Goal: Task Accomplishment & Management: Manage account settings

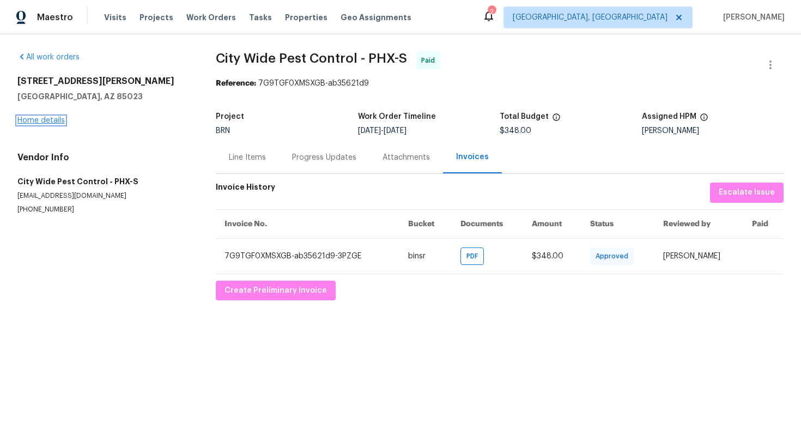
click at [53, 118] on link "Home details" at bounding box center [40, 121] width 47 height 8
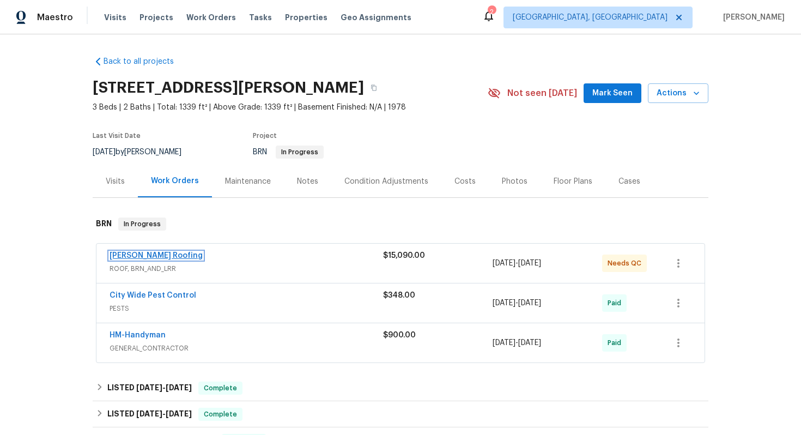
click at [151, 256] on link "Stout Roofing" at bounding box center [155, 256] width 93 height 8
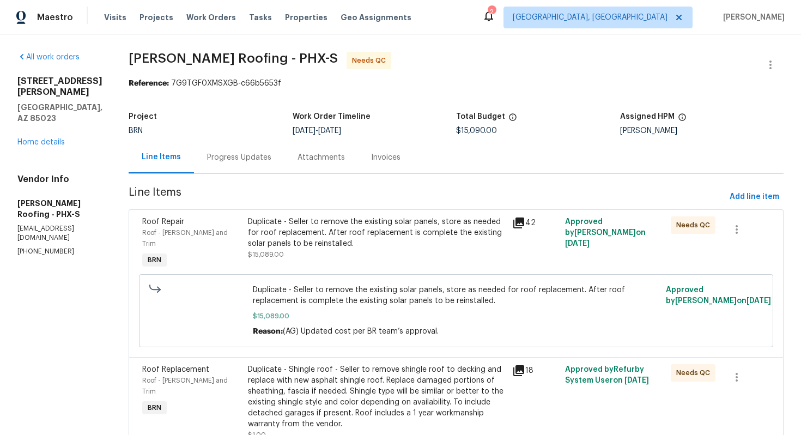
click at [260, 164] on div "Progress Updates" at bounding box center [239, 157] width 90 height 32
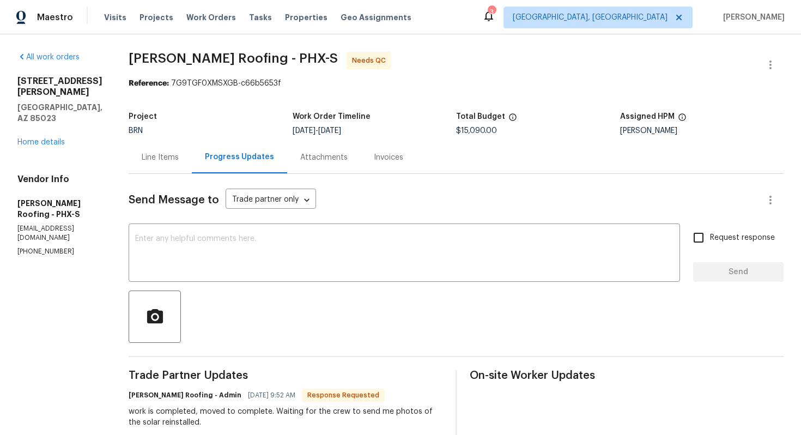
click at [168, 162] on div "Line Items" at bounding box center [160, 157] width 37 height 11
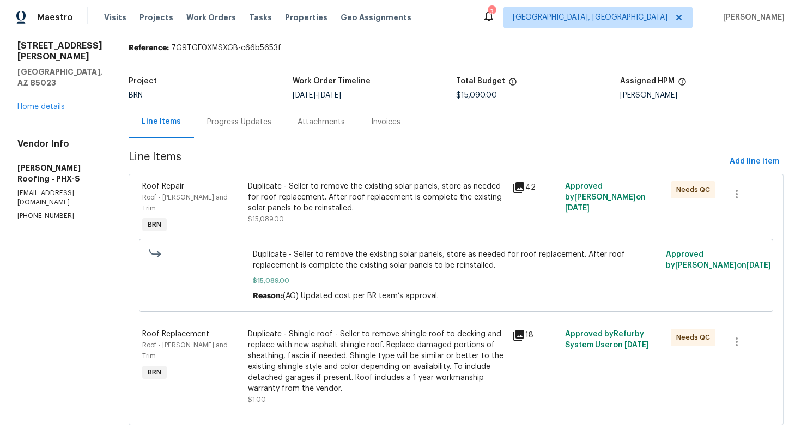
scroll to position [46, 0]
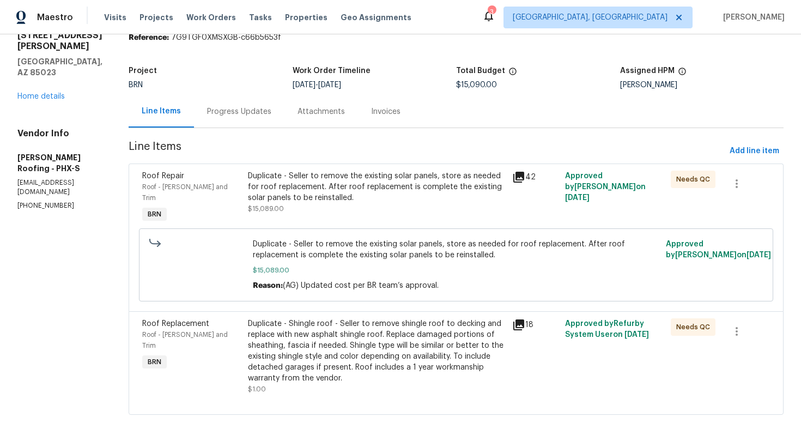
click at [360, 353] on div "Duplicate - Shingle roof - Seller to remove shingle roof to decking and replace…" at bounding box center [377, 350] width 258 height 65
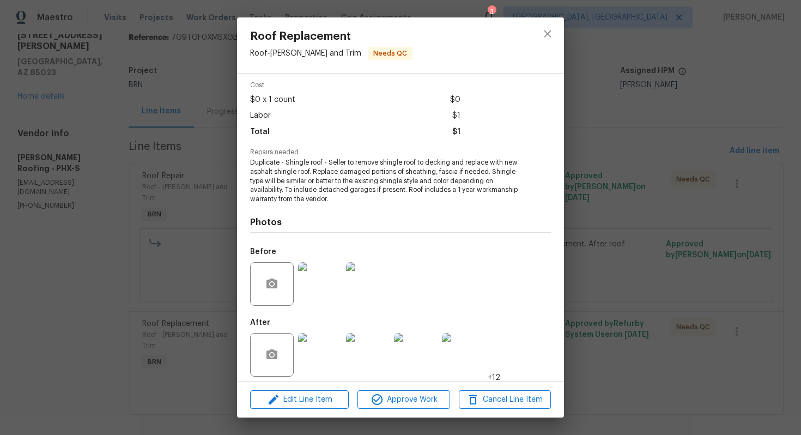
scroll to position [49, 0]
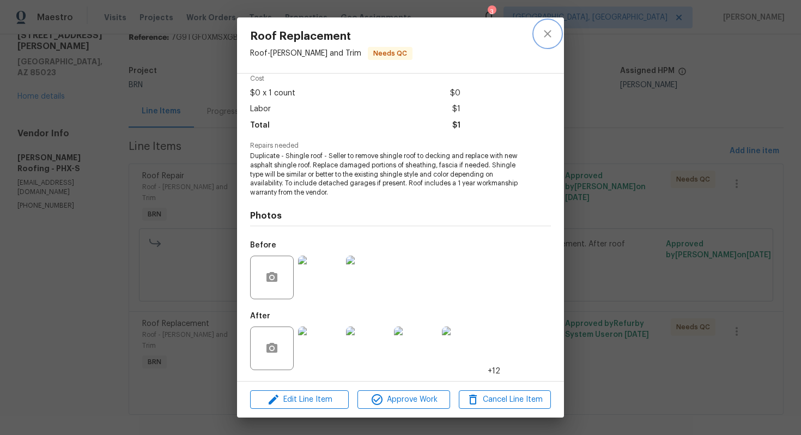
click at [548, 36] on icon "close" at bounding box center [547, 33] width 13 height 13
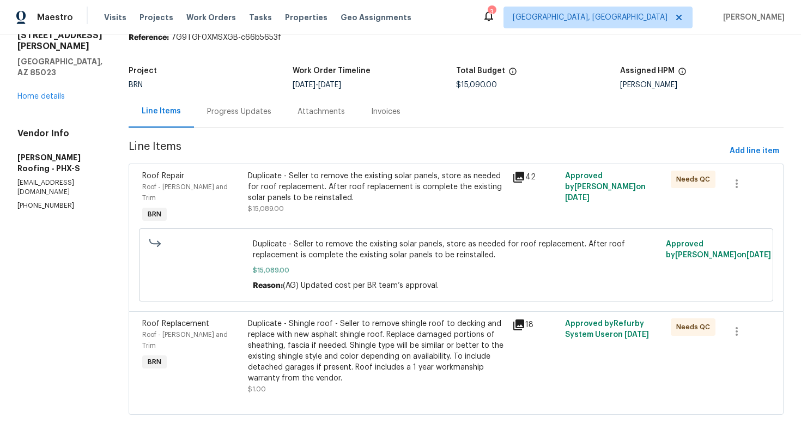
click at [395, 196] on div "Duplicate - Seller to remove the existing solar panels, store as needed for roo…" at bounding box center [377, 186] width 258 height 33
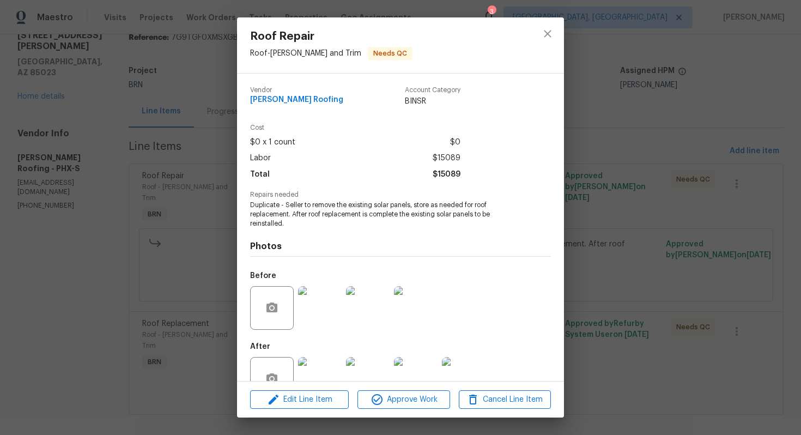
scroll to position [31, 0]
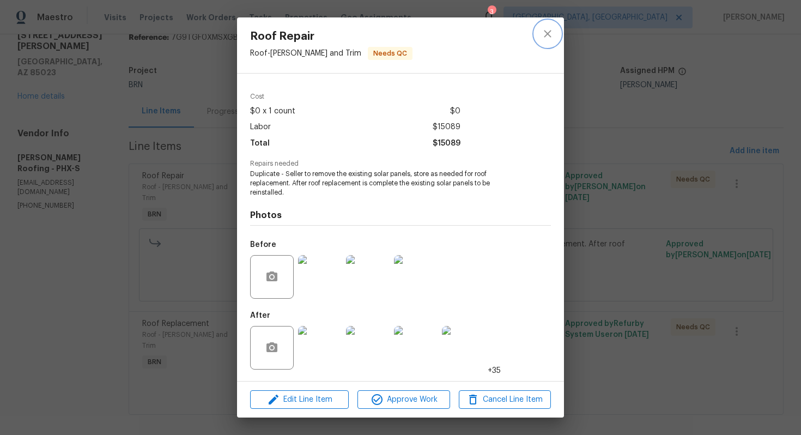
click at [542, 34] on icon "close" at bounding box center [547, 33] width 13 height 13
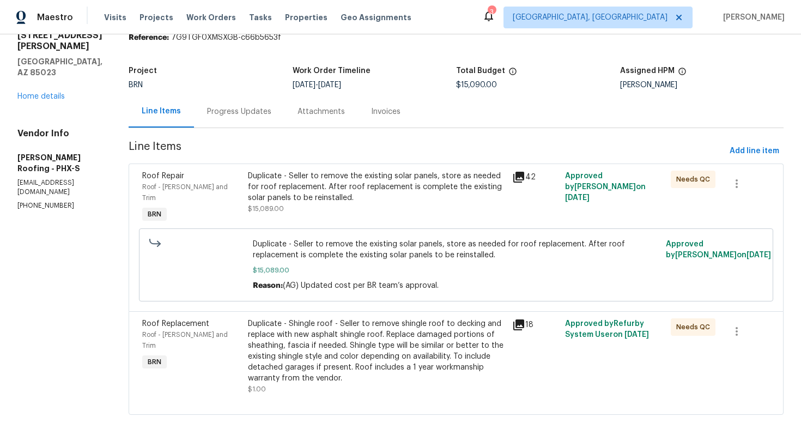
click at [224, 109] on div "Progress Updates" at bounding box center [239, 111] width 64 height 11
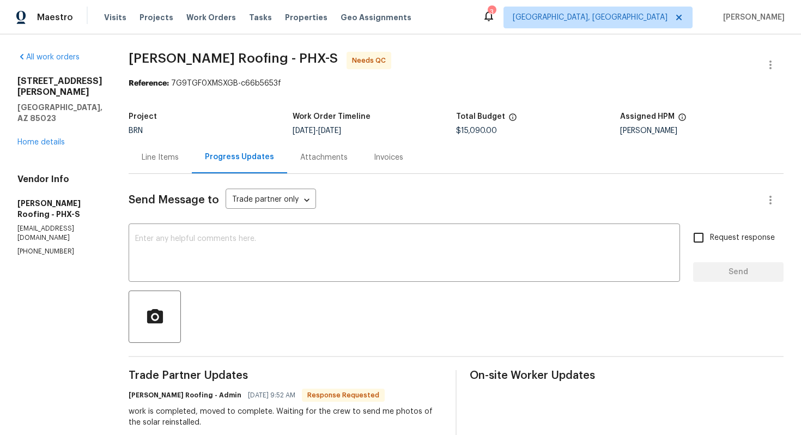
click at [161, 156] on div "Line Items" at bounding box center [160, 157] width 37 height 11
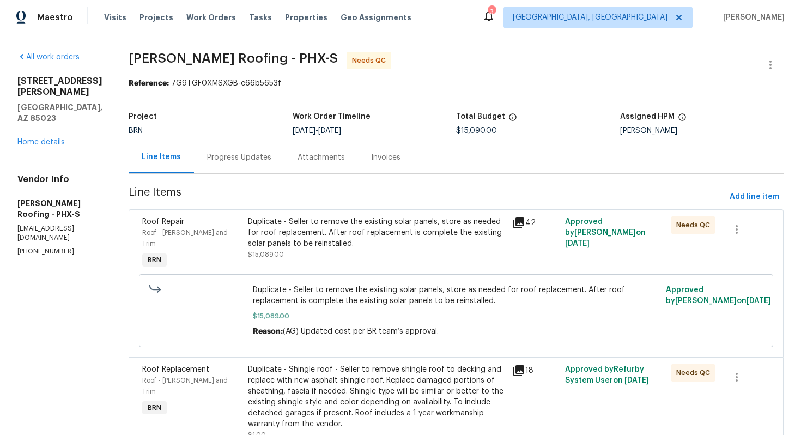
click at [246, 156] on div "Progress Updates" at bounding box center [239, 157] width 64 height 11
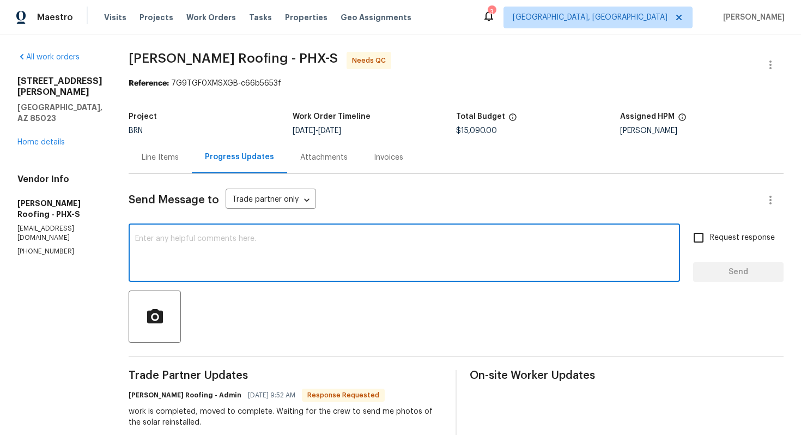
click at [279, 258] on textarea at bounding box center [404, 254] width 538 height 38
paste textarea "WO is approved. Please upload the invoice under invoice section. Thanks!"
click at [447, 242] on textarea "Got it! WO is approved. Please upload the invoice under invoice section. Thanks!" at bounding box center [404, 254] width 538 height 38
type textarea "Got it! WO is approved. Please upload the invoice under invoice section. Thanks!"
click at [709, 234] on input "Request response" at bounding box center [698, 237] width 23 height 23
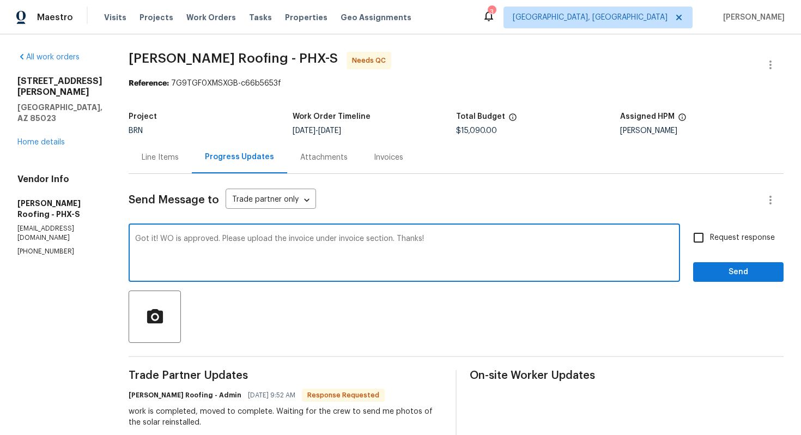
checkbox input "true"
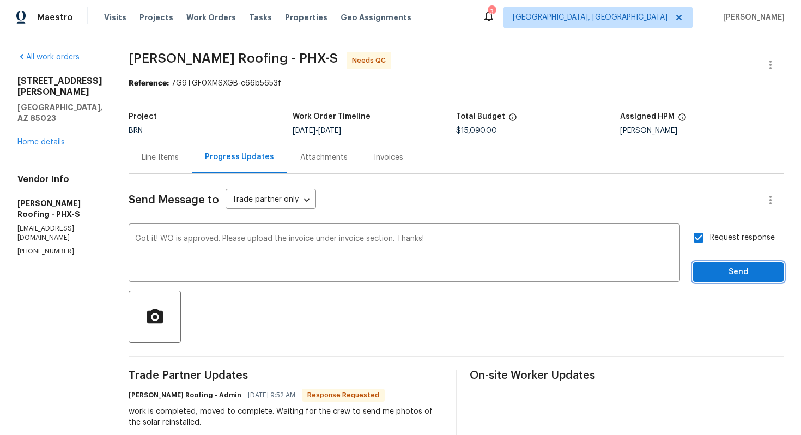
click at [719, 270] on span "Send" at bounding box center [737, 272] width 73 height 14
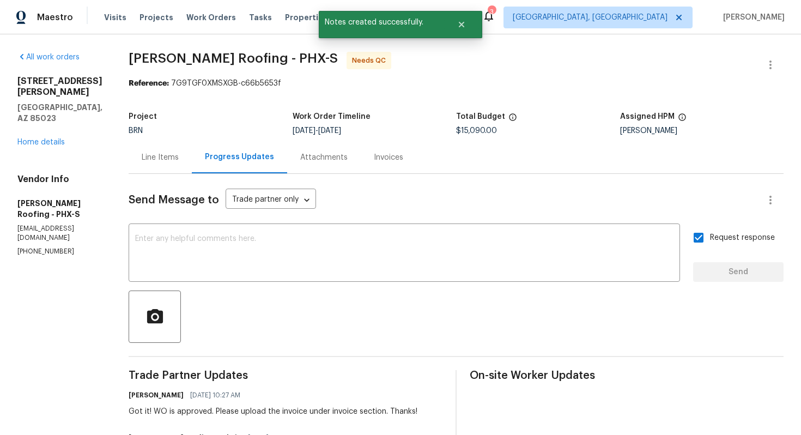
click at [148, 160] on div "Line Items" at bounding box center [160, 157] width 37 height 11
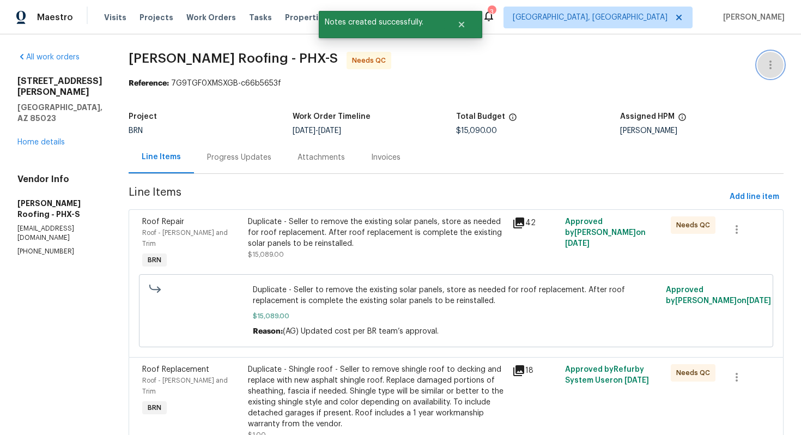
click at [775, 57] on button "button" at bounding box center [770, 65] width 26 height 26
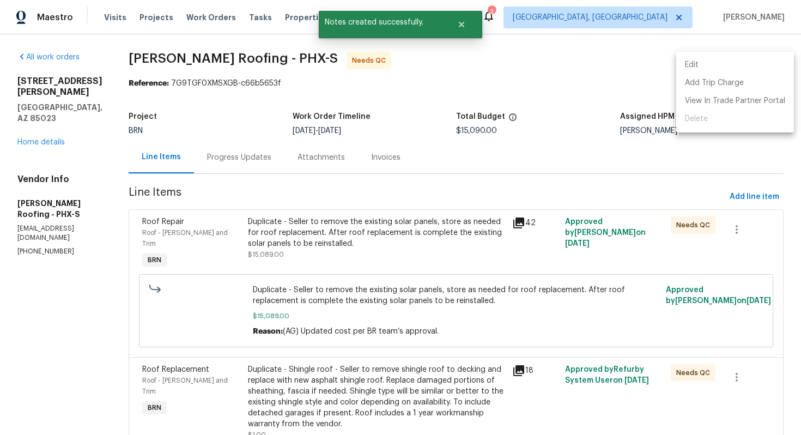
click at [765, 63] on li "Edit" at bounding box center [735, 65] width 118 height 18
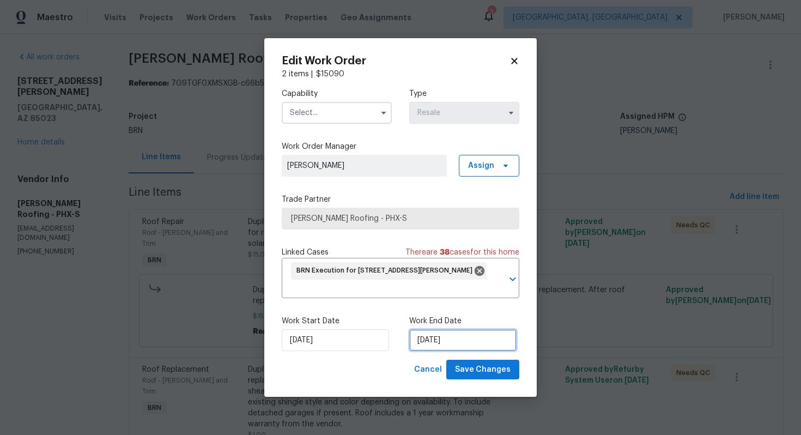
click at [429, 343] on input "7/29/2025" at bounding box center [462, 340] width 107 height 22
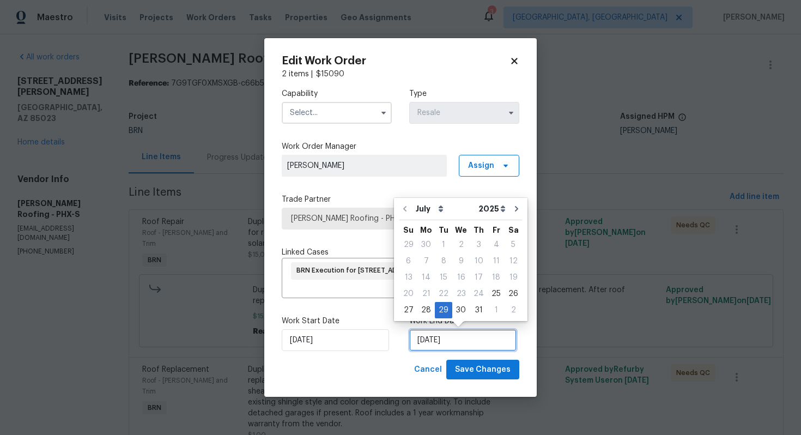
click at [433, 342] on input "7/29/2025" at bounding box center [462, 340] width 107 height 22
click at [432, 342] on input "7/29/2025" at bounding box center [462, 340] width 107 height 22
type input "8/13/2025"
select select "7"
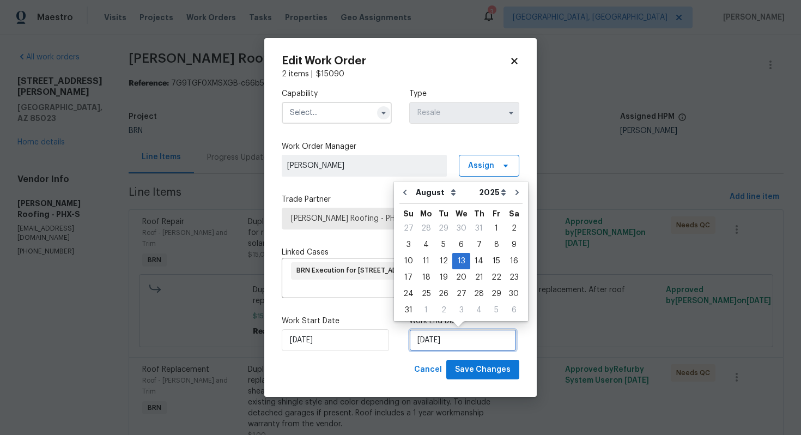
type input "8/13/2025"
click at [383, 108] on icon "button" at bounding box center [383, 112] width 9 height 9
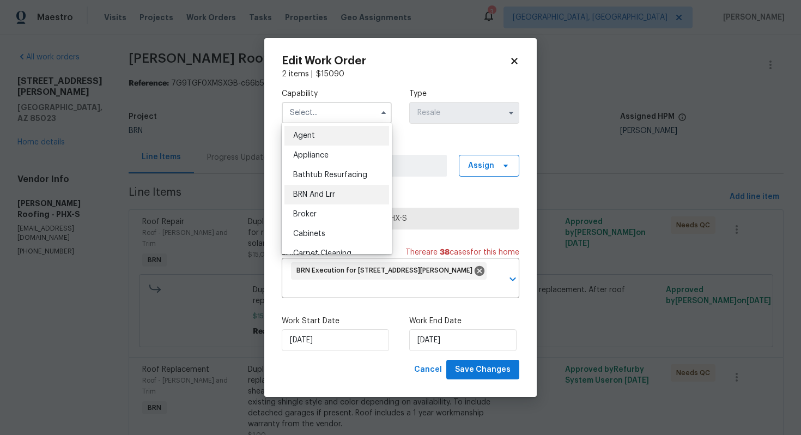
click at [341, 189] on div "BRN And Lrr" at bounding box center [336, 195] width 105 height 20
type input "BRN And Lrr"
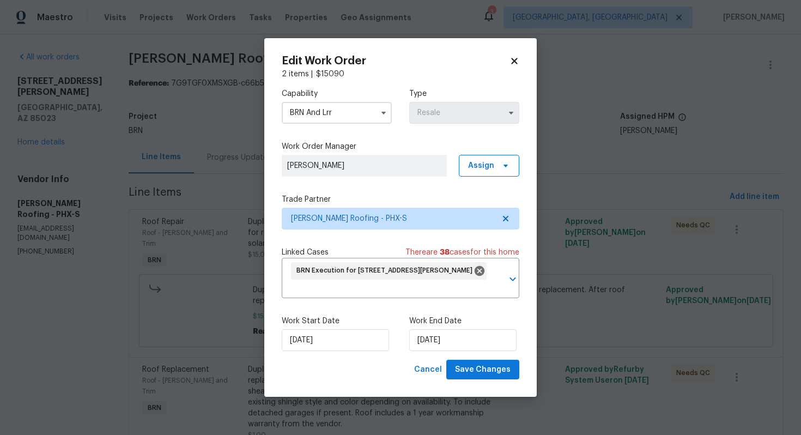
click at [507, 380] on div "Edit Work Order 2 items | $ 15090 Capability BRN And Lrr Type Resale Work Order…" at bounding box center [400, 217] width 272 height 359
click at [502, 373] on span "Save Changes" at bounding box center [483, 370] width 56 height 14
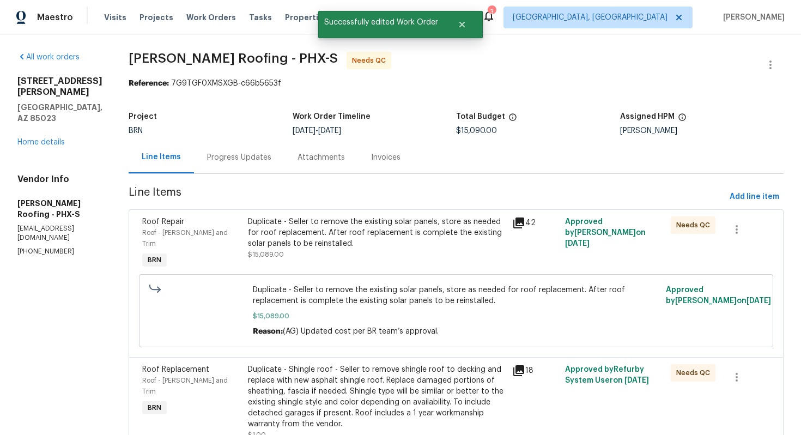
click at [244, 152] on div "Progress Updates" at bounding box center [239, 157] width 64 height 11
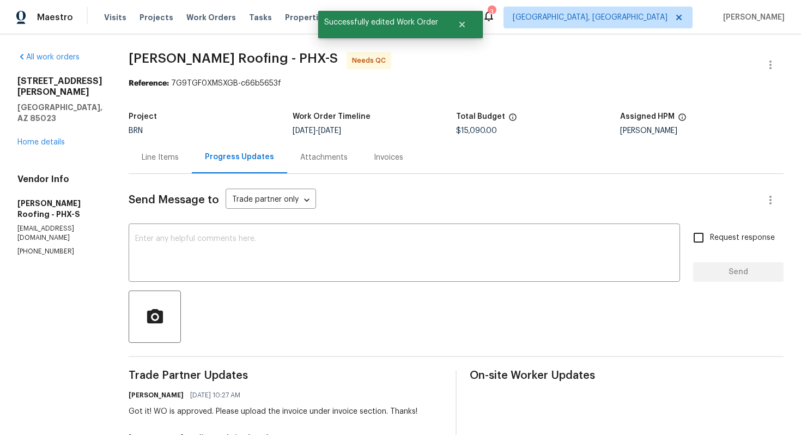
click at [163, 158] on div "Line Items" at bounding box center [160, 157] width 37 height 11
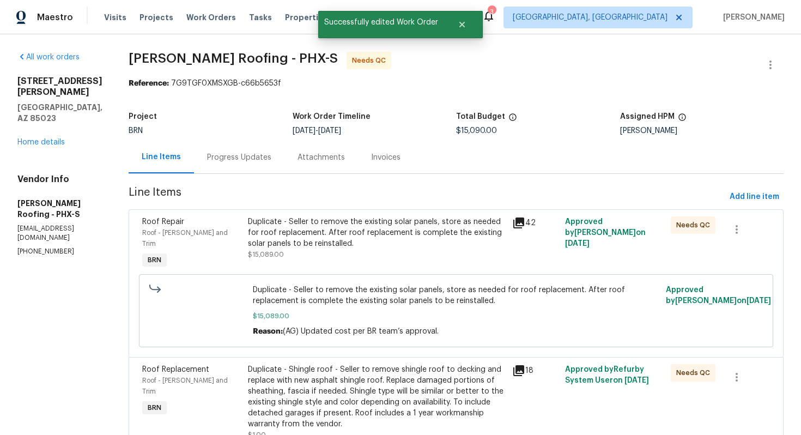
click at [288, 225] on div "Duplicate - Seller to remove the existing solar panels, store as needed for roo…" at bounding box center [377, 232] width 258 height 33
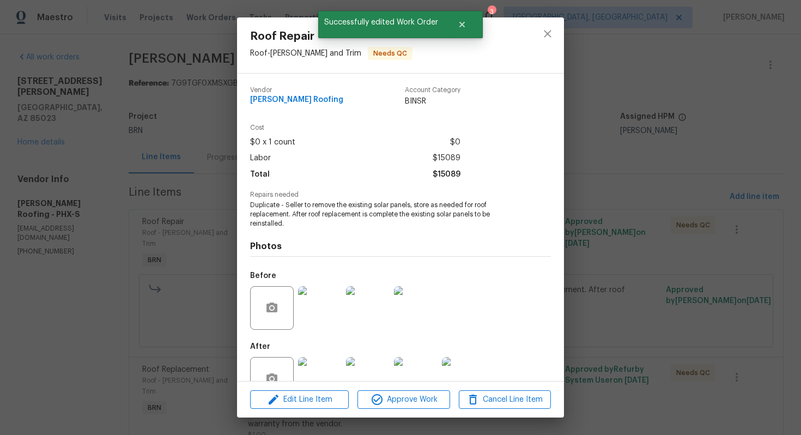
scroll to position [31, 0]
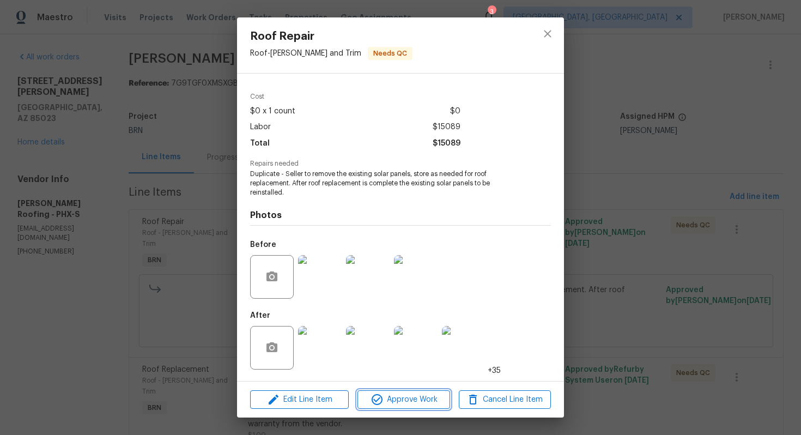
click at [387, 400] on span "Approve Work" at bounding box center [403, 400] width 85 height 14
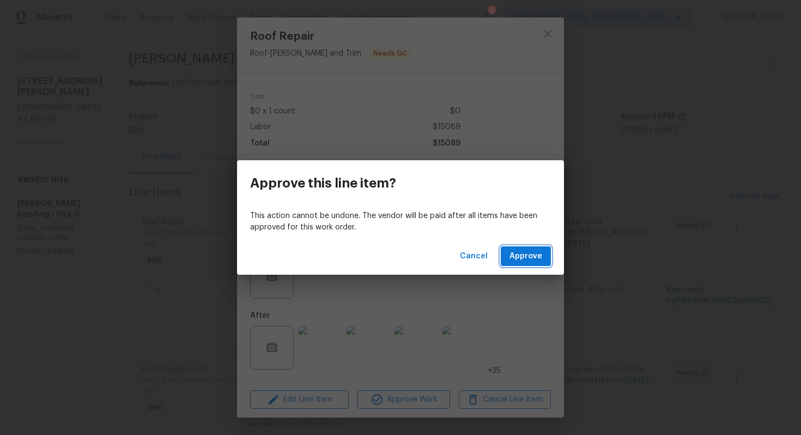
click at [515, 252] on span "Approve" at bounding box center [525, 256] width 33 height 14
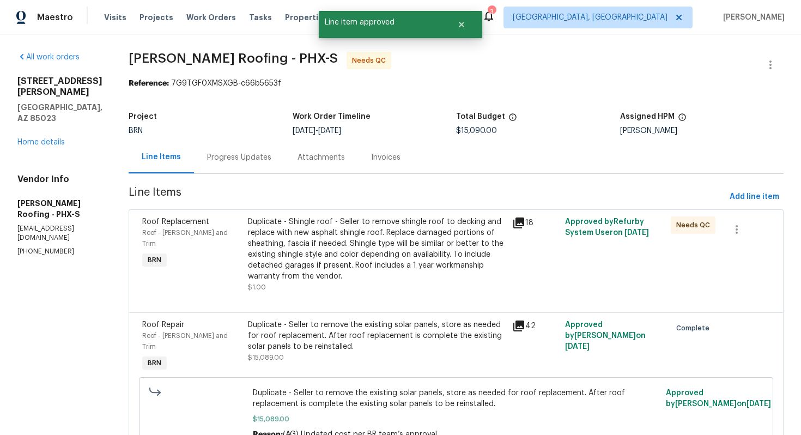
click at [344, 245] on div "Duplicate - Shingle roof - Seller to remove shingle roof to decking and replace…" at bounding box center [377, 248] width 258 height 65
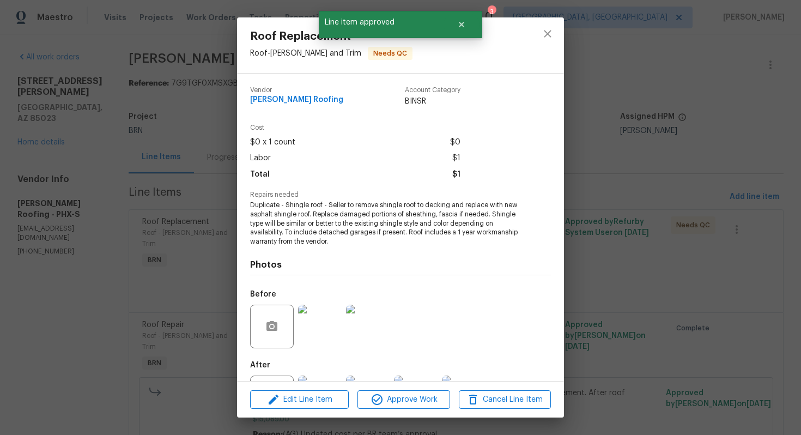
scroll to position [49, 0]
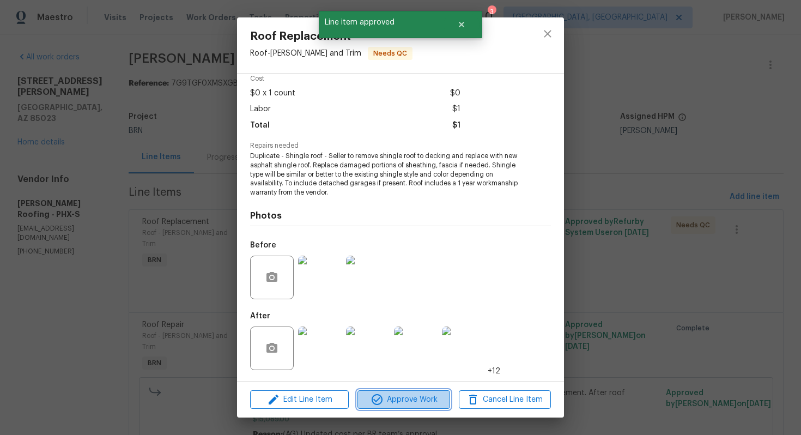
click at [383, 403] on span "Approve Work" at bounding box center [403, 400] width 85 height 14
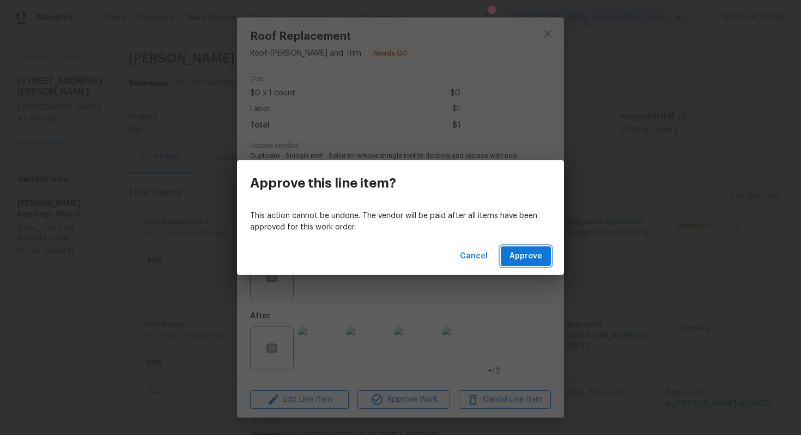
click at [522, 259] on span "Approve" at bounding box center [525, 256] width 33 height 14
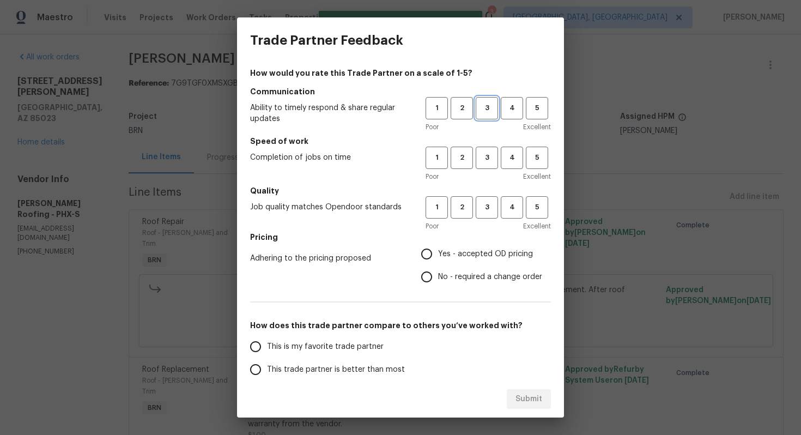
click at [488, 111] on span "3" at bounding box center [486, 108] width 20 height 13
click at [481, 156] on span "3" at bounding box center [486, 157] width 20 height 13
click at [479, 204] on span "3" at bounding box center [486, 207] width 20 height 13
click at [444, 273] on span "No - required a change order" at bounding box center [490, 276] width 104 height 11
click at [438, 273] on input "No - required a change order" at bounding box center [426, 276] width 23 height 23
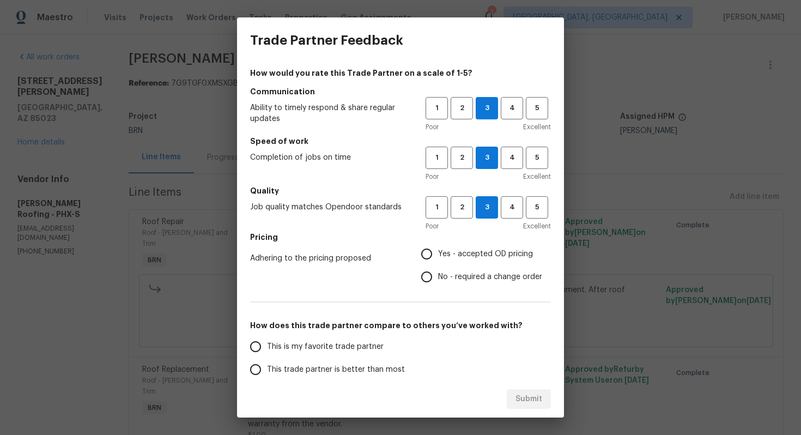
radio input "true"
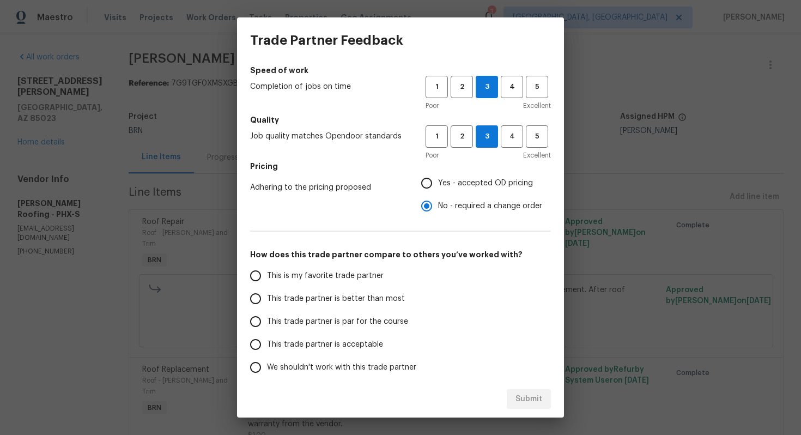
scroll to position [118, 0]
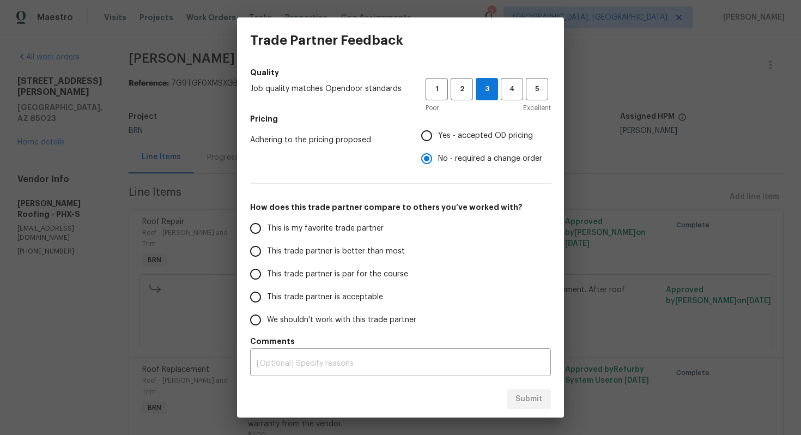
click at [333, 274] on span "This trade partner is par for the course" at bounding box center [337, 273] width 141 height 11
click at [267, 274] on input "This trade partner is par for the course" at bounding box center [255, 273] width 23 height 23
click at [530, 403] on span "Submit" at bounding box center [528, 399] width 27 height 14
radio input "true"
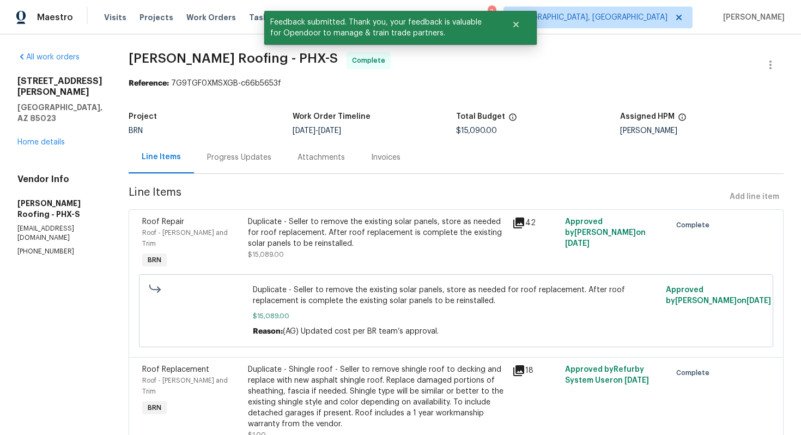
click at [371, 157] on div "Invoices" at bounding box center [385, 157] width 29 height 11
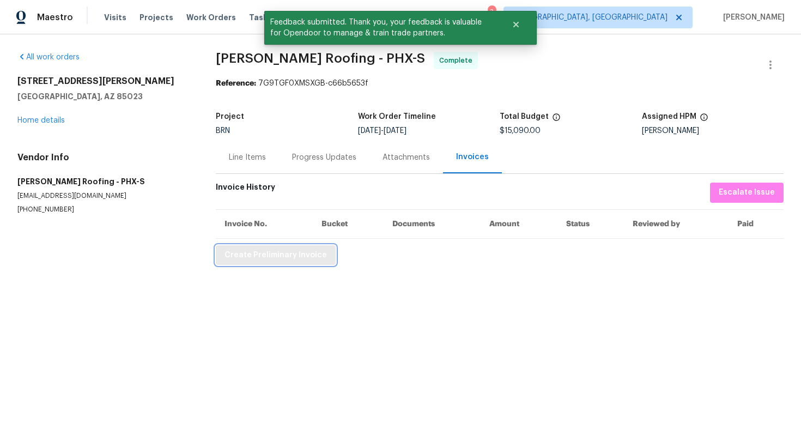
click at [284, 255] on span "Create Preliminary Invoice" at bounding box center [275, 255] width 102 height 14
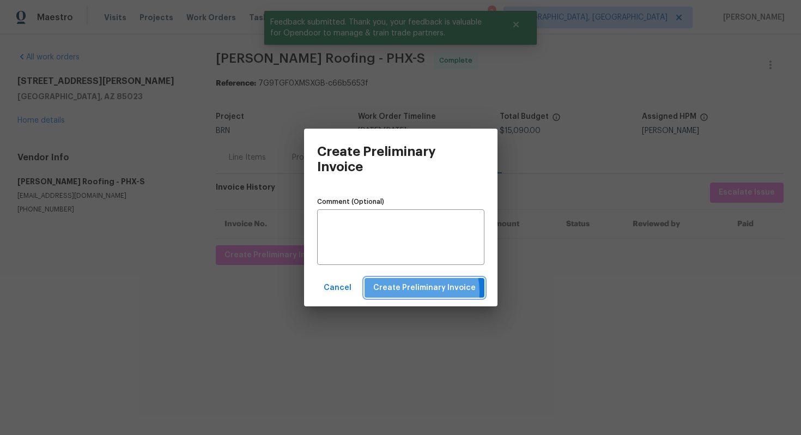
click at [416, 291] on span "Create Preliminary Invoice" at bounding box center [424, 288] width 102 height 14
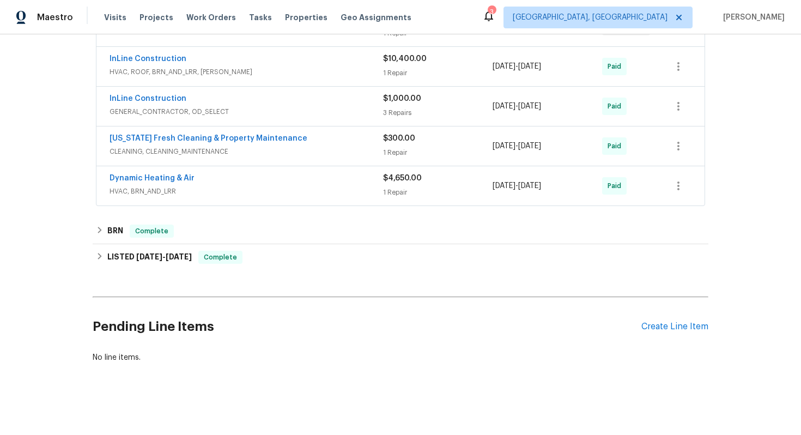
scroll to position [239, 0]
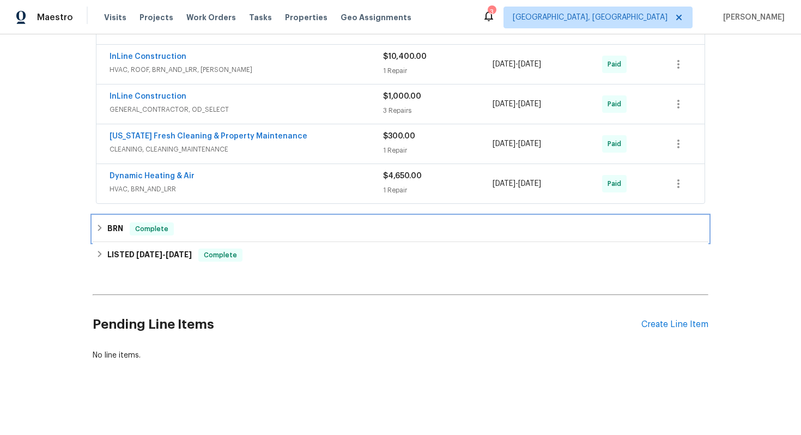
click at [144, 231] on span "Complete" at bounding box center [152, 228] width 42 height 11
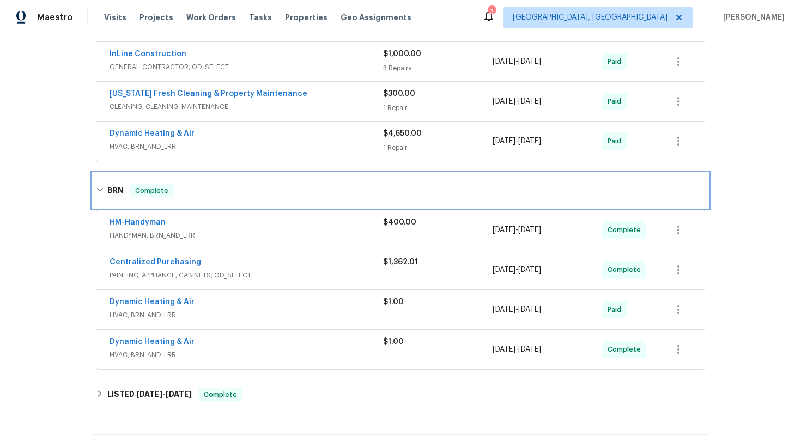
scroll to position [309, 0]
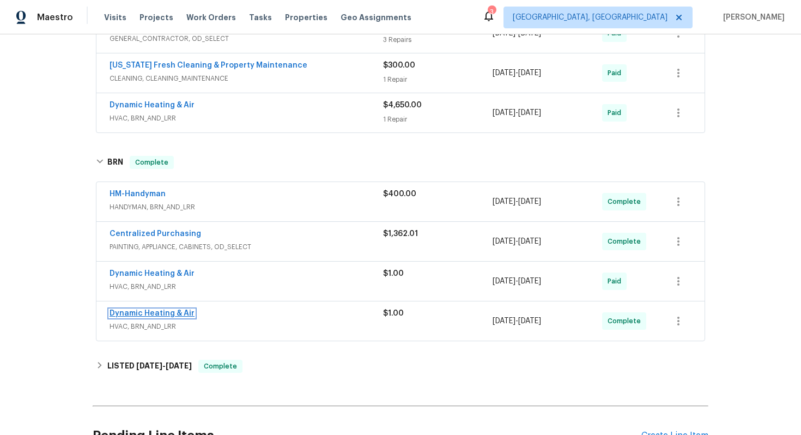
click at [141, 313] on link "Dynamic Heating & Air" at bounding box center [151, 313] width 85 height 8
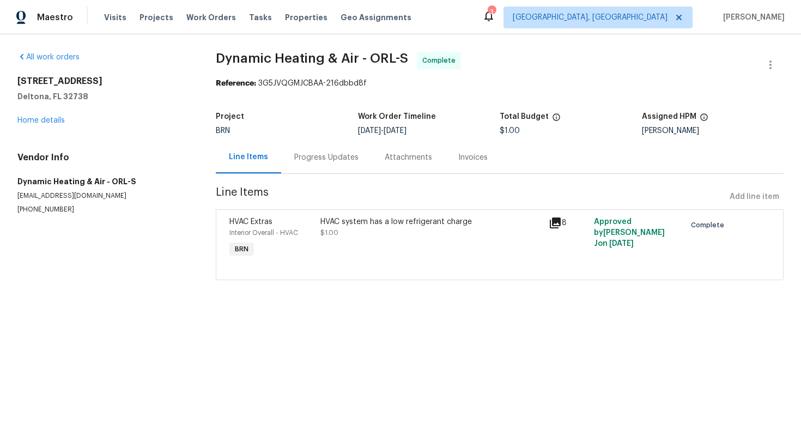
click at [300, 158] on div "Progress Updates" at bounding box center [326, 157] width 64 height 11
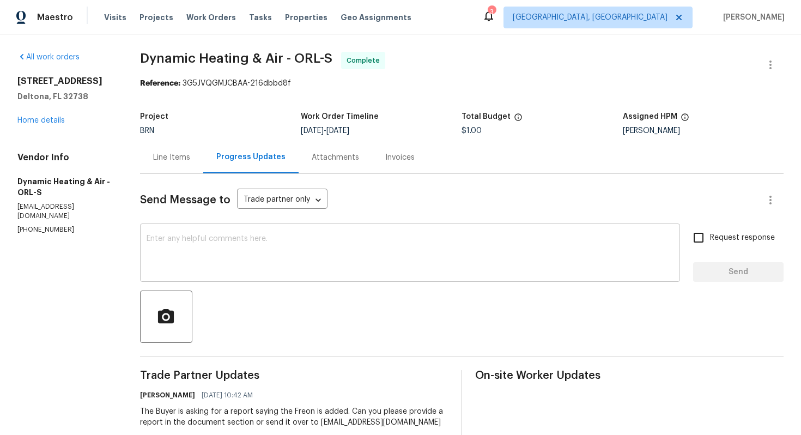
click at [256, 254] on textarea at bounding box center [409, 254] width 527 height 38
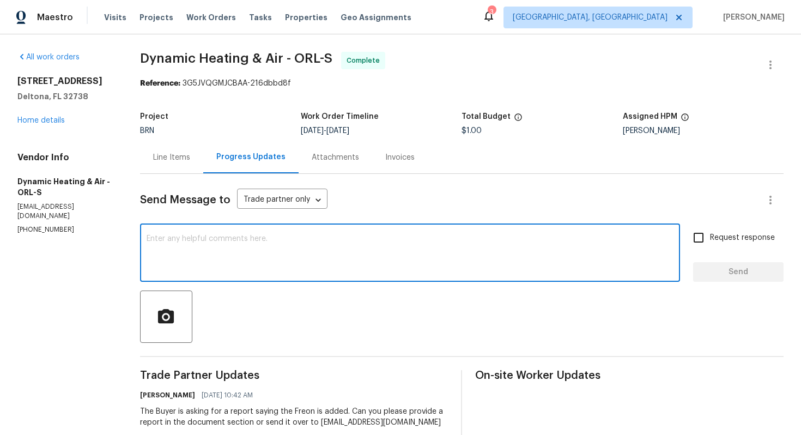
paste textarea "The buyer is asking for the TP to provide the following in the rpt: Need a form…"
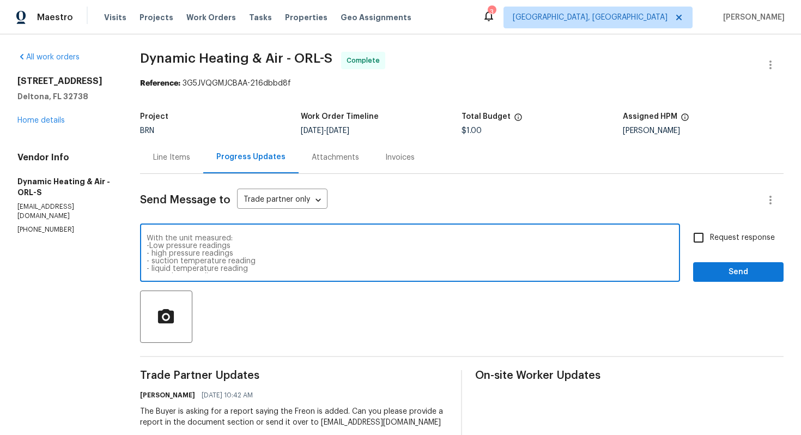
scroll to position [19, 0]
click at [285, 255] on textarea "The buyer is asking for the TP to provide the following in the rpt: Need a form…" at bounding box center [409, 254] width 527 height 38
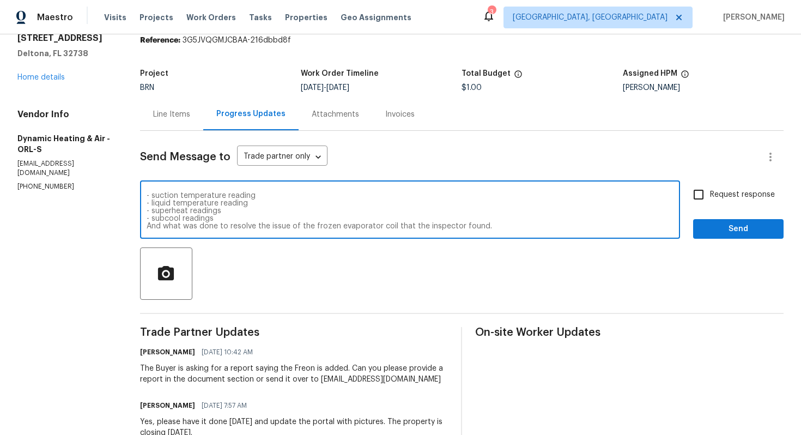
scroll to position [45, 0]
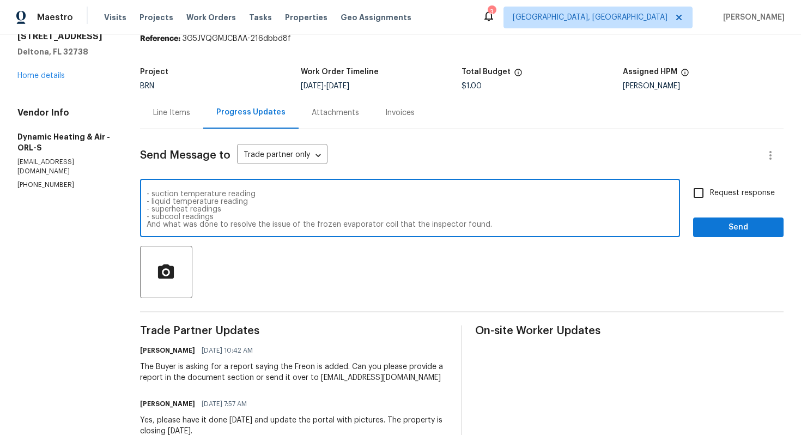
type textarea "The buyer is asking for the TP to provide the following in the rpt: Need a form…"
click at [693, 198] on input "Request response" at bounding box center [698, 192] width 23 height 23
checkbox input "true"
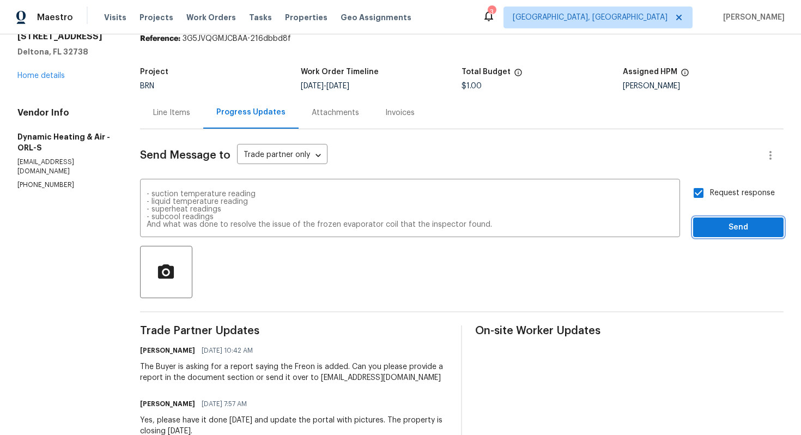
click at [711, 226] on span "Send" at bounding box center [737, 228] width 73 height 14
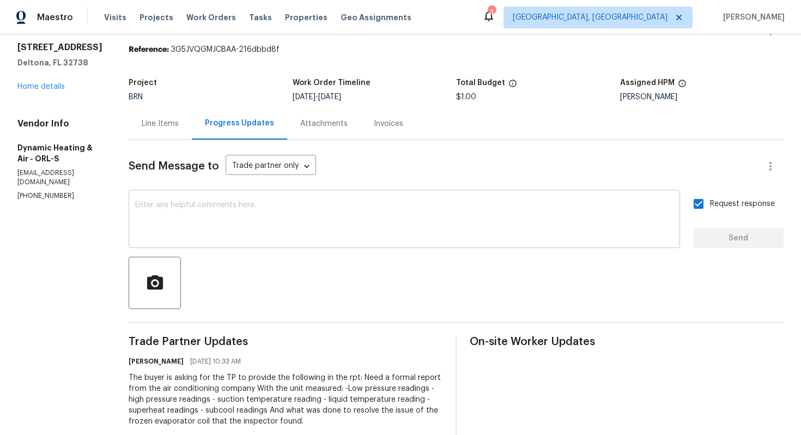
scroll to position [0, 0]
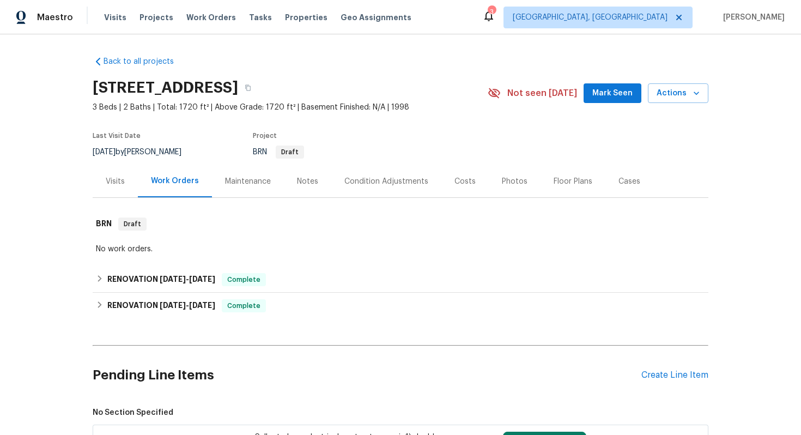
scroll to position [216, 0]
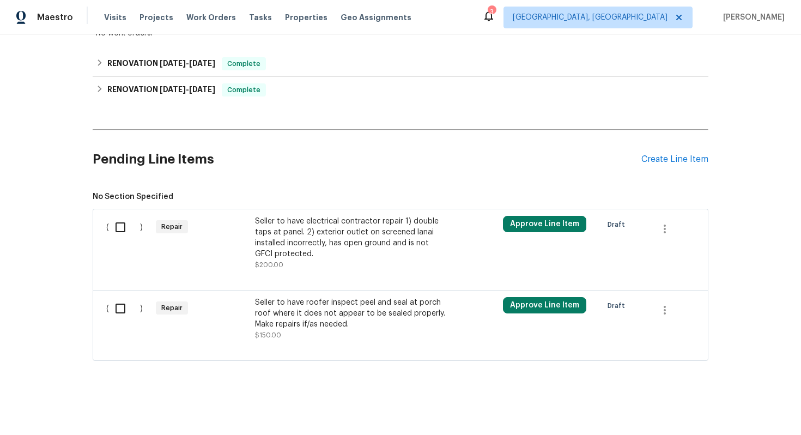
click at [327, 319] on div "Seller to have roofer inspect peel and seal at porch roof where it does not app…" at bounding box center [351, 313] width 192 height 33
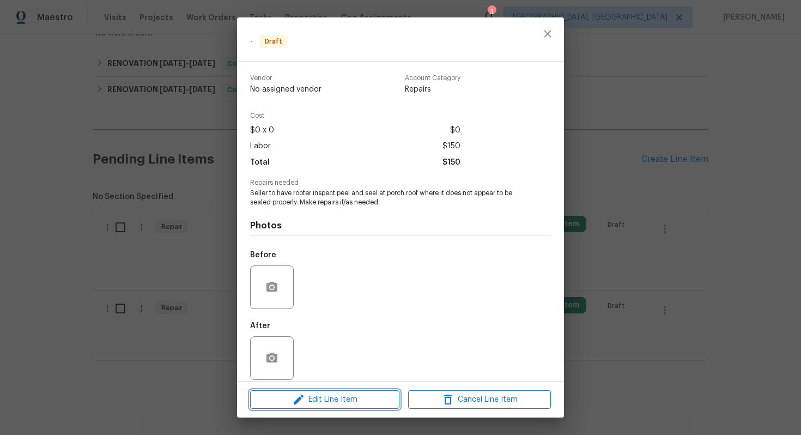
click at [317, 398] on span "Edit Line Item" at bounding box center [324, 400] width 143 height 14
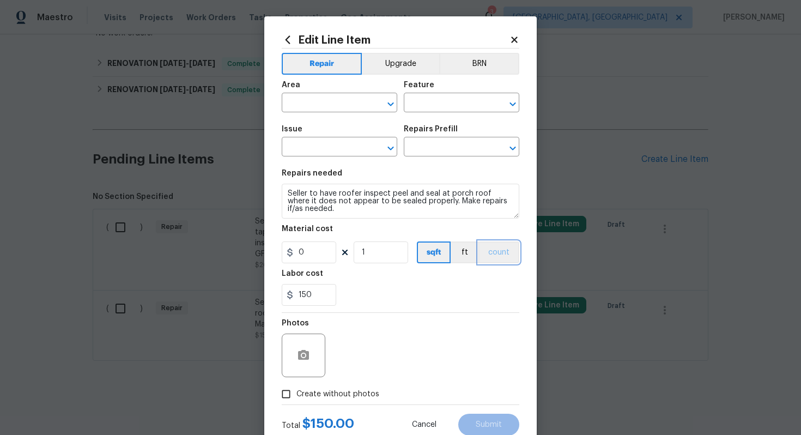
click at [489, 250] on button "count" at bounding box center [498, 252] width 41 height 22
click at [490, 63] on button "BRN" at bounding box center [479, 64] width 80 height 22
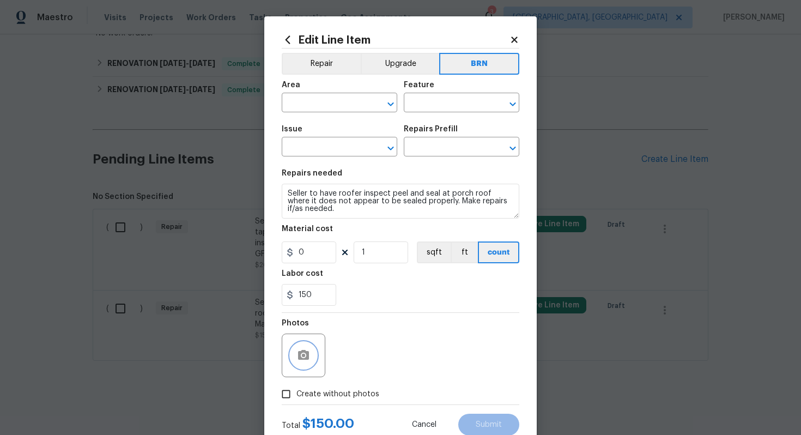
click at [306, 349] on icon "button" at bounding box center [303, 355] width 13 height 13
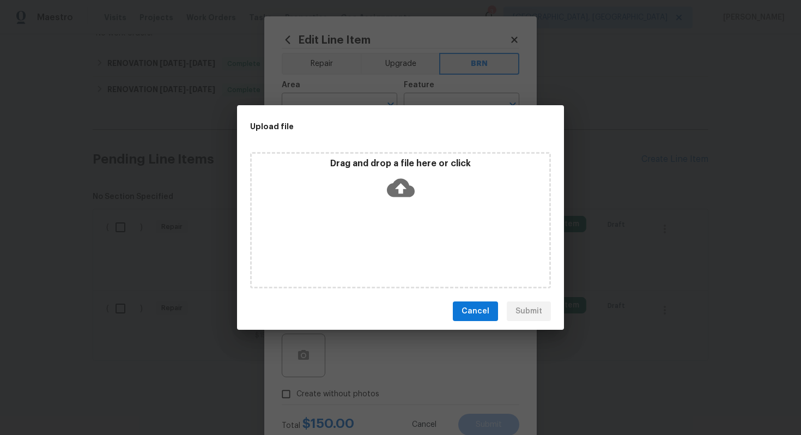
click at [391, 198] on icon at bounding box center [401, 188] width 28 height 28
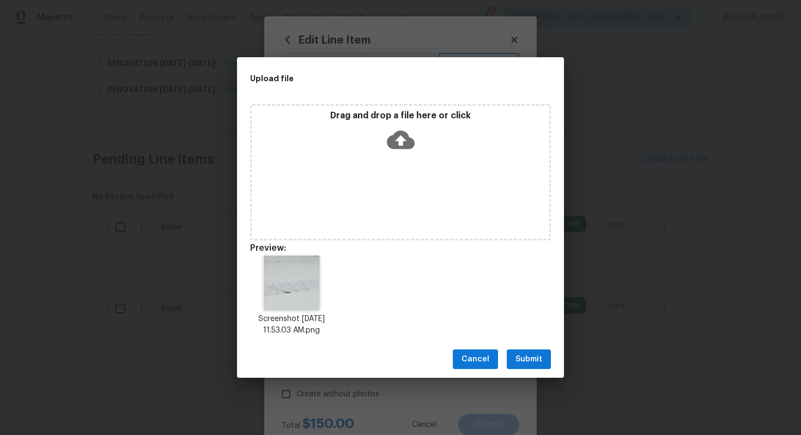
click at [525, 359] on span "Submit" at bounding box center [528, 359] width 27 height 14
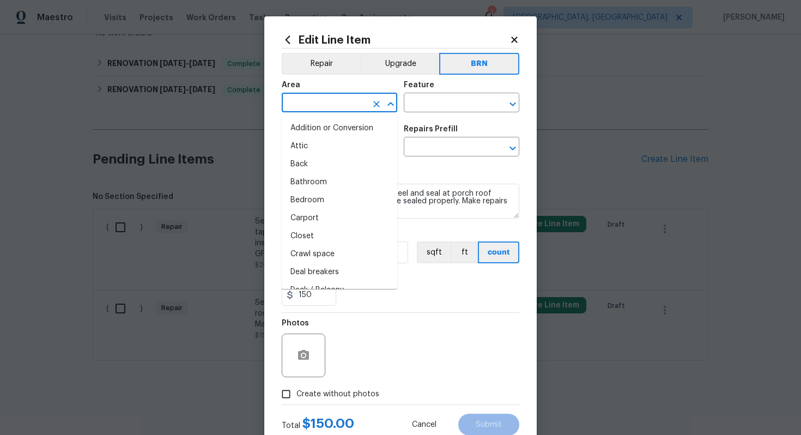
click at [322, 108] on input "text" at bounding box center [324, 103] width 85 height 17
type input "d"
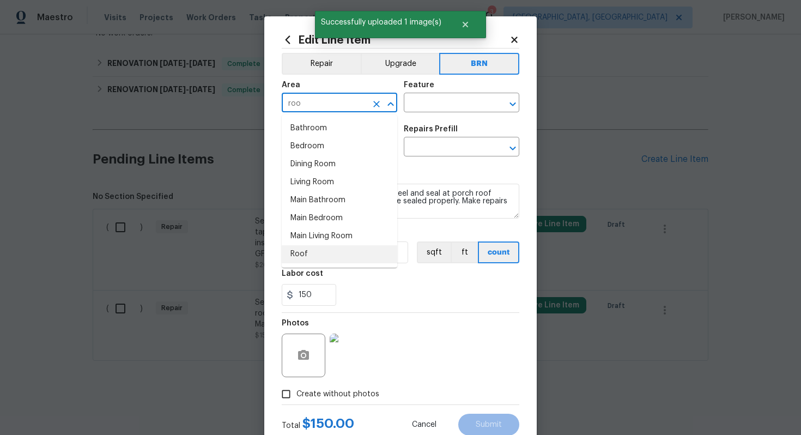
click at [297, 252] on li "Roof" at bounding box center [339, 254] width 115 height 18
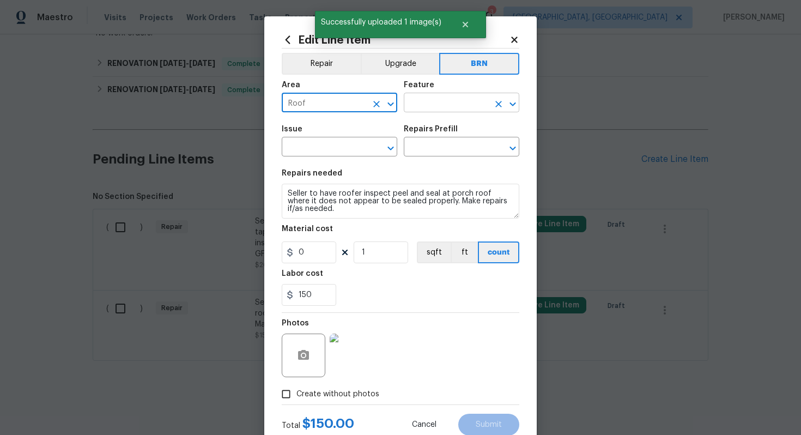
type input "Roof"
click at [433, 99] on input "text" at bounding box center [446, 103] width 85 height 17
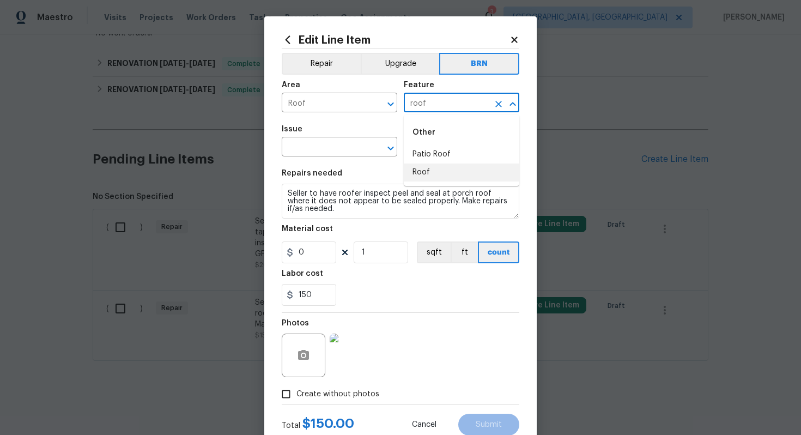
click at [434, 174] on li "Roof" at bounding box center [461, 172] width 115 height 18
type input "Roof"
click at [328, 147] on input "text" at bounding box center [324, 147] width 85 height 17
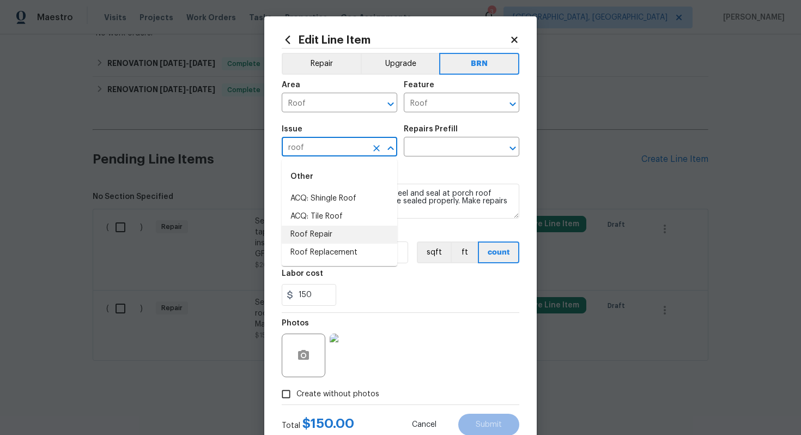
click at [325, 232] on li "Roof Repair" at bounding box center [339, 234] width 115 height 18
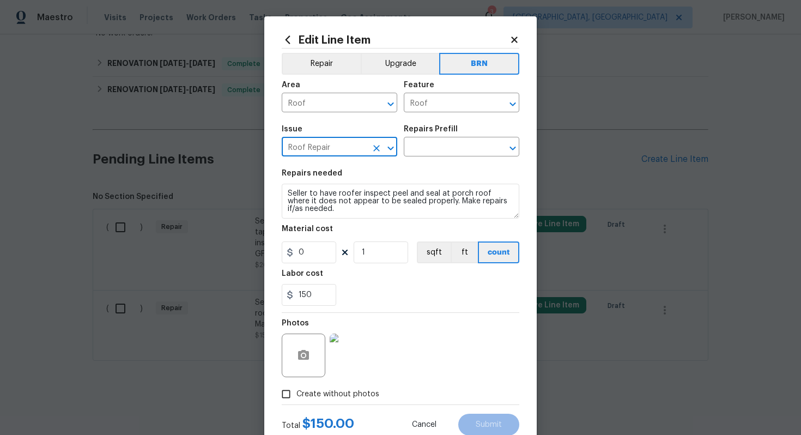
type input "Roof Repair"
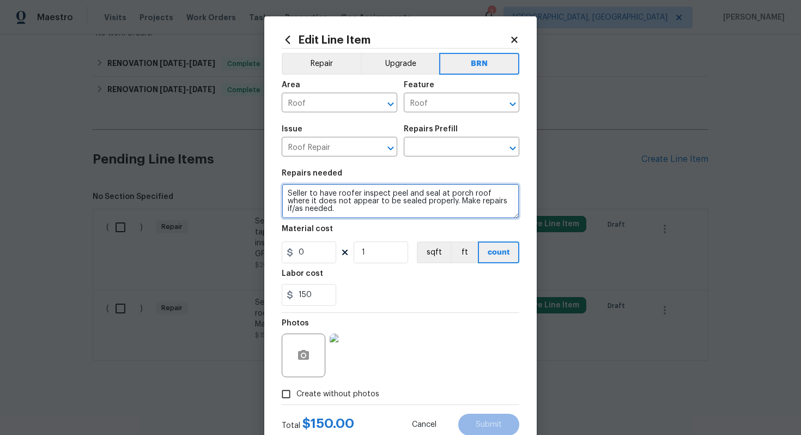
drag, startPoint x: 287, startPoint y: 193, endPoint x: 343, endPoint y: 229, distance: 66.6
click at [343, 229] on section "Repairs needed Seller to have roofer inspect peel and seal at porch roof where …" at bounding box center [400, 237] width 237 height 149
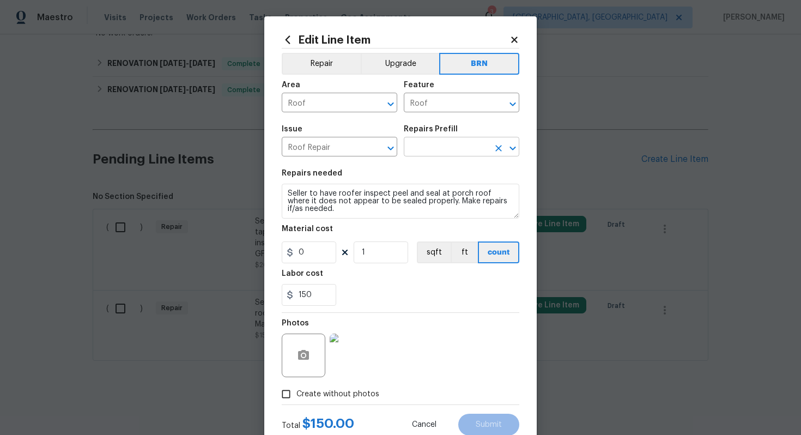
click at [421, 142] on input "text" at bounding box center [446, 147] width 85 height 17
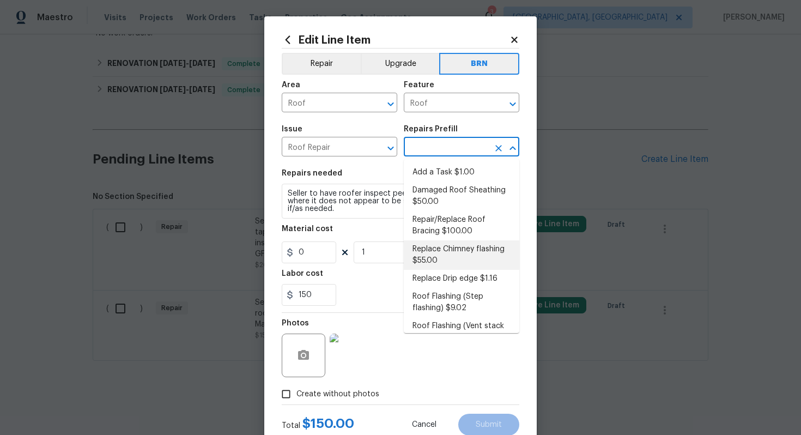
click at [378, 219] on section "Repairs needed Seller to have roofer inspect peel and seal at porch roof where …" at bounding box center [400, 237] width 237 height 149
click at [443, 151] on input "text" at bounding box center [446, 147] width 85 height 17
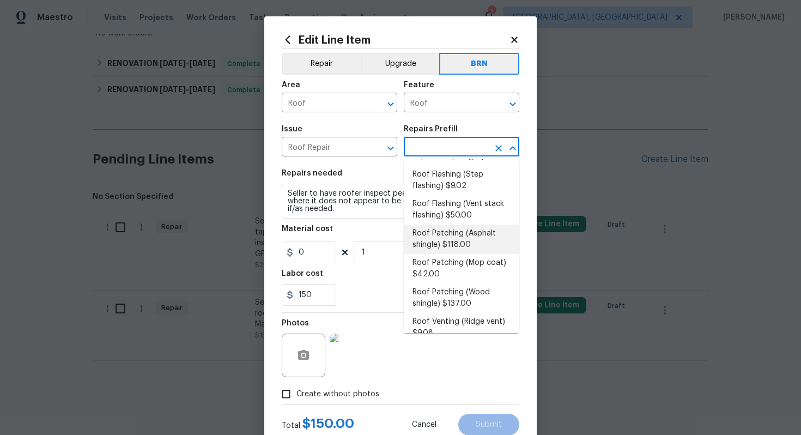
scroll to position [136, 0]
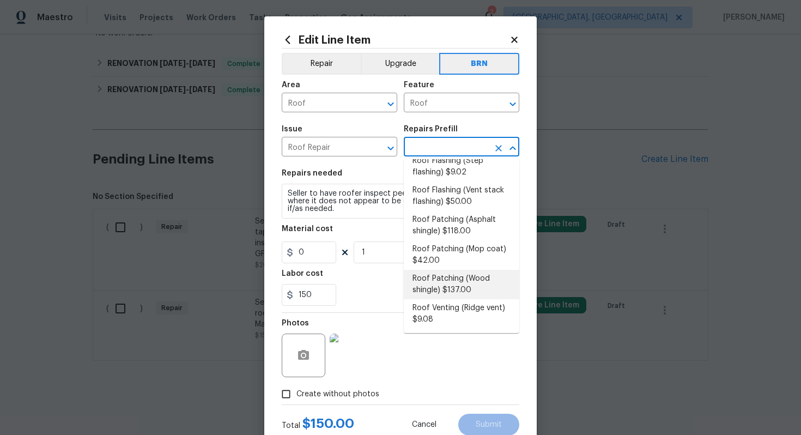
click at [433, 282] on li "Roof Patching (Wood shingle) $137.00" at bounding box center [461, 284] width 115 height 29
type input "Eaves and Trim"
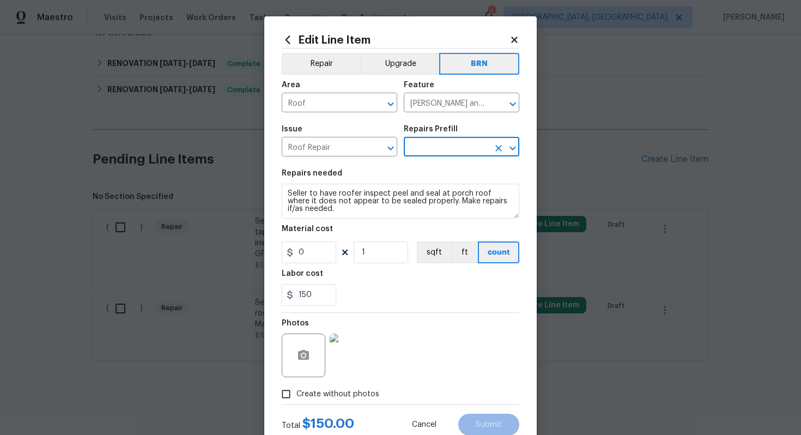
type textarea "Remove the existing damaged wood shingles (if present) and replace with new. En…"
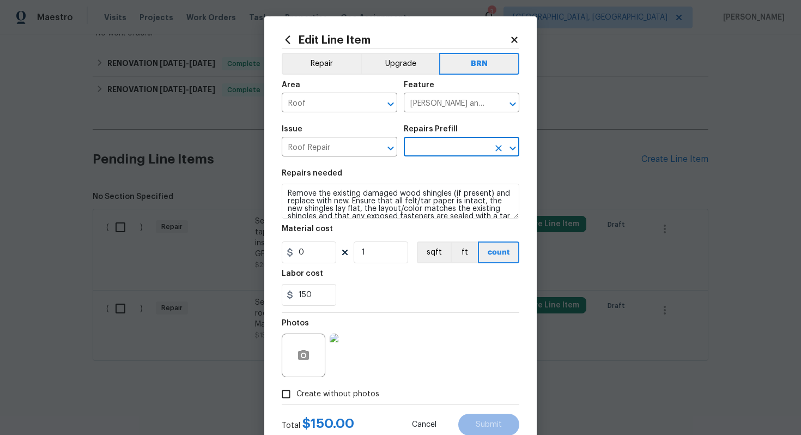
type input "Roof Patching (Wood shingle) $137.00"
type input "137"
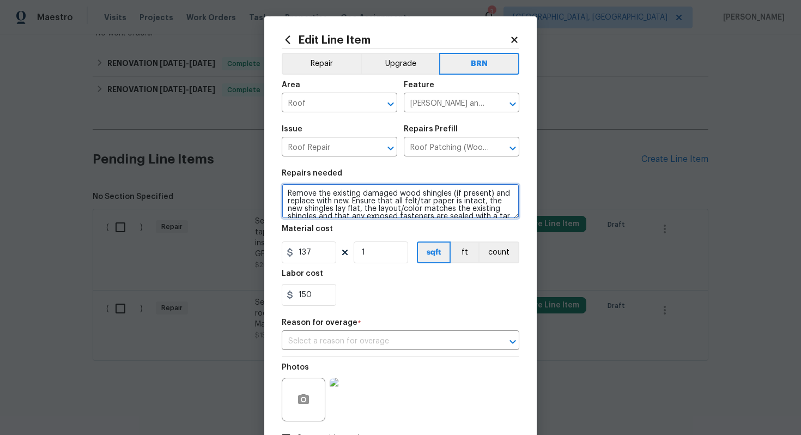
scroll to position [15, 0]
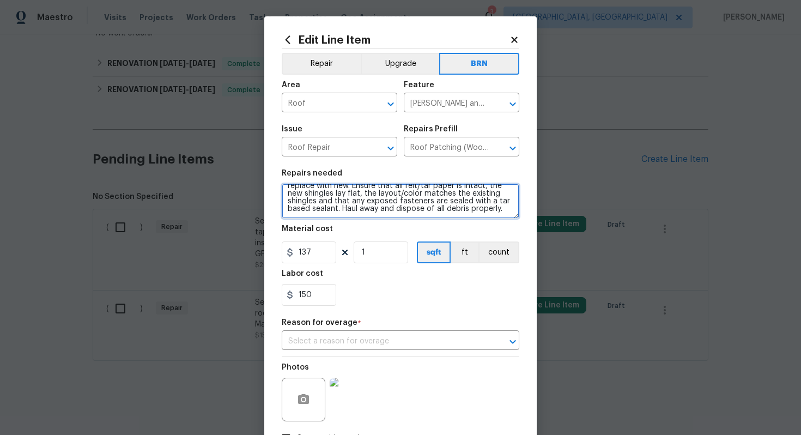
drag, startPoint x: 286, startPoint y: 196, endPoint x: 374, endPoint y: 227, distance: 92.5
click at [374, 227] on section "Repairs needed Remove the existing damaged wood shingles (if present) and repla…" at bounding box center [400, 237] width 237 height 149
paste textarea "Seller to have roofer inspect peel and seal at porch roof where it does not app…"
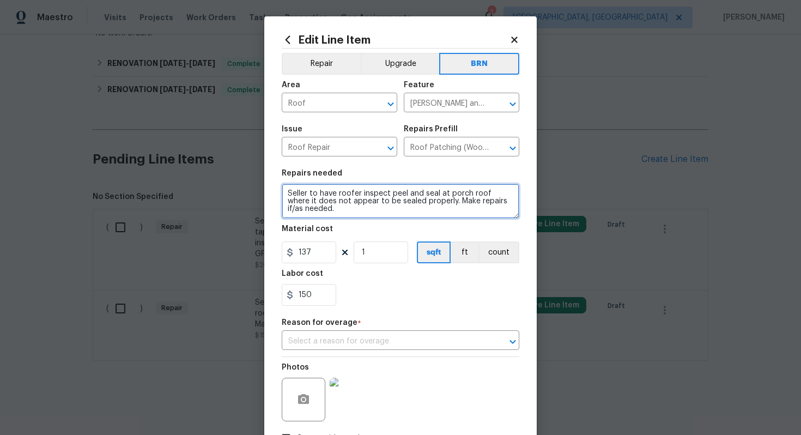
scroll to position [0, 0]
type textarea "Seller to have roofer inspect peel and seal at porch roof where it does not app…"
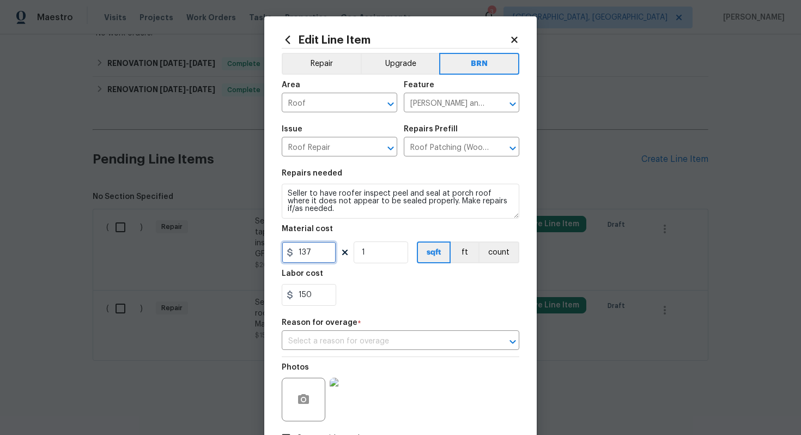
drag, startPoint x: 319, startPoint y: 254, endPoint x: 288, endPoint y: 258, distance: 30.7
click at [288, 256] on div "137" at bounding box center [309, 252] width 54 height 22
type input "0"
click at [496, 258] on button "count" at bounding box center [498, 252] width 41 height 22
click at [430, 302] on div "150" at bounding box center [400, 295] width 237 height 22
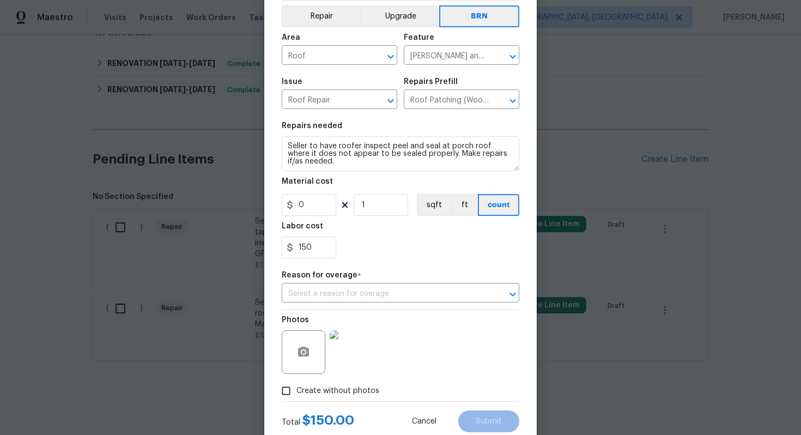
scroll to position [79, 0]
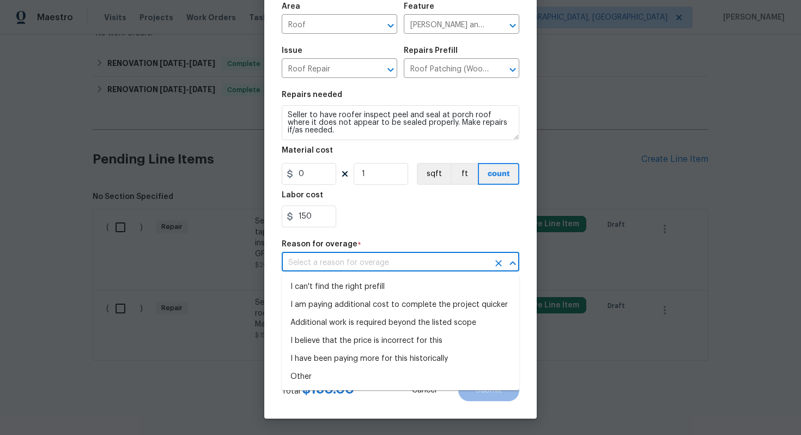
click at [423, 255] on input "text" at bounding box center [385, 262] width 207 height 17
click at [406, 282] on li "I can't find the right prefill" at bounding box center [400, 287] width 237 height 18
type input "I can't find the right prefill"
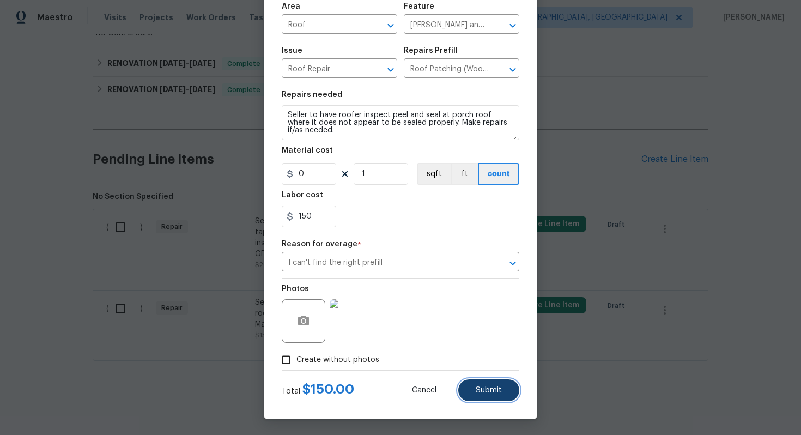
click at [493, 390] on span "Submit" at bounding box center [488, 390] width 26 height 8
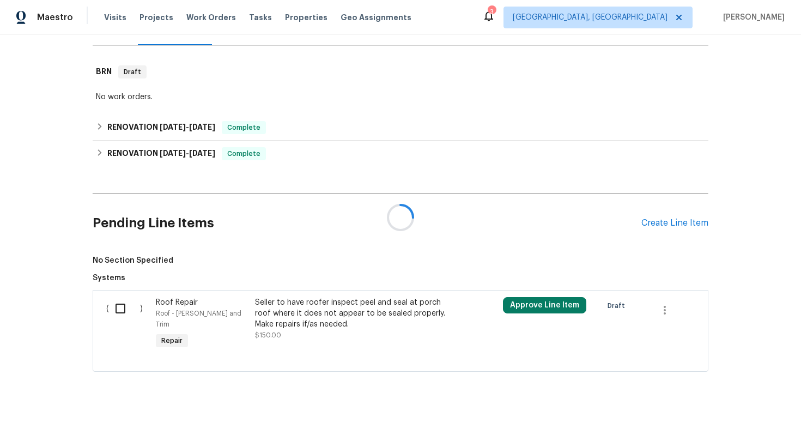
scroll to position [216, 0]
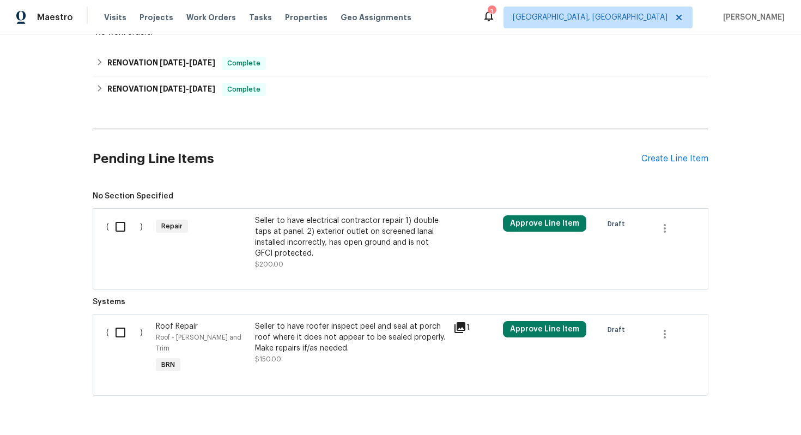
click at [325, 237] on div "Seller to have electrical contractor repair 1) double taps at panel. 2) exterio…" at bounding box center [351, 237] width 192 height 44
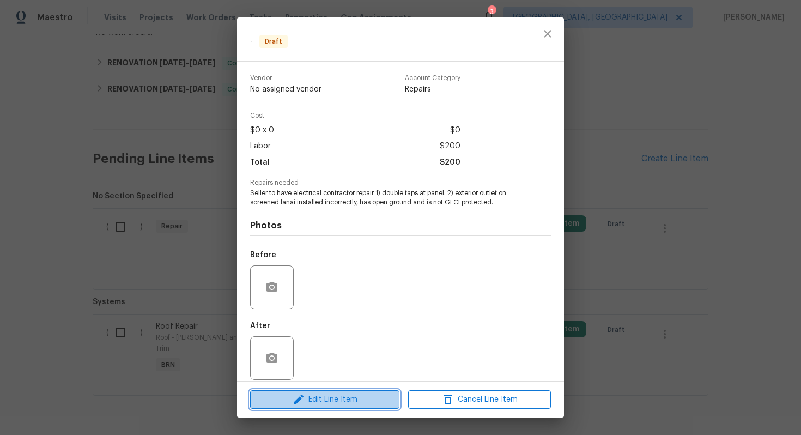
click at [315, 403] on span "Edit Line Item" at bounding box center [324, 400] width 143 height 14
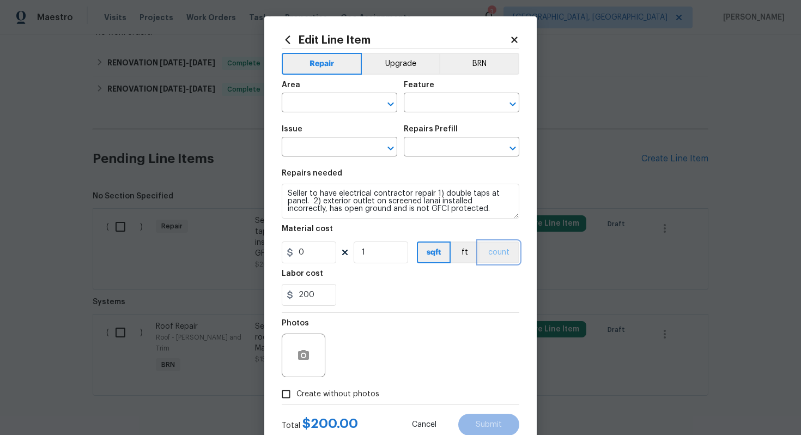
click at [502, 253] on button "count" at bounding box center [498, 252] width 41 height 22
click at [476, 60] on button "BRN" at bounding box center [479, 64] width 80 height 22
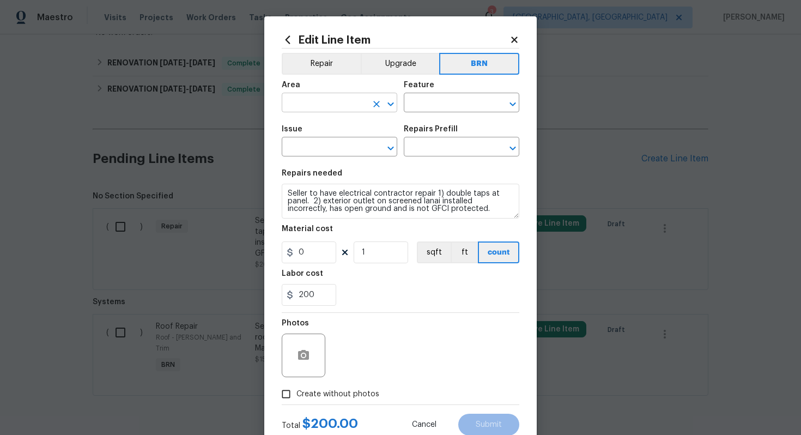
click at [321, 104] on input "text" at bounding box center [324, 103] width 85 height 17
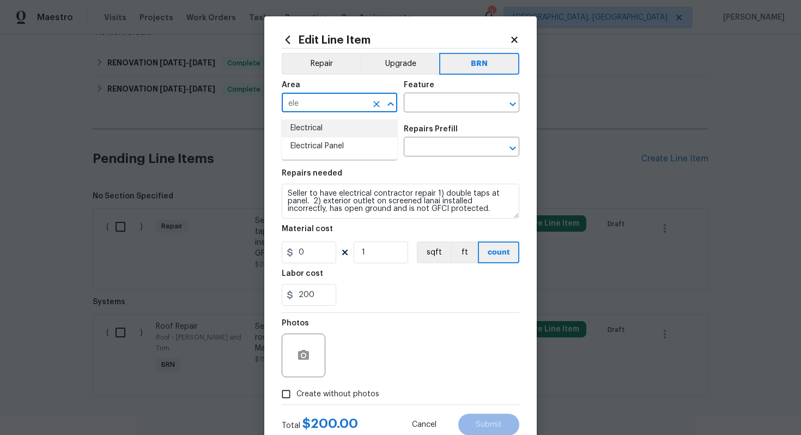
click at [331, 129] on li "Electrical" at bounding box center [339, 128] width 115 height 18
type input "Electrical"
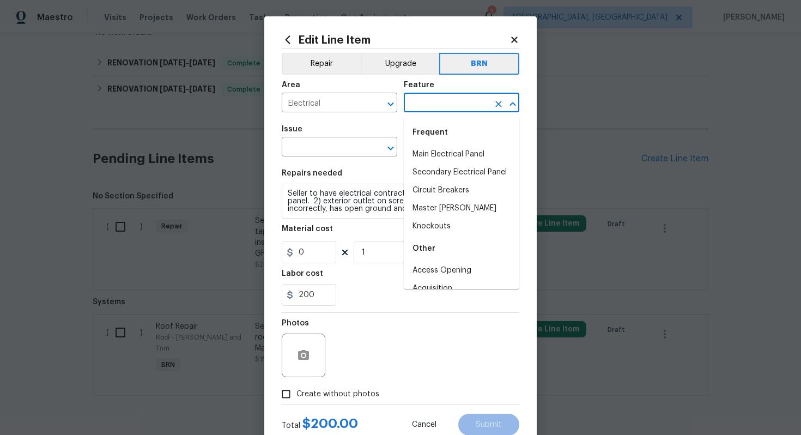
click at [434, 107] on input "text" at bounding box center [446, 103] width 85 height 17
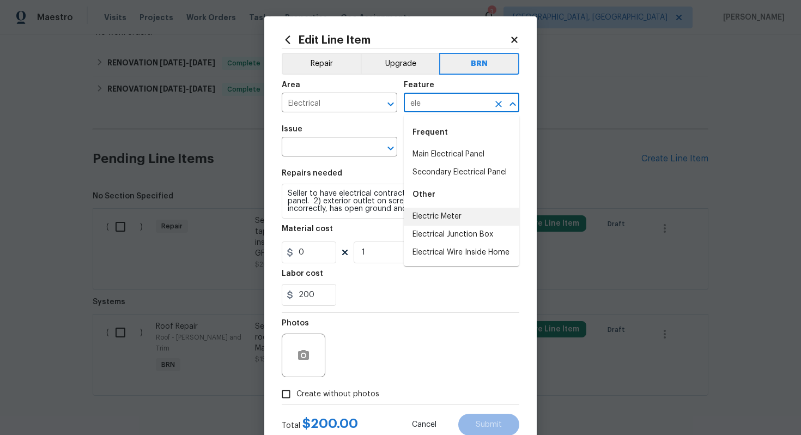
click at [443, 220] on li "Electric Meter" at bounding box center [461, 216] width 115 height 18
type input "E"
click at [454, 219] on li "Electric Meter" at bounding box center [461, 216] width 115 height 18
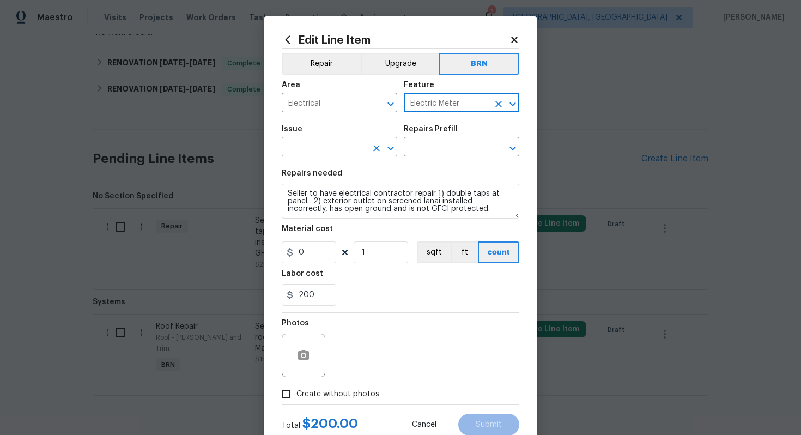
type input "Electric Meter"
click at [344, 156] on input "text" at bounding box center [324, 147] width 85 height 17
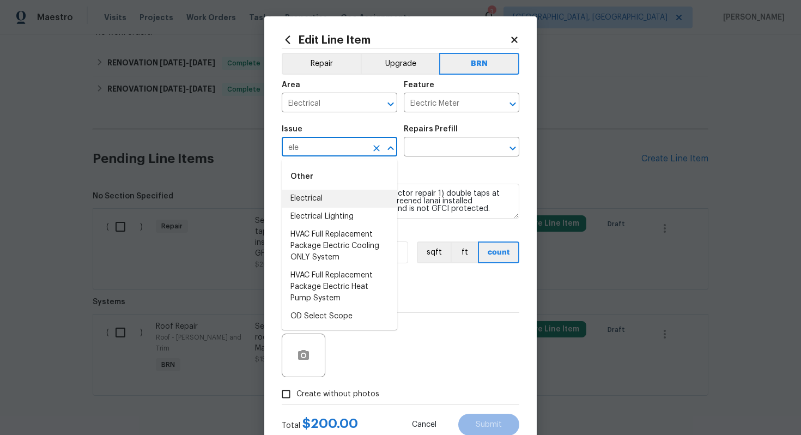
click at [355, 197] on li "Electrical" at bounding box center [339, 199] width 115 height 18
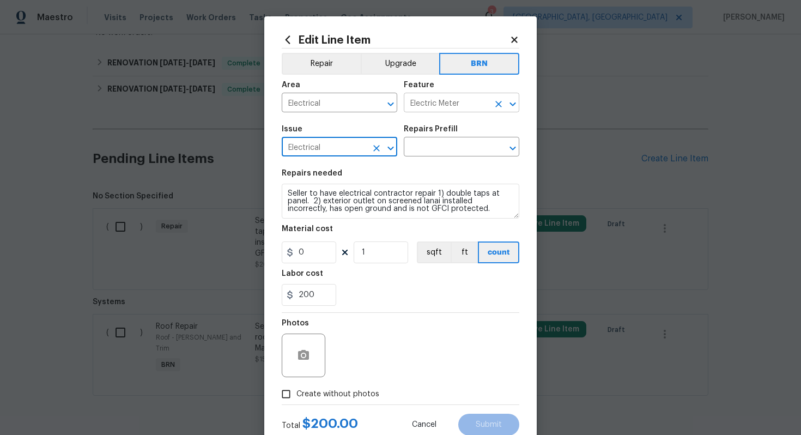
type input "Electrical"
click at [469, 108] on input "Electric Meter" at bounding box center [446, 103] width 85 height 17
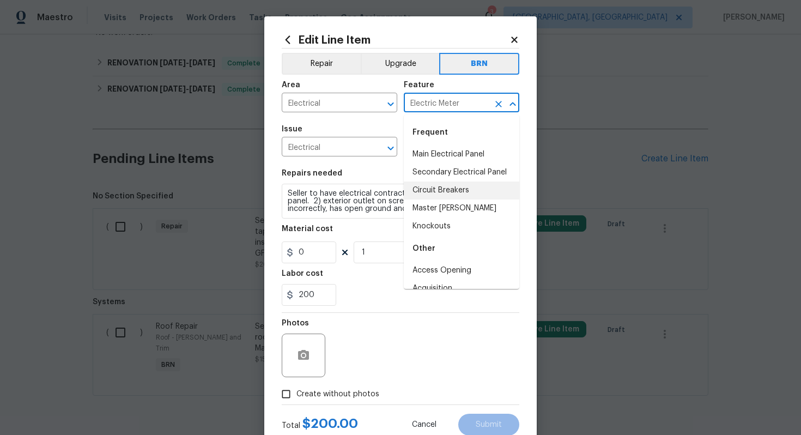
click at [469, 108] on input "Electric Meter" at bounding box center [446, 103] width 85 height 17
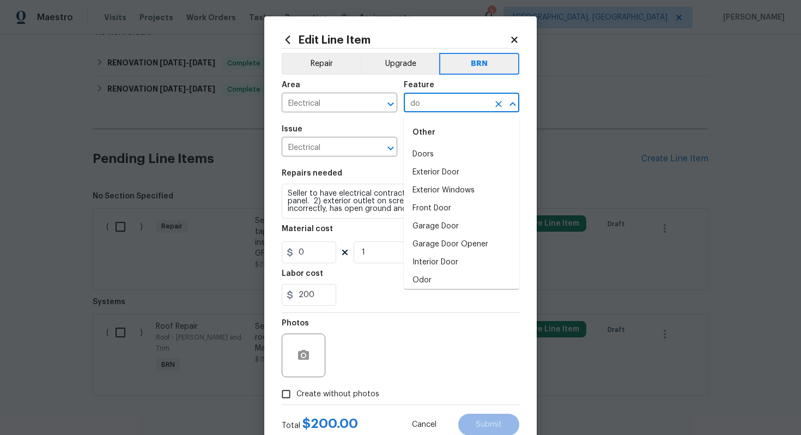
type input "d"
type input "t"
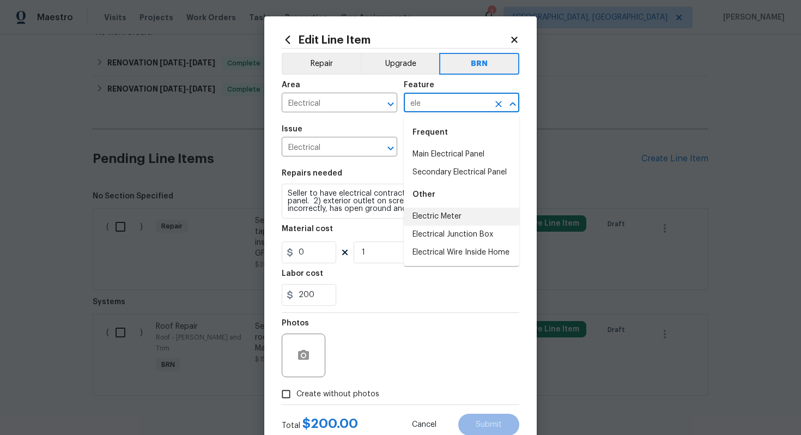
click at [461, 217] on li "Electric Meter" at bounding box center [461, 216] width 115 height 18
type input "Electric Meter"
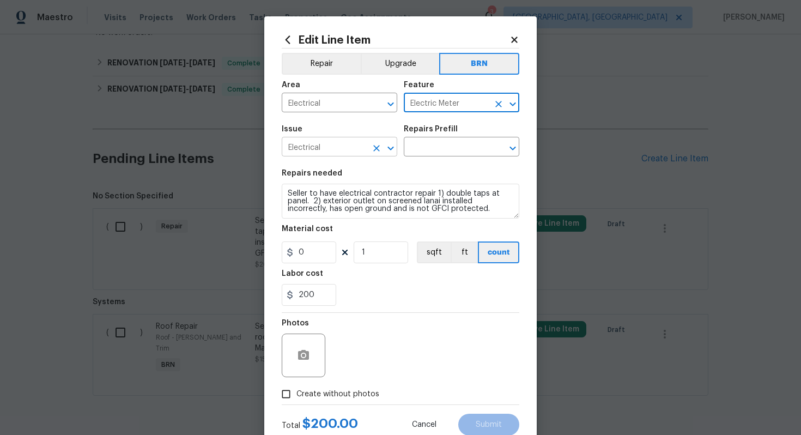
click at [345, 154] on input "Electrical" at bounding box center [324, 147] width 85 height 17
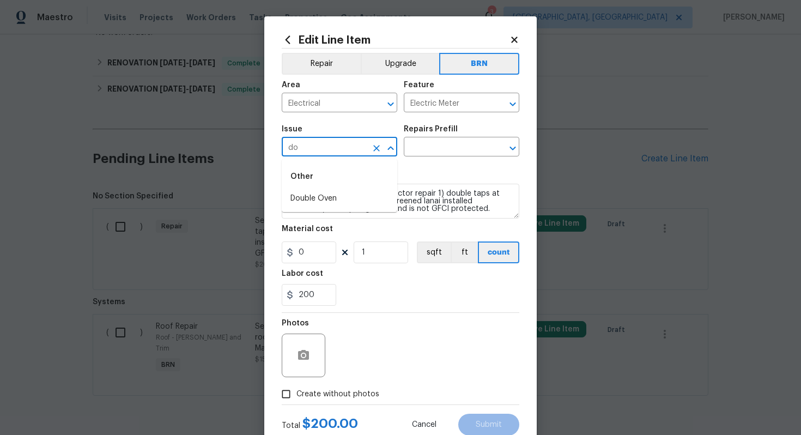
type input "d"
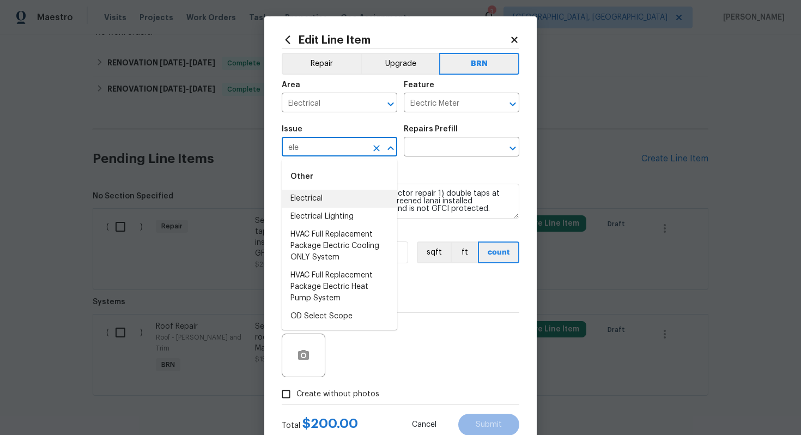
click at [338, 196] on li "Electrical" at bounding box center [339, 199] width 115 height 18
type input "Electrical"
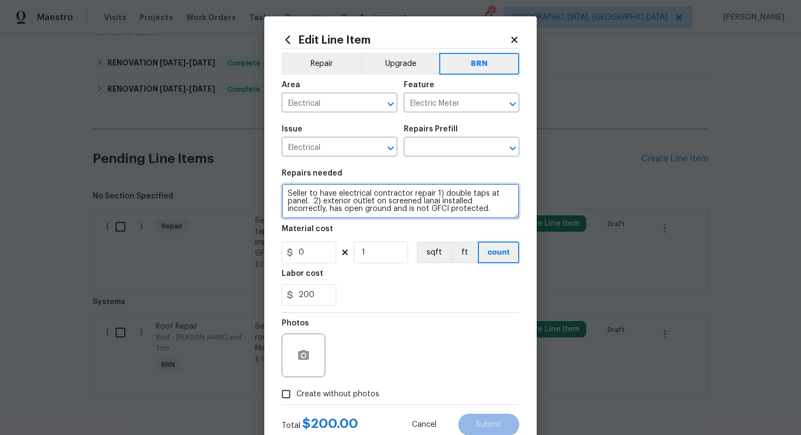
drag, startPoint x: 286, startPoint y: 194, endPoint x: 442, endPoint y: 218, distance: 157.5
click at [442, 217] on textarea "Seller to have electrical contractor repair 1) double taps at panel. 2) exterio…" at bounding box center [400, 201] width 237 height 35
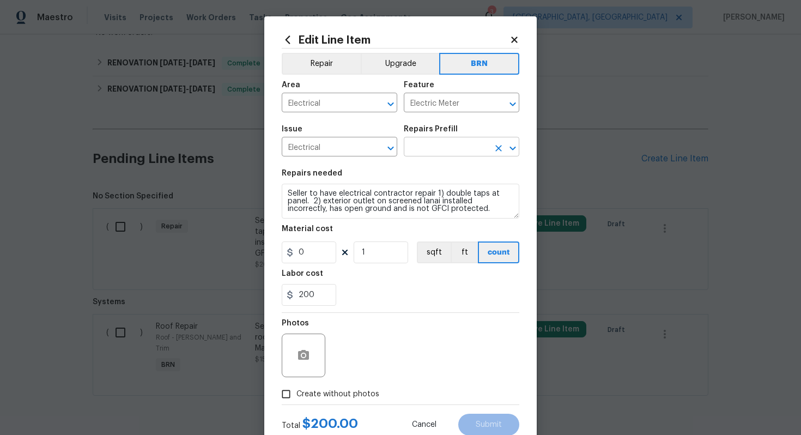
click at [443, 149] on input "text" at bounding box center [446, 147] width 85 height 17
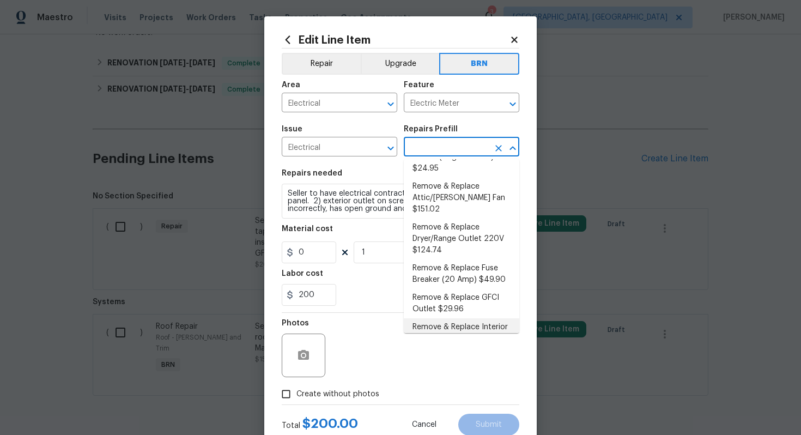
scroll to position [0, 0]
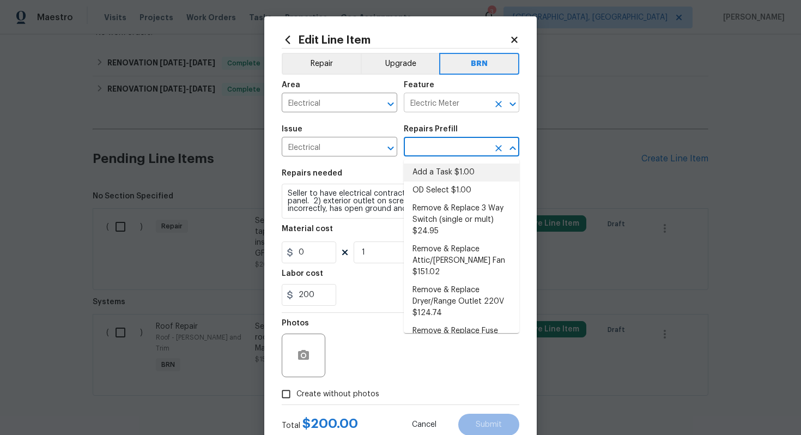
click at [463, 104] on input "Electric Meter" at bounding box center [446, 103] width 85 height 17
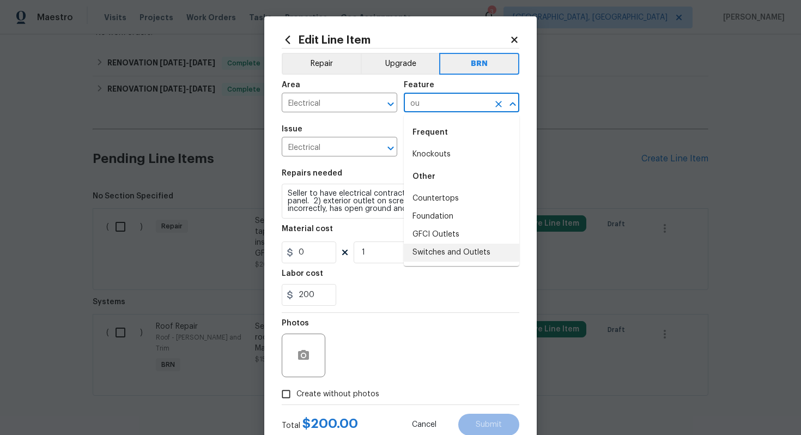
click at [459, 243] on li "Switches and Outlets" at bounding box center [461, 252] width 115 height 18
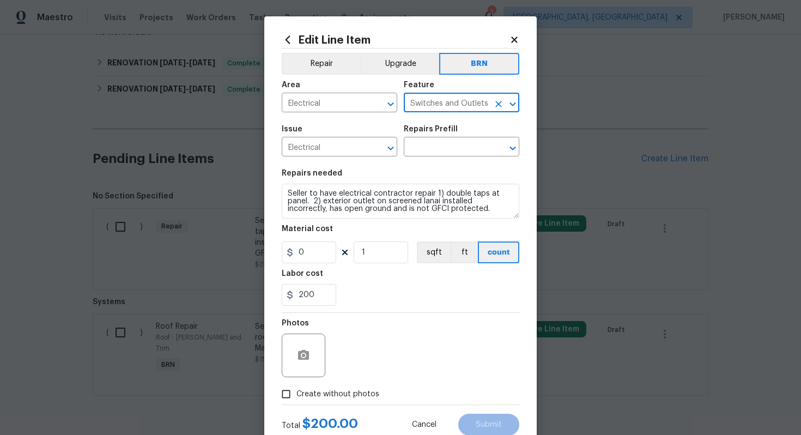
type input "Switches and Outlets"
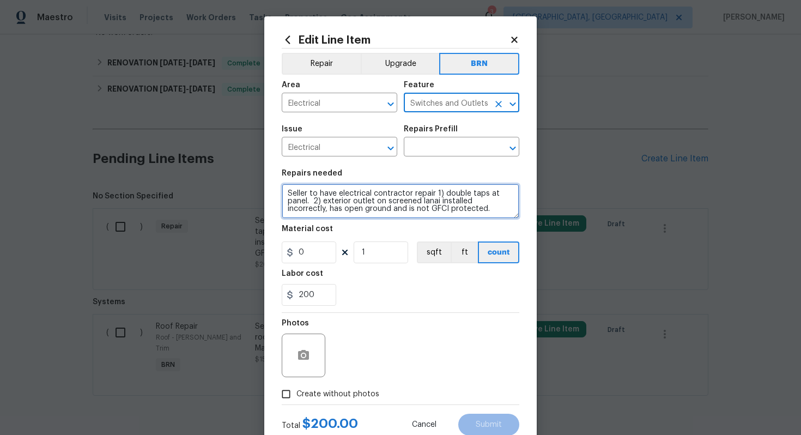
click at [369, 199] on textarea "Seller to have electrical contractor repair 1) double taps at panel. 2) exterio…" at bounding box center [400, 201] width 237 height 35
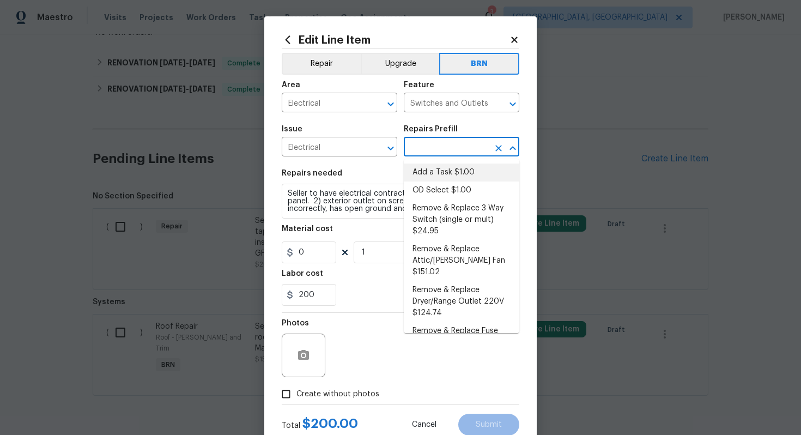
click at [425, 144] on input "text" at bounding box center [446, 147] width 85 height 17
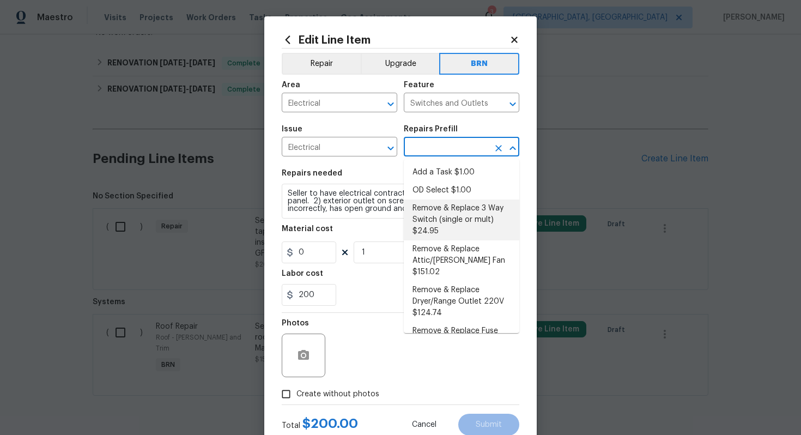
click at [451, 218] on li "Remove & Replace 3 Way Switch (single or mult) $24.95" at bounding box center [461, 219] width 115 height 41
type input "Remove & Replace 3 Way Switch (single or mult) $24.95"
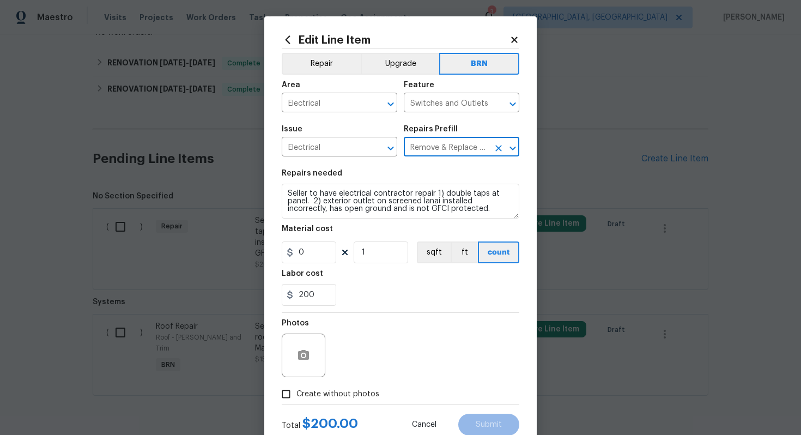
type textarea "Remove and replace the existing 3 way switch(es) with new to ensure the circuit…"
type input "24.95"
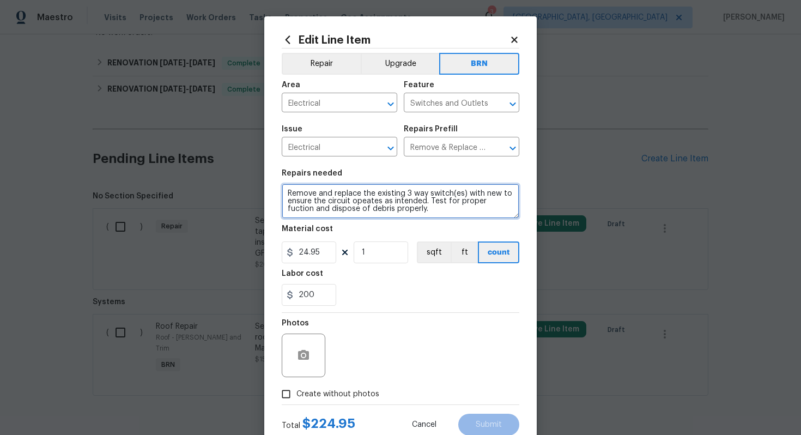
drag, startPoint x: 286, startPoint y: 192, endPoint x: 418, endPoint y: 218, distance: 135.0
click at [419, 218] on textarea "Remove and replace the existing 3 way switch(es) with new to ensure the circuit…" at bounding box center [400, 201] width 237 height 35
paste textarea "Seller to have electrical contractor repair 1) double taps at panel. 2) exterio…"
type textarea "Seller to have electrical contractor repair 1) double taps at panel. 2) exterio…"
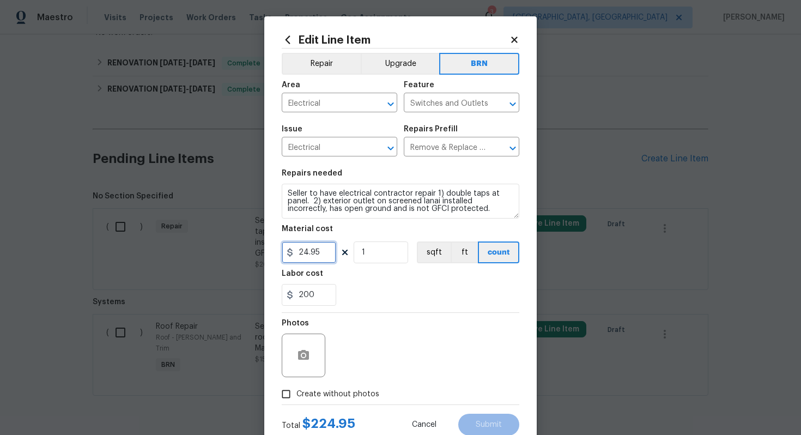
drag, startPoint x: 327, startPoint y: 251, endPoint x: 289, endPoint y: 252, distance: 37.6
click at [289, 252] on div "24.95" at bounding box center [309, 252] width 54 height 22
type input "0"
click at [421, 294] on div "200" at bounding box center [400, 295] width 237 height 22
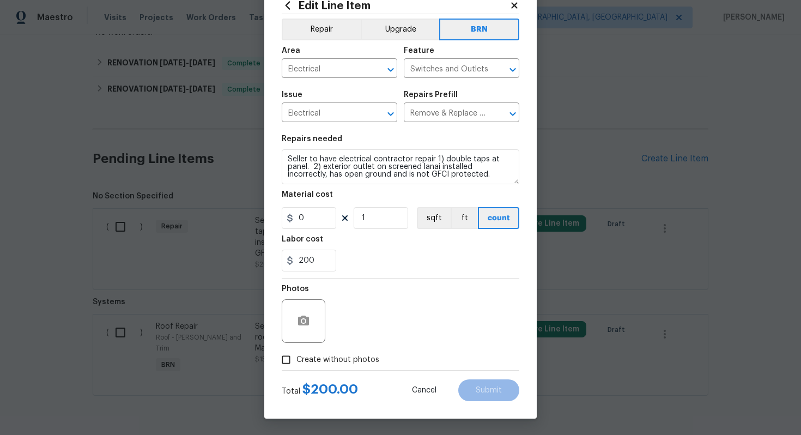
click at [356, 355] on span "Create without photos" at bounding box center [337, 359] width 83 height 11
click at [296, 355] on input "Create without photos" at bounding box center [286, 359] width 21 height 21
checkbox input "true"
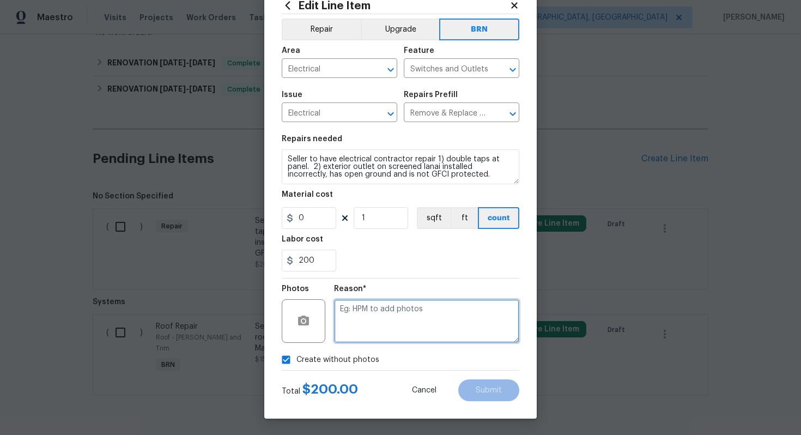
click at [389, 325] on textarea at bounding box center [426, 321] width 185 height 44
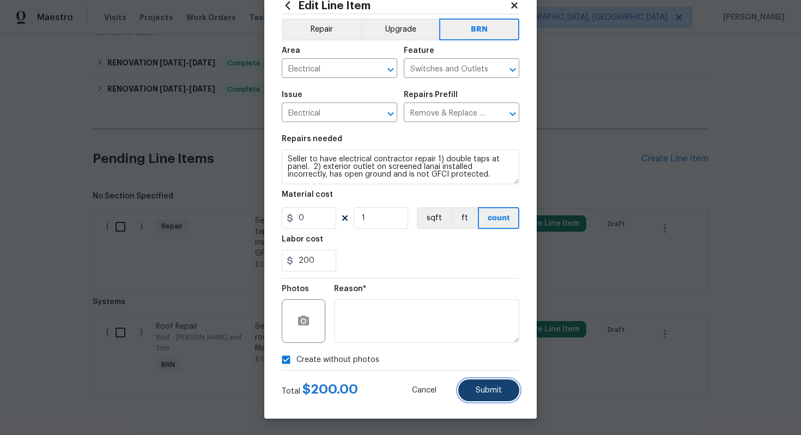
click at [473, 392] on button "Submit" at bounding box center [488, 390] width 61 height 22
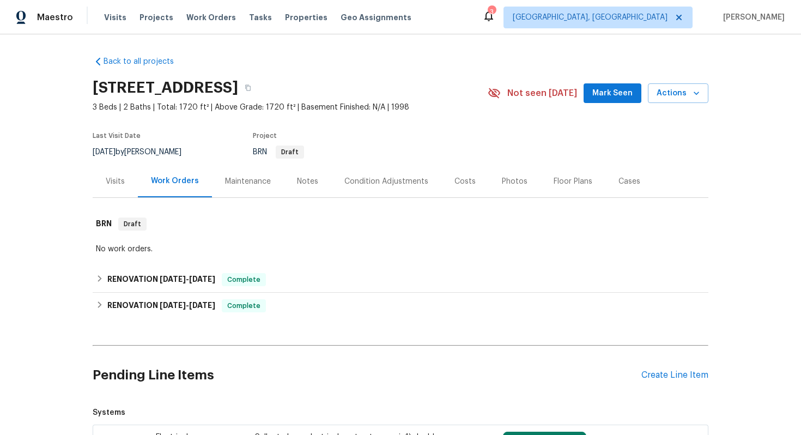
scroll to position [216, 0]
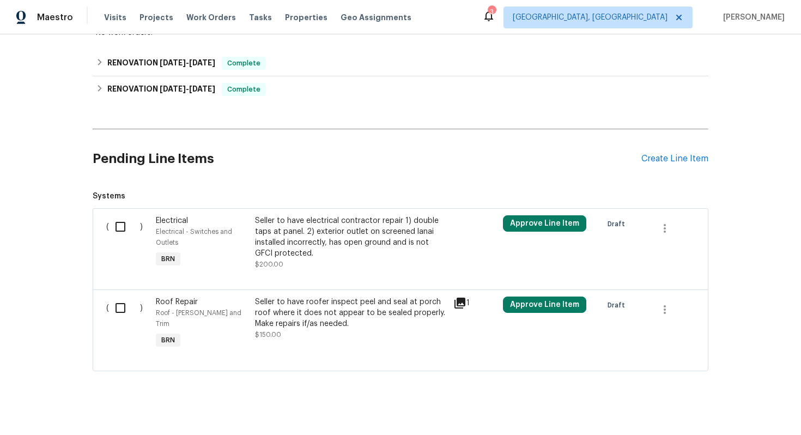
click at [117, 309] on input "checkbox" at bounding box center [124, 307] width 31 height 23
checkbox input "true"
click at [773, 410] on span "Create Work Order" at bounding box center [738, 408] width 72 height 14
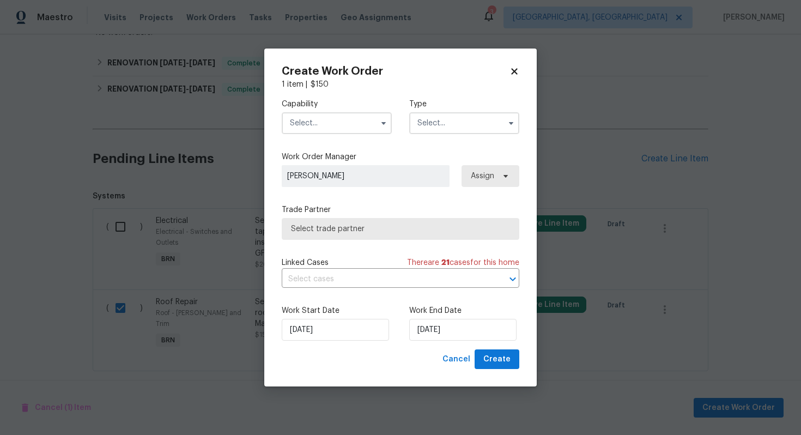
click at [374, 121] on input "text" at bounding box center [337, 123] width 110 height 22
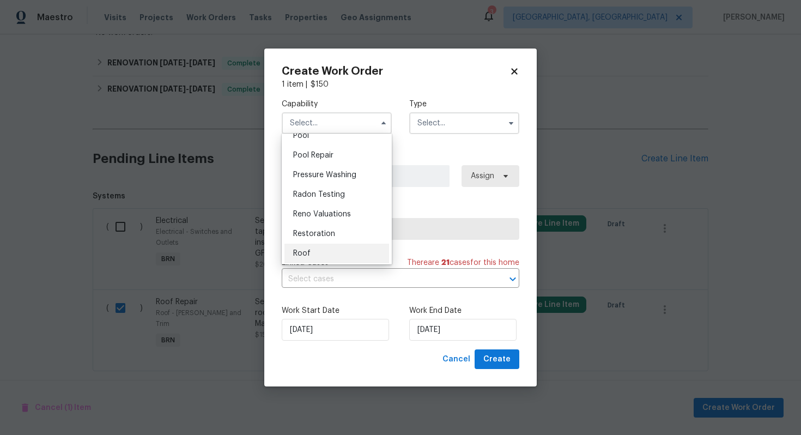
click at [331, 248] on div "Roof" at bounding box center [336, 253] width 105 height 20
type input "Roof"
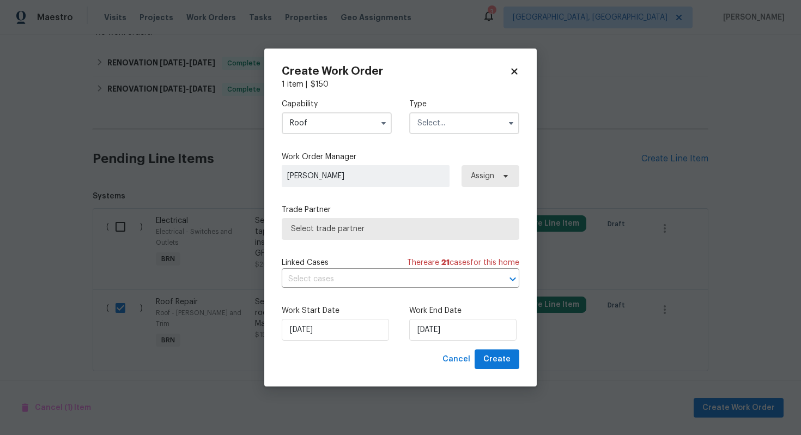
click at [441, 126] on input "text" at bounding box center [464, 123] width 110 height 22
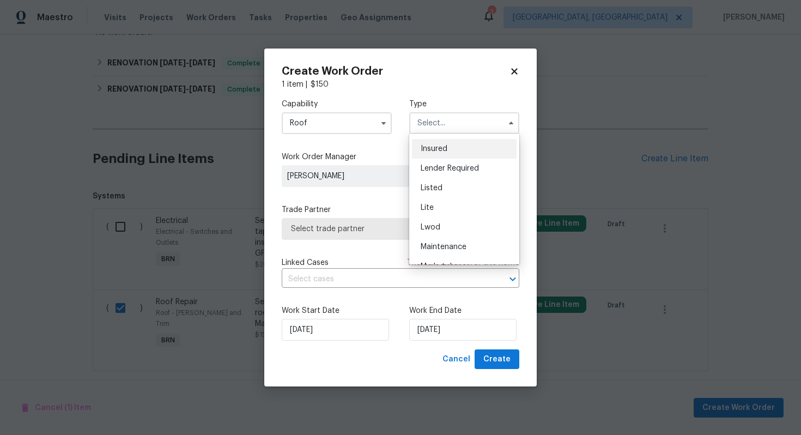
scroll to position [247, 0]
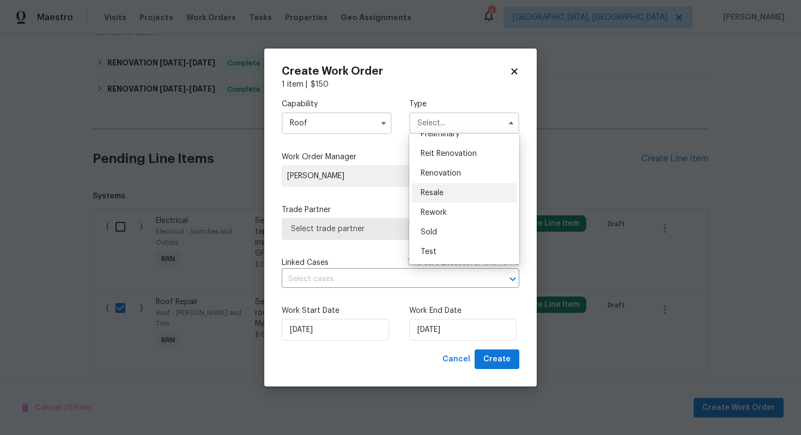
click at [460, 194] on div "Resale" at bounding box center [464, 193] width 105 height 20
type input "Resale"
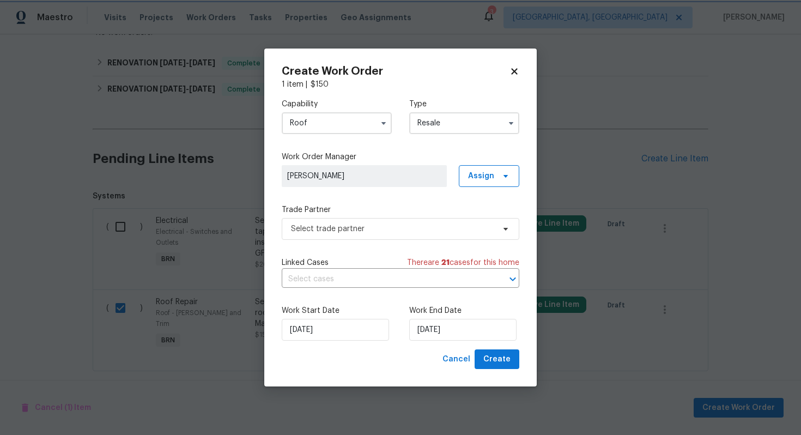
scroll to position [0, 0]
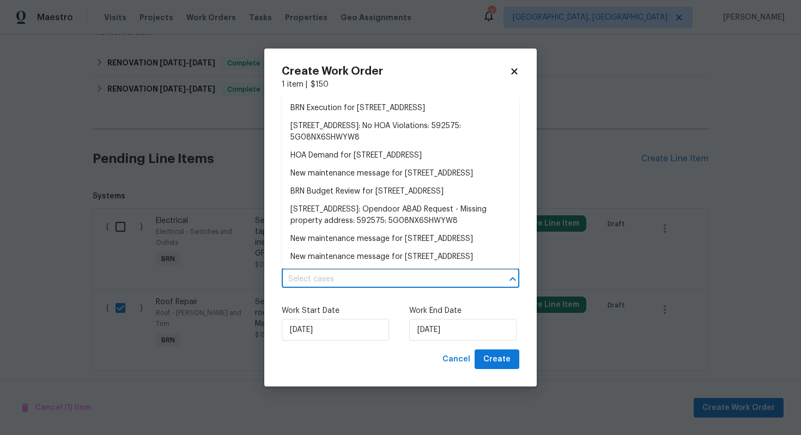
click at [391, 275] on input "text" at bounding box center [385, 279] width 207 height 17
click at [407, 102] on li "BRN Execution for [STREET_ADDRESS]" at bounding box center [400, 108] width 237 height 18
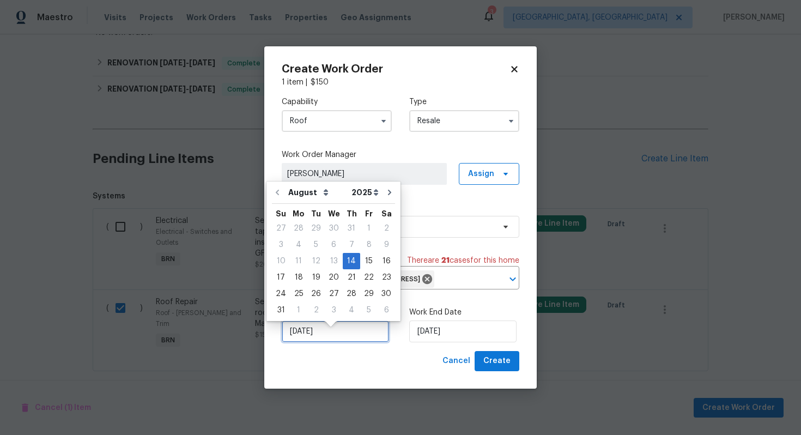
click at [314, 342] on input "[DATE]" at bounding box center [335, 331] width 107 height 22
click at [361, 265] on div "15" at bounding box center [368, 260] width 17 height 15
type input "[DATE]"
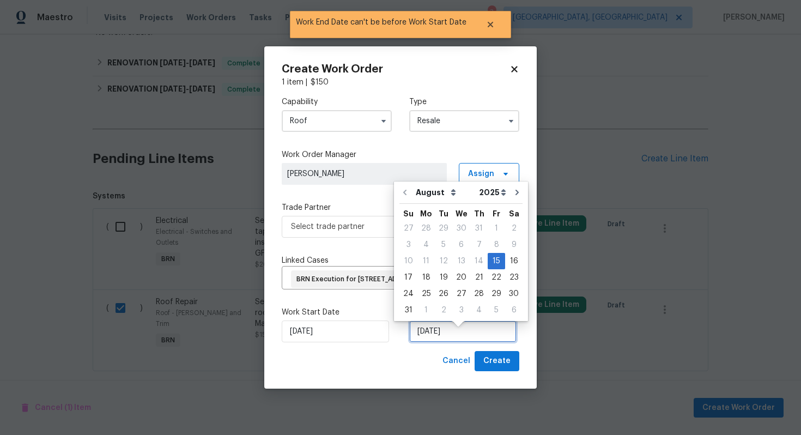
click at [426, 342] on input "[DATE]" at bounding box center [462, 331] width 107 height 22
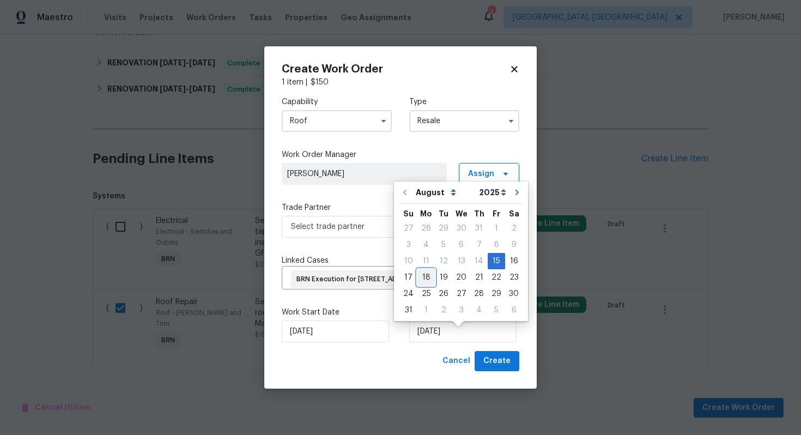
click at [425, 281] on div "18" at bounding box center [425, 277] width 17 height 15
type input "8/18/2025"
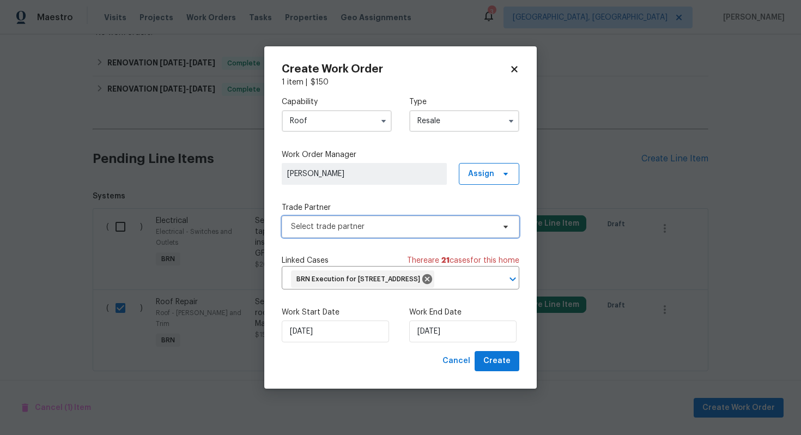
click at [410, 221] on span "Select trade partner" at bounding box center [392, 226] width 203 height 11
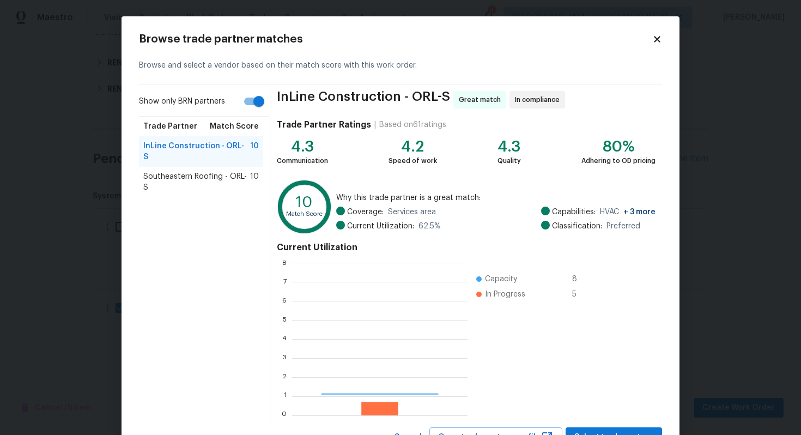
scroll to position [152, 175]
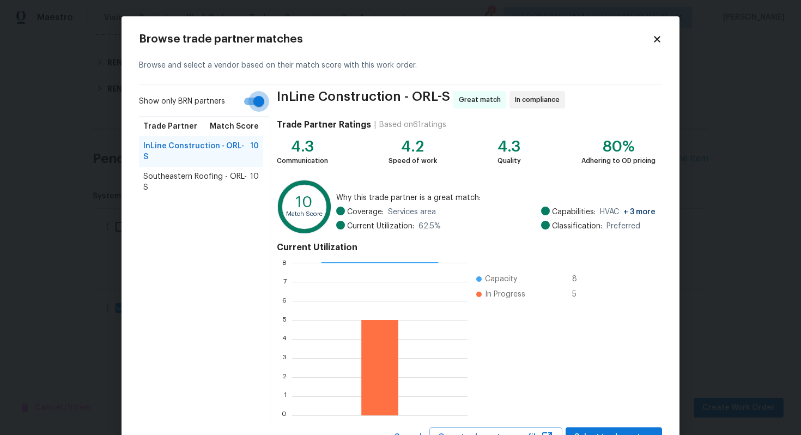
click at [259, 109] on input "Show only BRN partners" at bounding box center [259, 101] width 62 height 21
checkbox input "false"
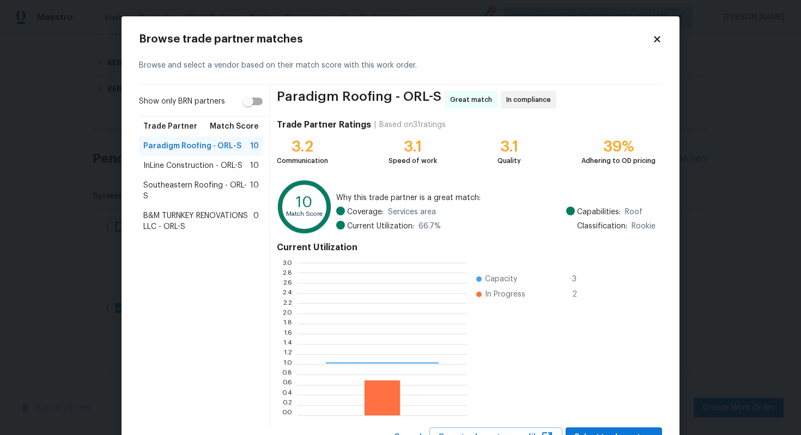
scroll to position [152, 169]
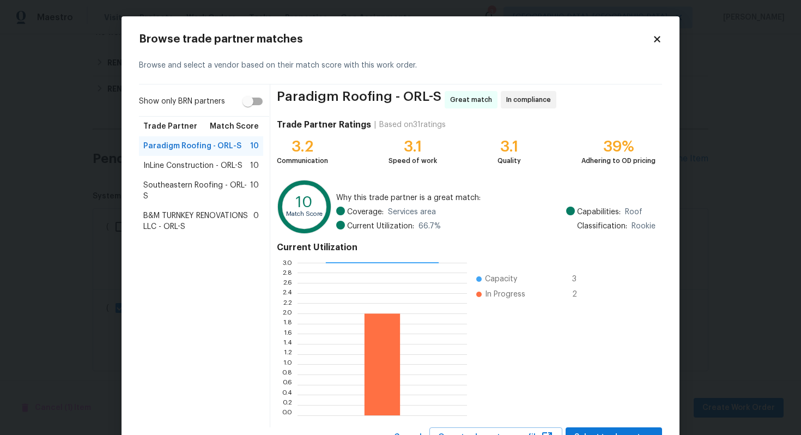
click at [215, 182] on span "Southeastern Roofing - ORL-S" at bounding box center [196, 191] width 107 height 22
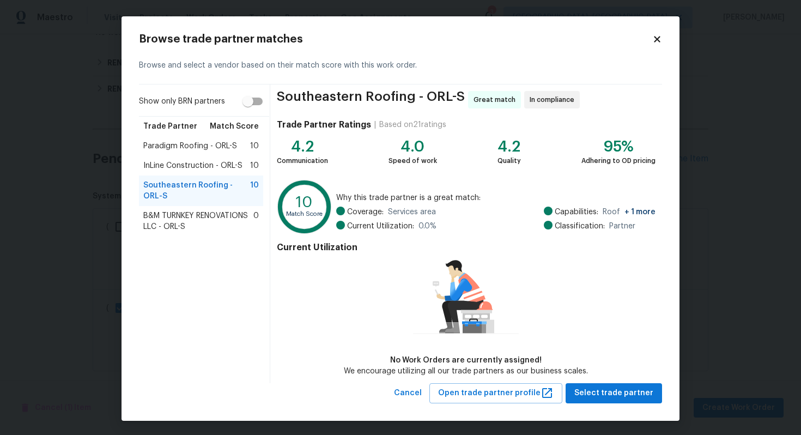
scroll to position [1, 0]
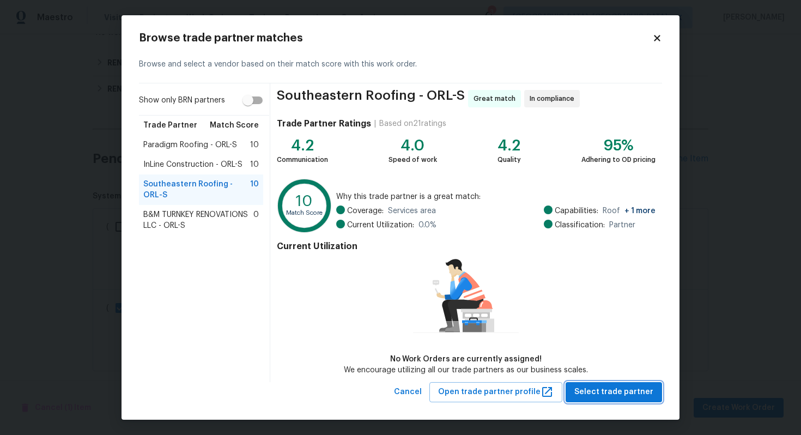
click at [608, 392] on span "Select trade partner" at bounding box center [613, 392] width 79 height 14
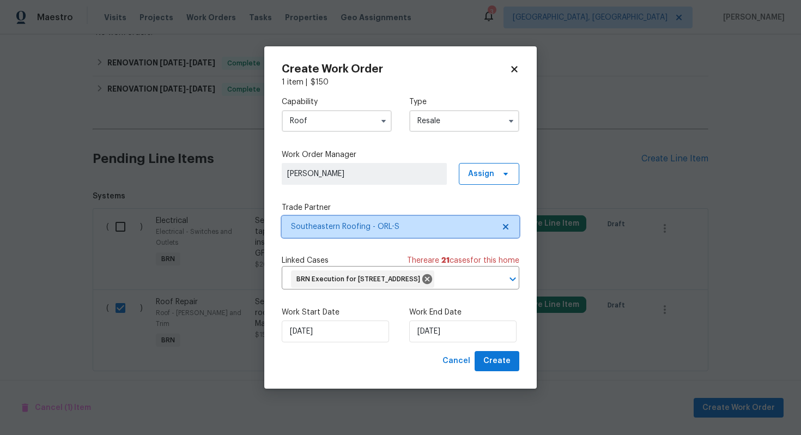
scroll to position [0, 0]
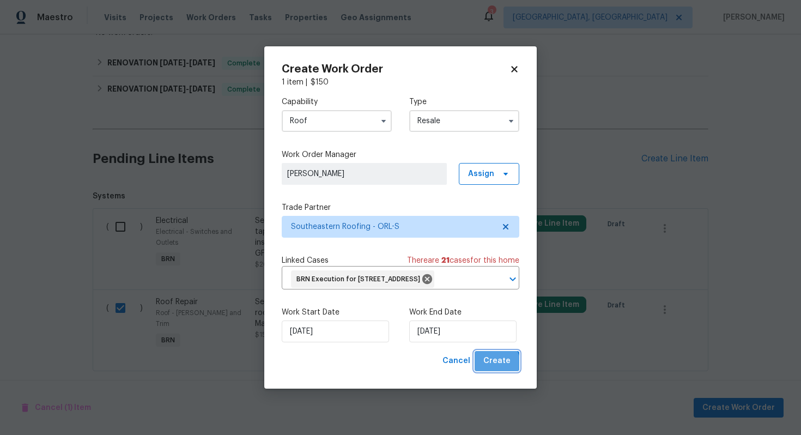
click at [492, 368] on span "Create" at bounding box center [496, 361] width 27 height 14
checkbox input "false"
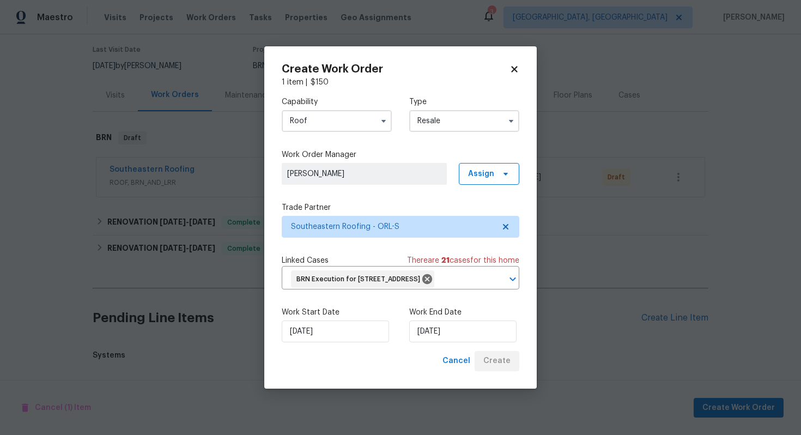
scroll to position [175, 0]
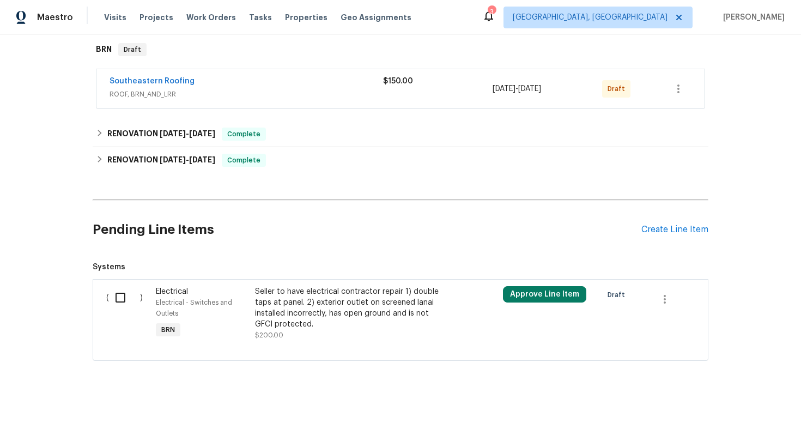
click at [358, 316] on div "Seller to have electrical contractor repair 1) double taps at panel. 2) exterio…" at bounding box center [351, 308] width 192 height 44
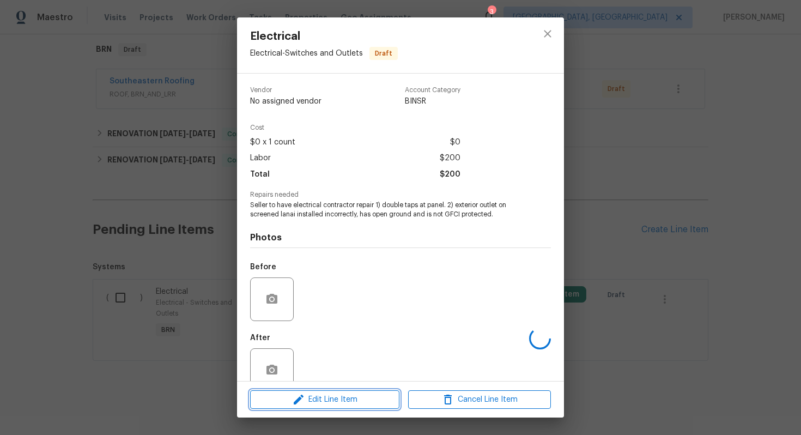
click at [335, 399] on span "Edit Line Item" at bounding box center [324, 400] width 143 height 14
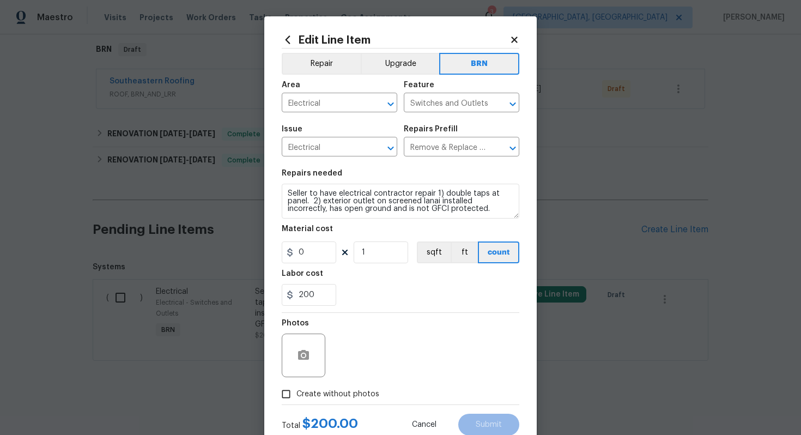
click at [516, 34] on div "Edit Line Item" at bounding box center [400, 40] width 237 height 12
click at [512, 42] on icon at bounding box center [514, 39] width 6 height 6
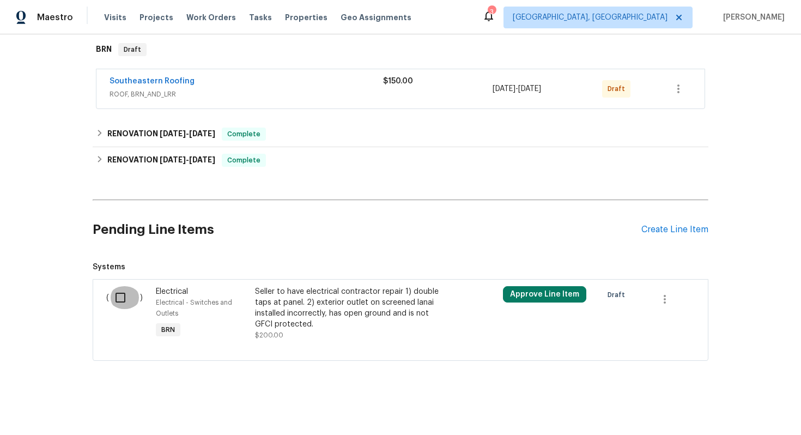
click at [124, 301] on input "checkbox" at bounding box center [124, 297] width 31 height 23
checkbox input "true"
click at [732, 406] on span "Create Work Order" at bounding box center [738, 408] width 72 height 14
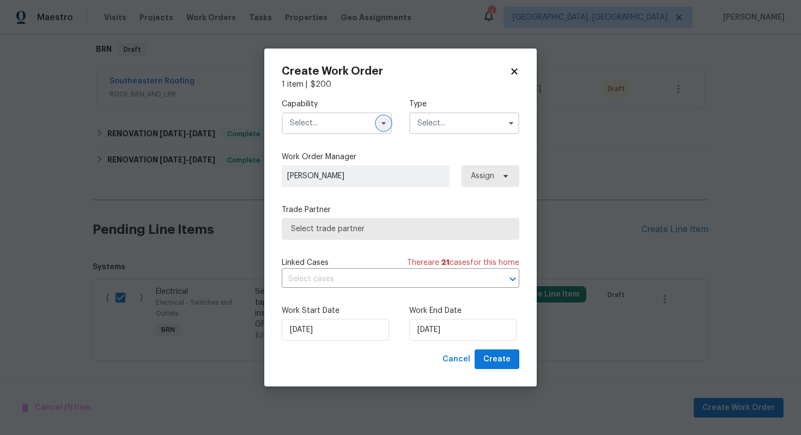
click at [384, 126] on icon "button" at bounding box center [383, 123] width 9 height 9
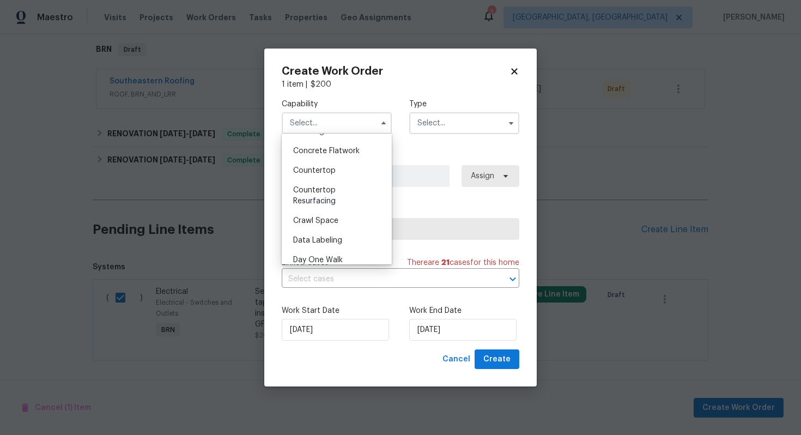
scroll to position [0, 0]
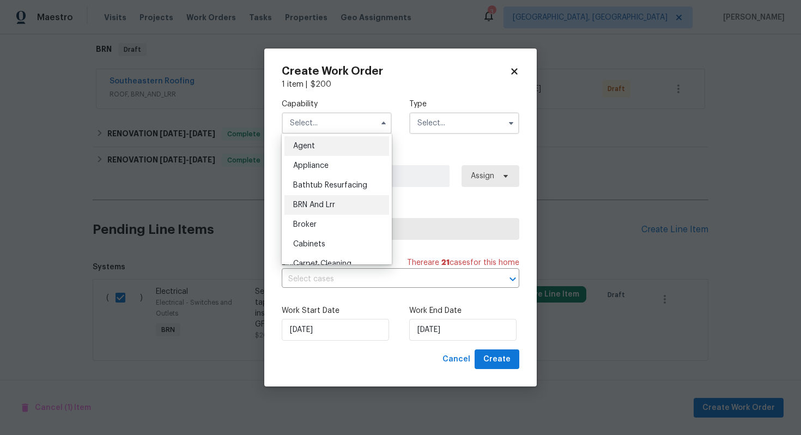
click at [338, 200] on div "BRN And Lrr" at bounding box center [336, 205] width 105 height 20
type input "BRN And Lrr"
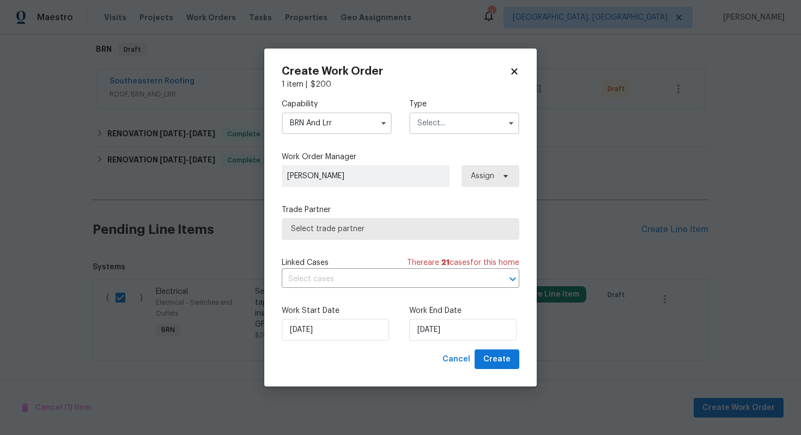
click at [433, 124] on input "text" at bounding box center [464, 123] width 110 height 22
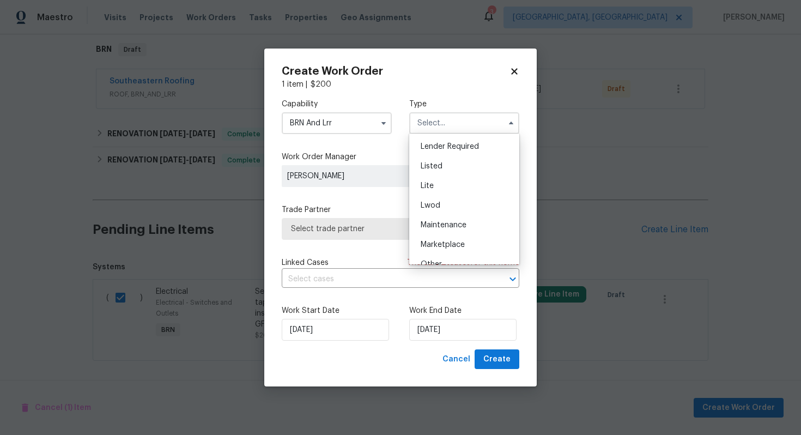
scroll to position [247, 0]
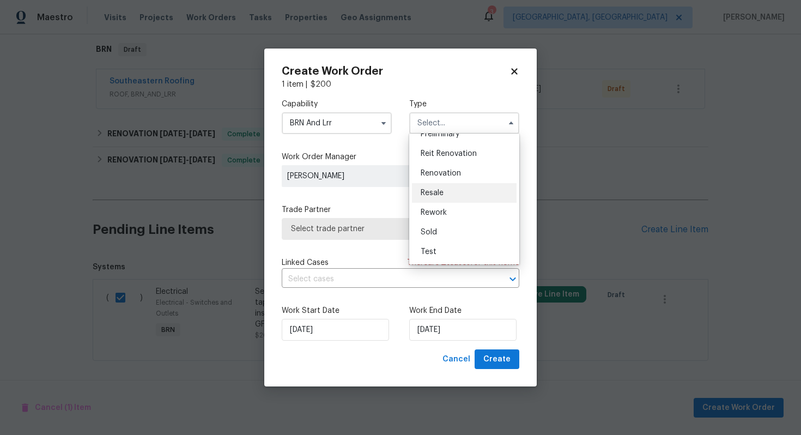
click at [457, 193] on div "Resale" at bounding box center [464, 193] width 105 height 20
type input "Resale"
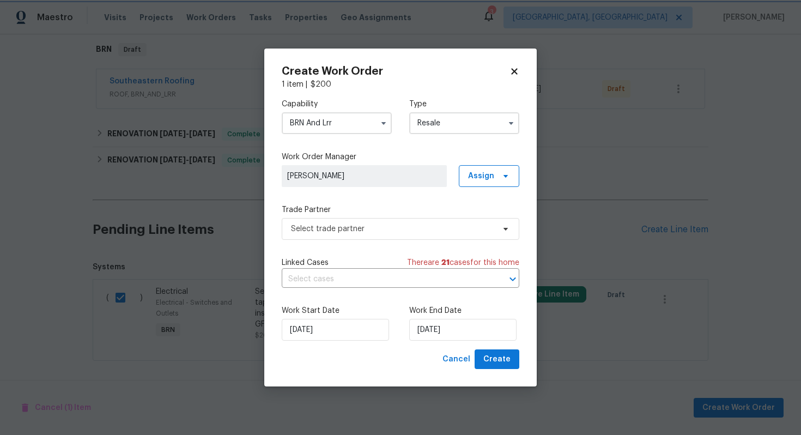
scroll to position [0, 0]
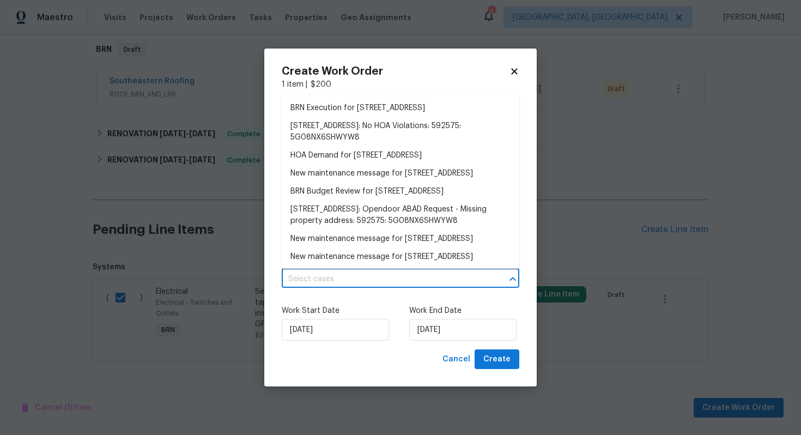
click at [359, 283] on input "text" at bounding box center [385, 279] width 207 height 17
click at [392, 114] on li "BRN Execution for 32809 Timberwood Dr, Leesburg, FL 34748" at bounding box center [400, 108] width 237 height 18
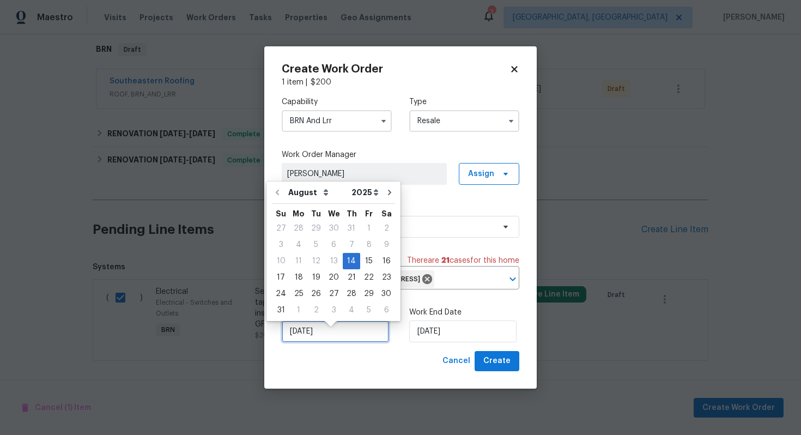
click at [298, 339] on input "[DATE]" at bounding box center [335, 331] width 107 height 22
click at [365, 262] on div "15" at bounding box center [368, 260] width 17 height 15
type input "[DATE]"
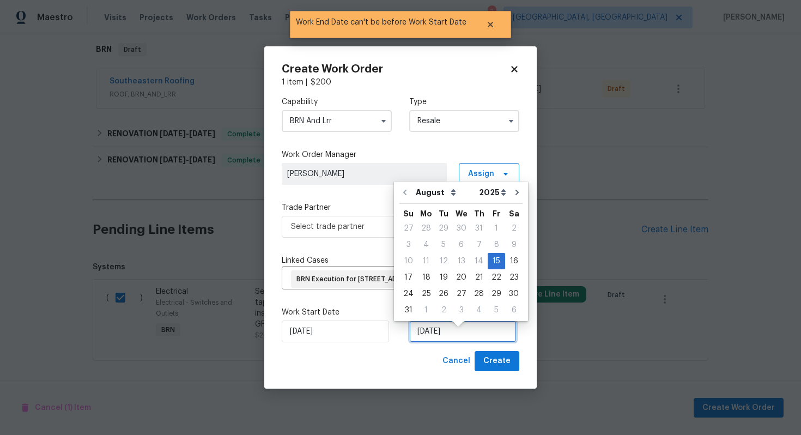
click at [435, 338] on input "[DATE]" at bounding box center [462, 331] width 107 height 22
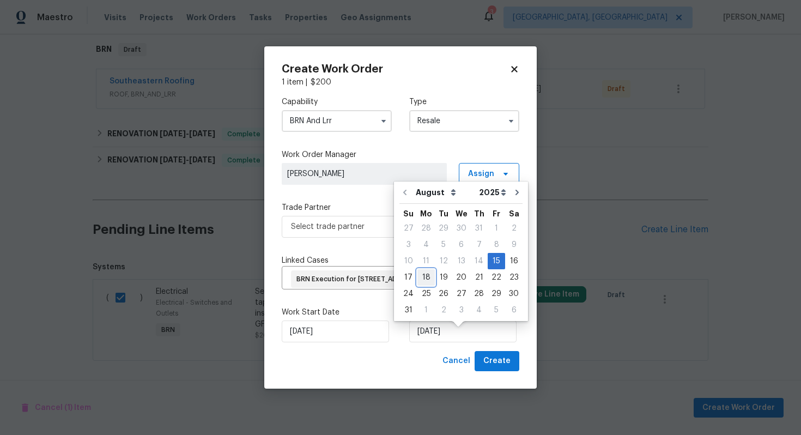
click at [427, 279] on div "18" at bounding box center [425, 277] width 17 height 15
type input "8/18/2025"
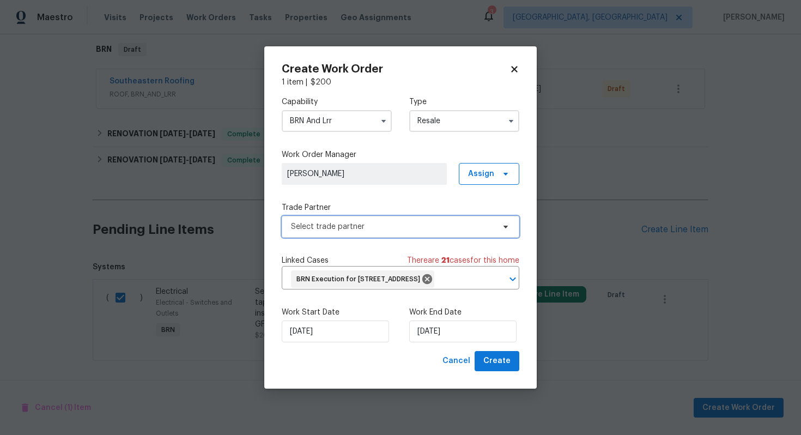
click at [408, 221] on span "Select trade partner" at bounding box center [392, 226] width 203 height 11
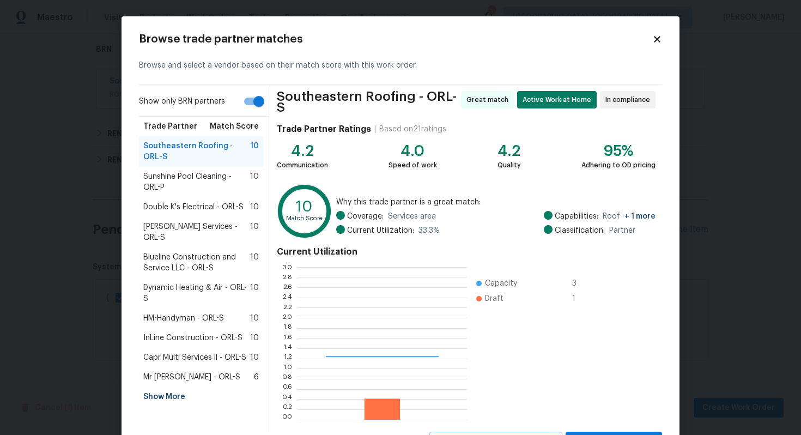
scroll to position [152, 169]
click at [226, 209] on span "Double K's Electrical - ORL-S" at bounding box center [193, 206] width 100 height 11
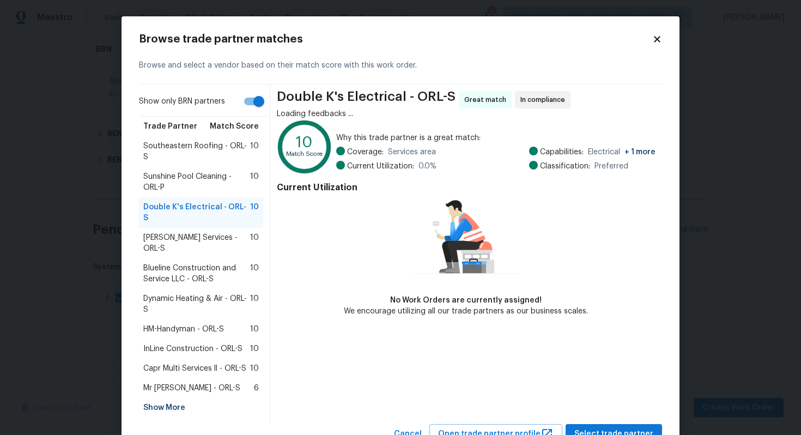
scroll to position [10, 0]
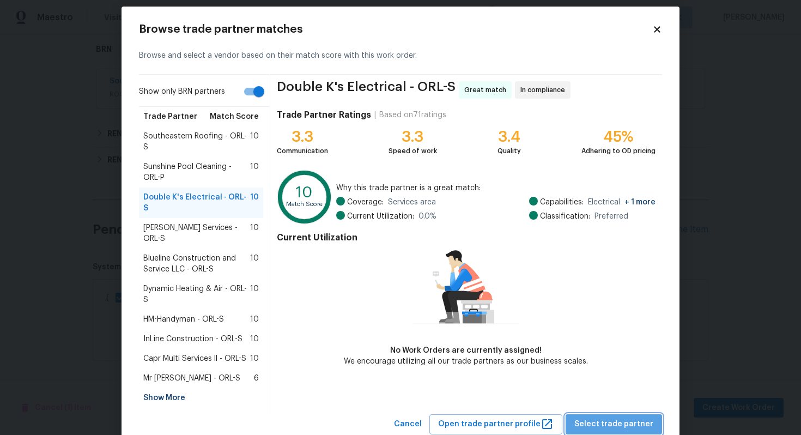
click at [634, 417] on span "Select trade partner" at bounding box center [613, 424] width 79 height 14
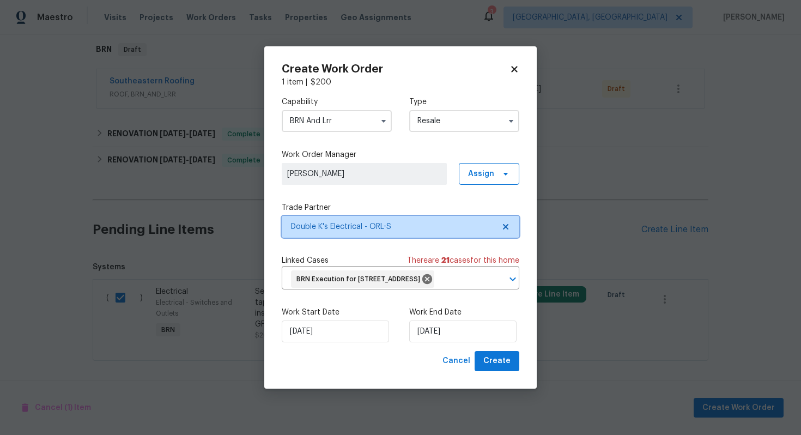
scroll to position [0, 0]
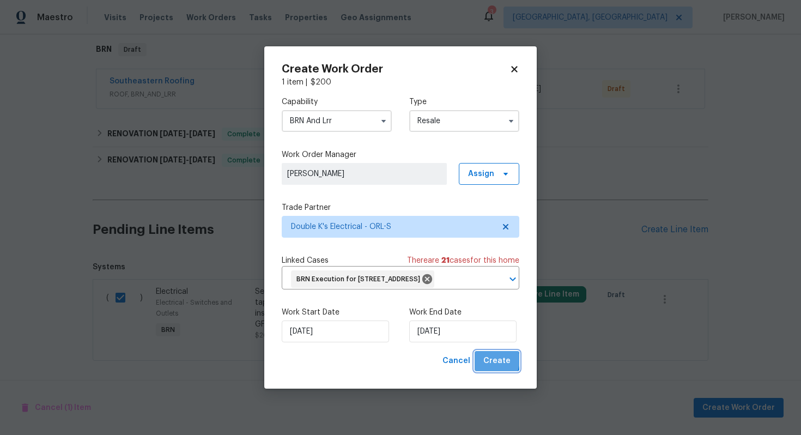
click at [492, 368] on span "Create" at bounding box center [496, 361] width 27 height 14
checkbox input "false"
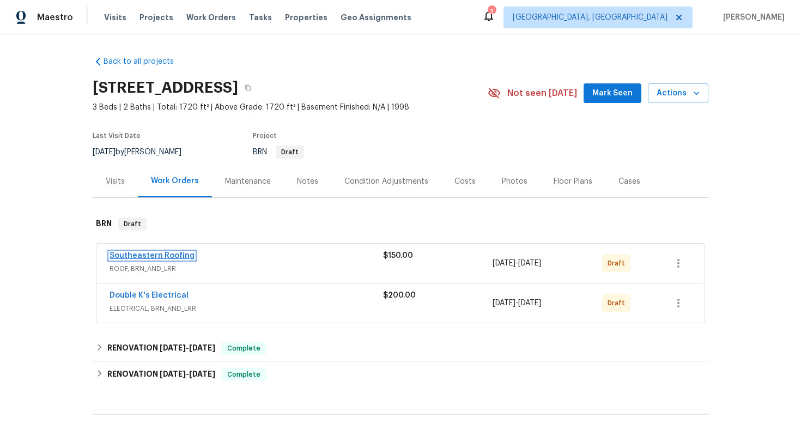
click at [163, 258] on link "Southeastern Roofing" at bounding box center [151, 256] width 85 height 8
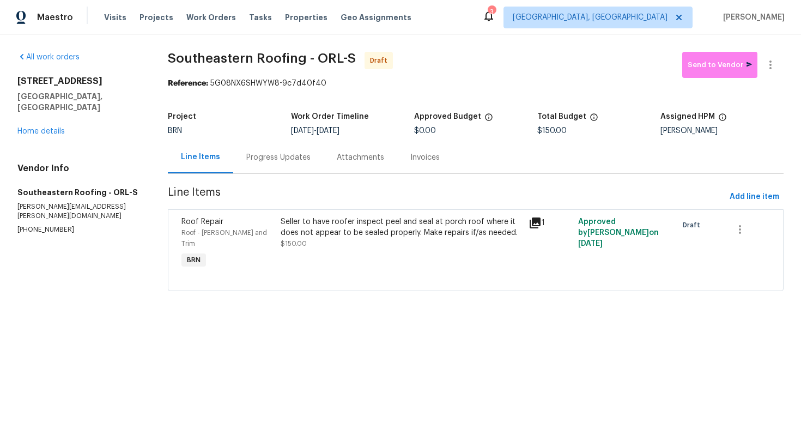
click at [282, 166] on div "Progress Updates" at bounding box center [278, 157] width 90 height 32
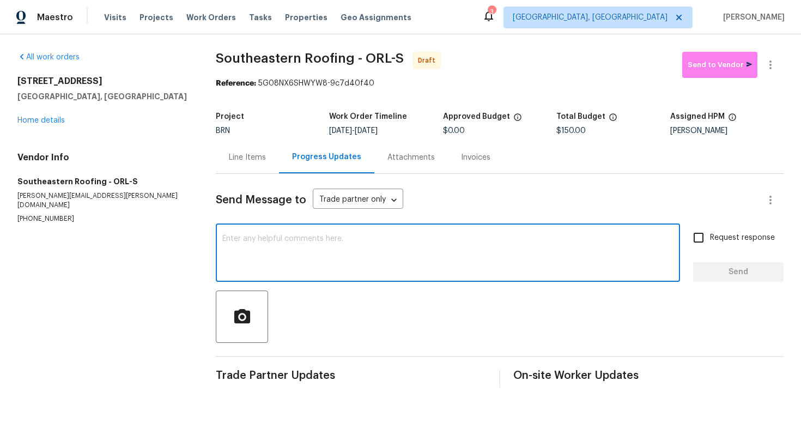
click at [314, 239] on textarea at bounding box center [447, 254] width 451 height 38
paste textarea "Hey! This is Ajay with Opendoor. I’m confirming a BRN Work Order for the proper…"
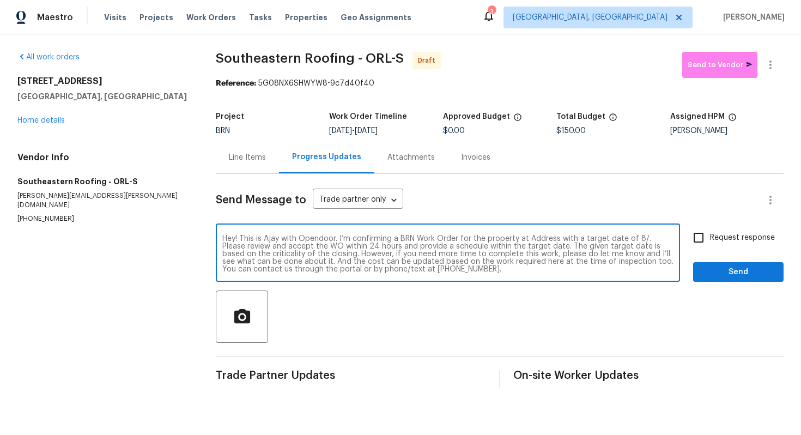
click at [539, 239] on textarea "Hey! This is Ajay with Opendoor. I’m confirming a BRN Work Order for the proper…" at bounding box center [447, 254] width 451 height 38
paste textarea "32809 Timberwood Dr, Leesburg, FL 34748"
click at [326, 247] on textarea "Hey! This is Ajay with Opendoor. I’m confirming a BRN Work Order for the proper…" at bounding box center [447, 254] width 451 height 38
type textarea "Hey! This is Ajay with Opendoor. I’m confirming a BRN Work Order for the proper…"
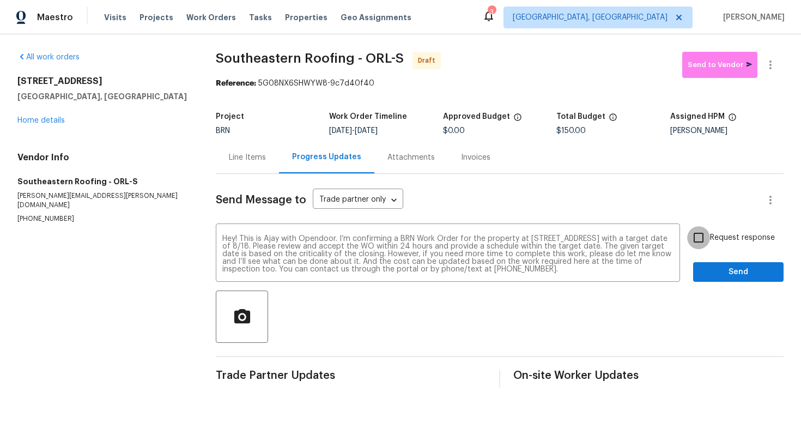
click at [700, 229] on input "Request response" at bounding box center [698, 237] width 23 height 23
checkbox input "true"
click at [719, 275] on span "Send" at bounding box center [737, 272] width 73 height 14
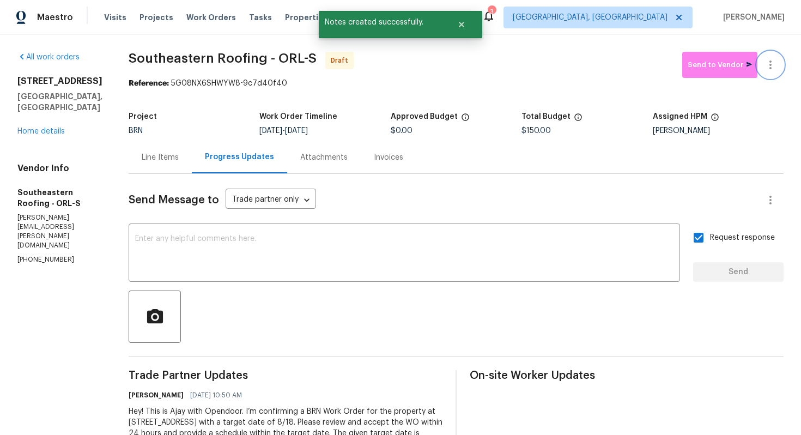
click at [767, 70] on icon "button" at bounding box center [769, 64] width 13 height 13
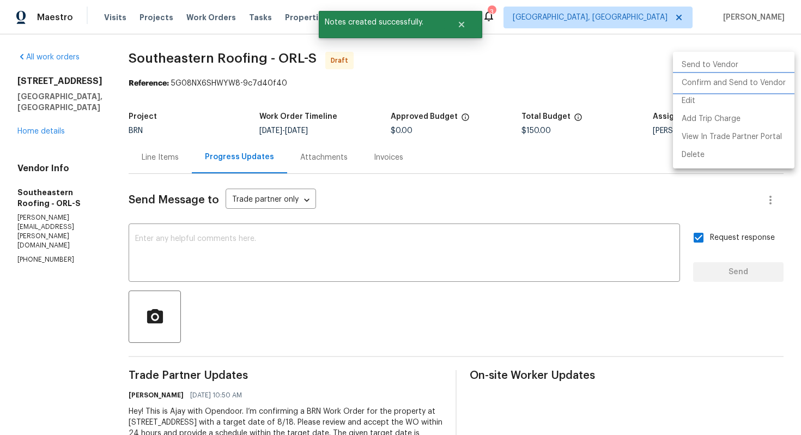
click at [762, 82] on li "Confirm and Send to Vendor" at bounding box center [733, 83] width 121 height 18
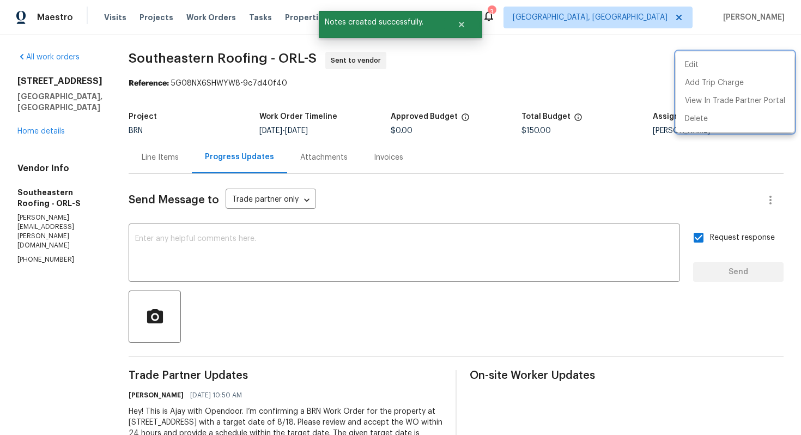
click at [324, 308] on div at bounding box center [400, 217] width 801 height 435
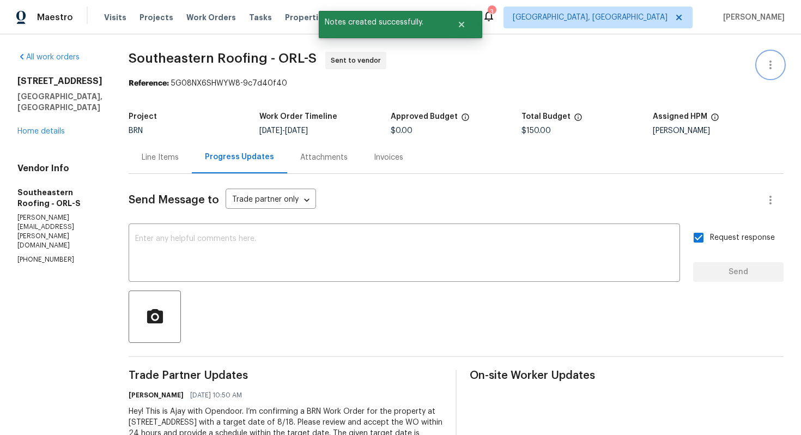
scroll to position [78, 0]
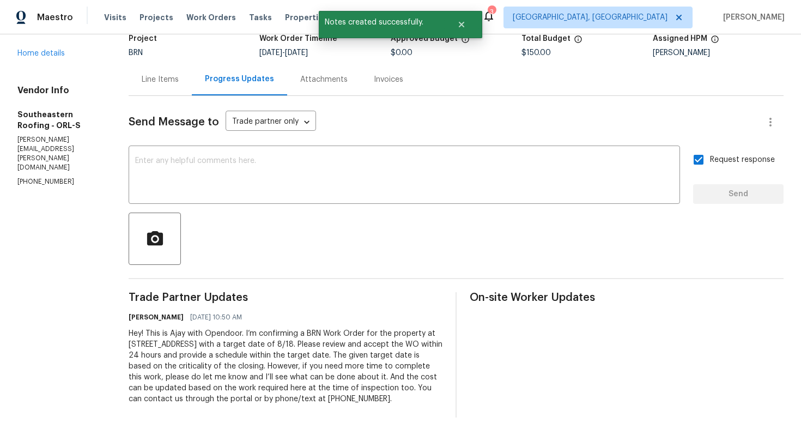
click at [245, 359] on div "Hey! This is Ajay with Opendoor. I’m confirming a BRN Work Order for the proper…" at bounding box center [286, 366] width 314 height 76
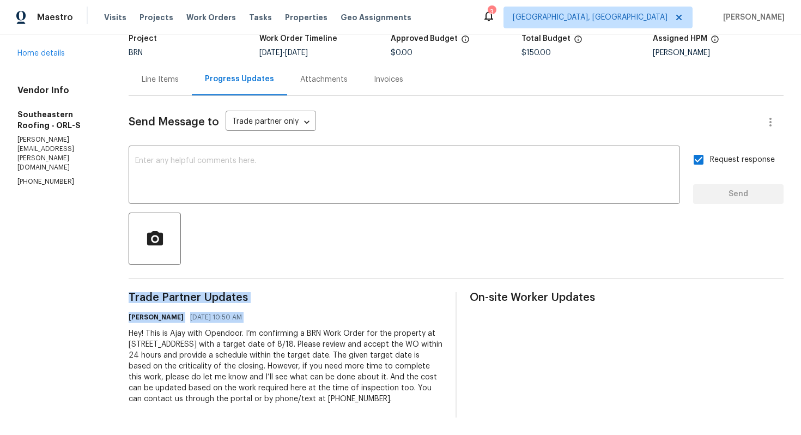
copy div "Trade Partner Updates Ajay Godson 08/14/2025 10:50 AM"
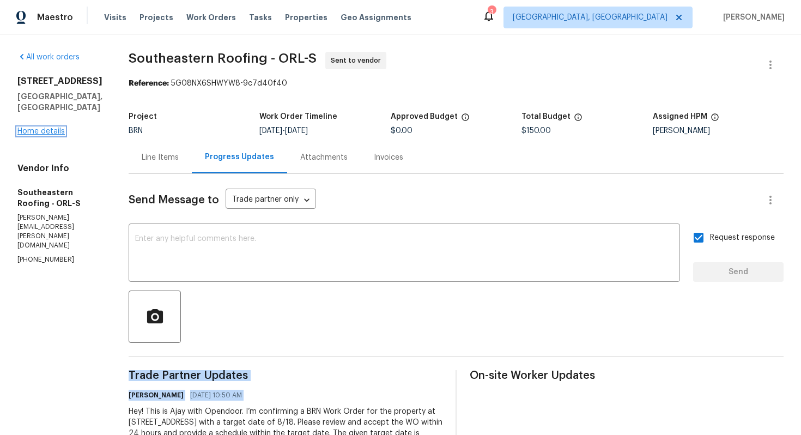
click at [58, 135] on link "Home details" at bounding box center [40, 131] width 47 height 8
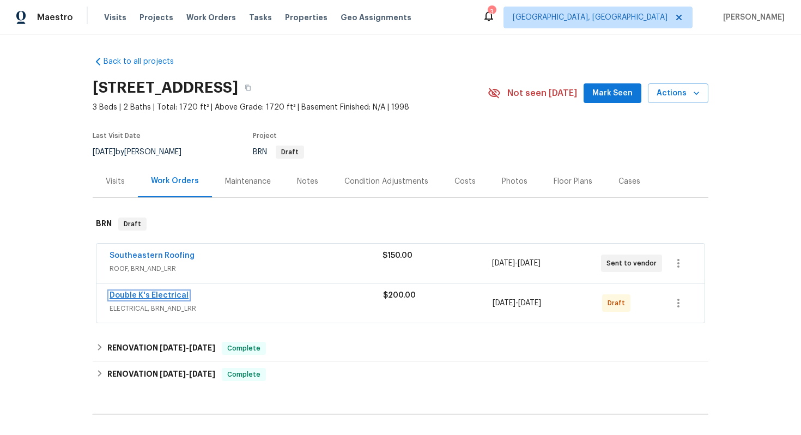
click at [144, 295] on link "Double K's Electrical" at bounding box center [148, 295] width 79 height 8
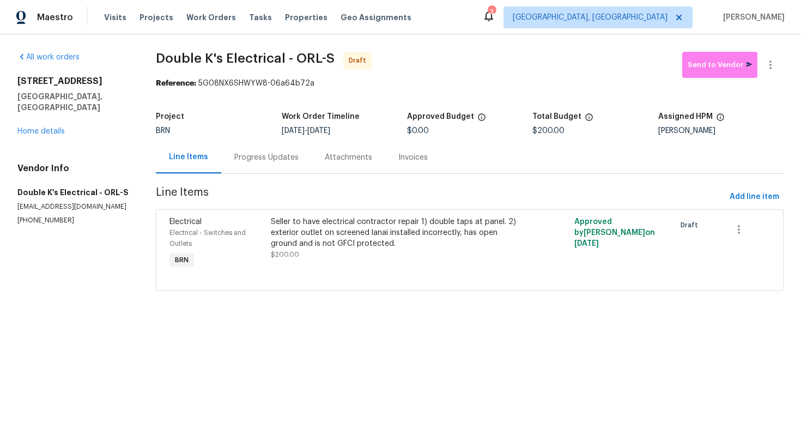
click at [254, 165] on div "Progress Updates" at bounding box center [266, 157] width 90 height 32
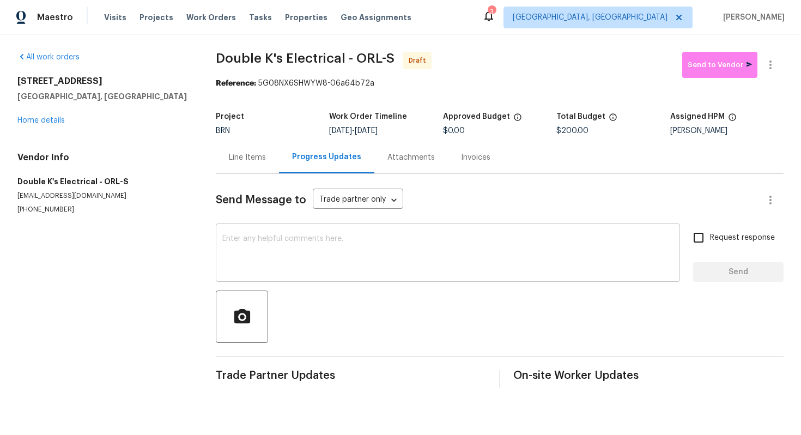
click at [290, 237] on textarea at bounding box center [447, 254] width 451 height 38
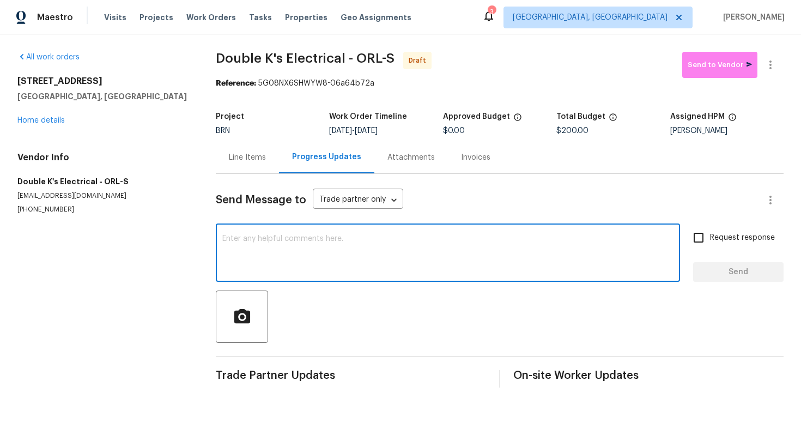
paste textarea "Hey! This is Ajay with Opendoor. I’m confirming a BRN Work Order for the proper…"
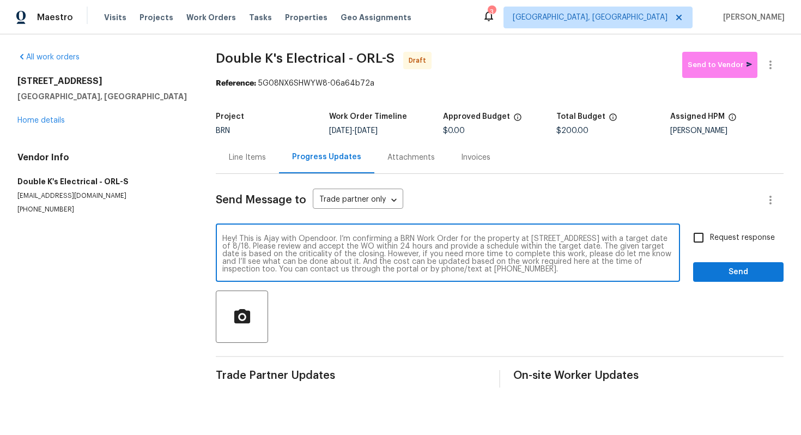
type textarea "Hey! This is Ajay with Opendoor. I’m confirming a BRN Work Order for the proper…"
click at [717, 234] on span "Request response" at bounding box center [742, 237] width 65 height 11
click at [710, 234] on input "Request response" at bounding box center [698, 237] width 23 height 23
checkbox input "true"
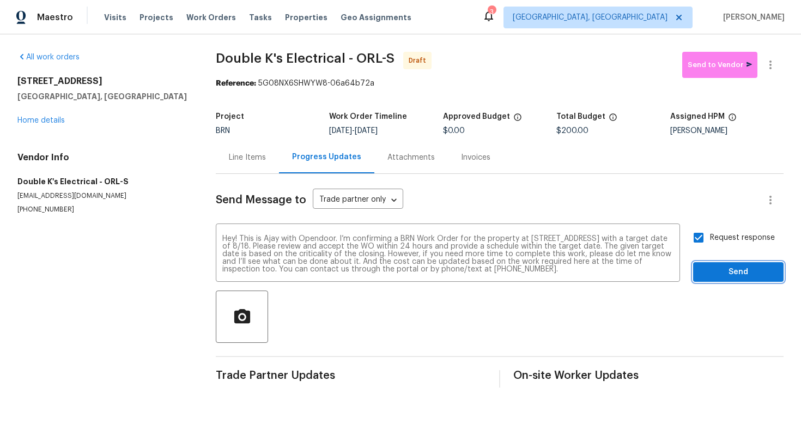
click at [724, 267] on span "Send" at bounding box center [737, 272] width 73 height 14
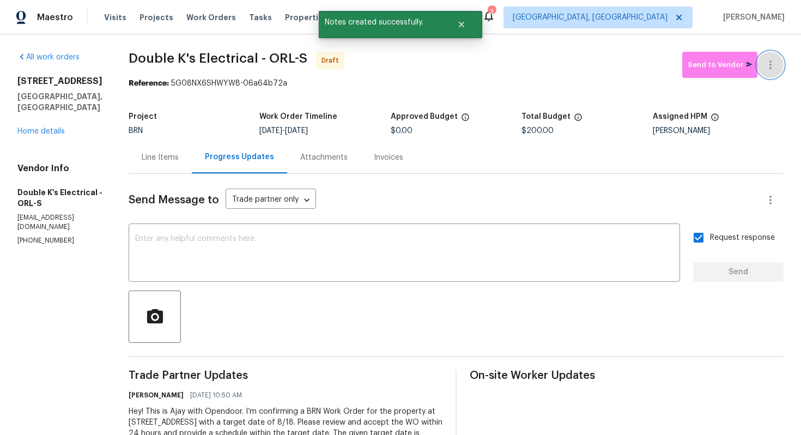
click at [766, 66] on icon "button" at bounding box center [769, 64] width 13 height 13
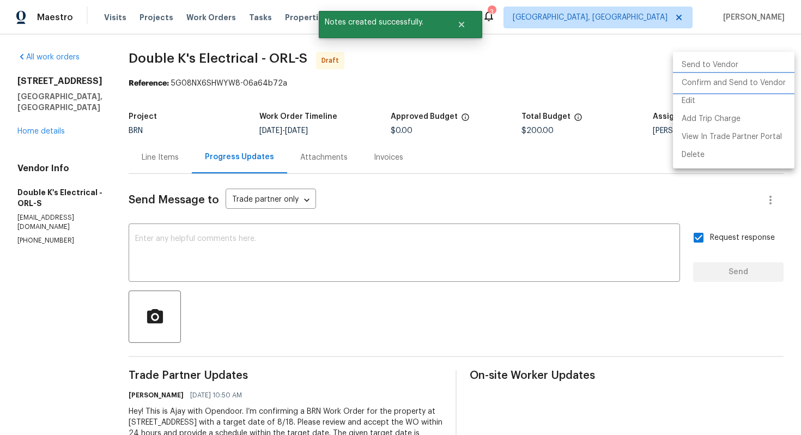
click at [760, 79] on li "Confirm and Send to Vendor" at bounding box center [733, 83] width 121 height 18
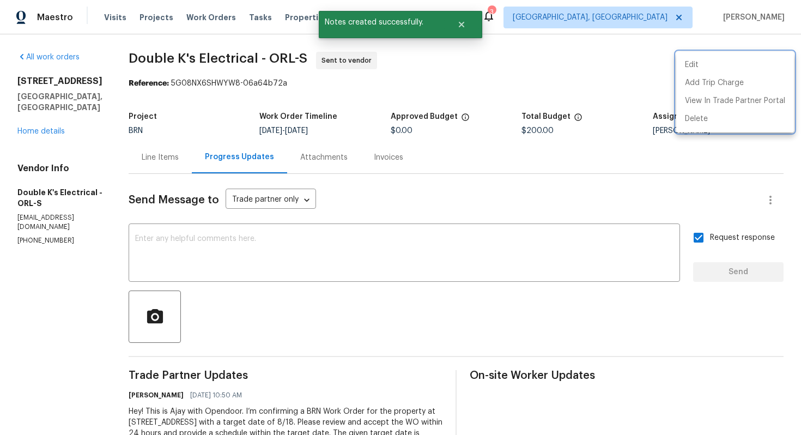
click at [498, 202] on div at bounding box center [400, 217] width 801 height 435
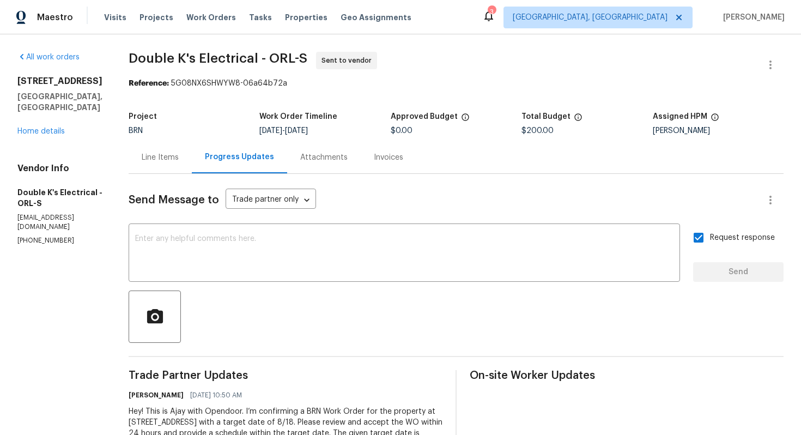
click at [172, 156] on div "Line Items" at bounding box center [160, 157] width 37 height 11
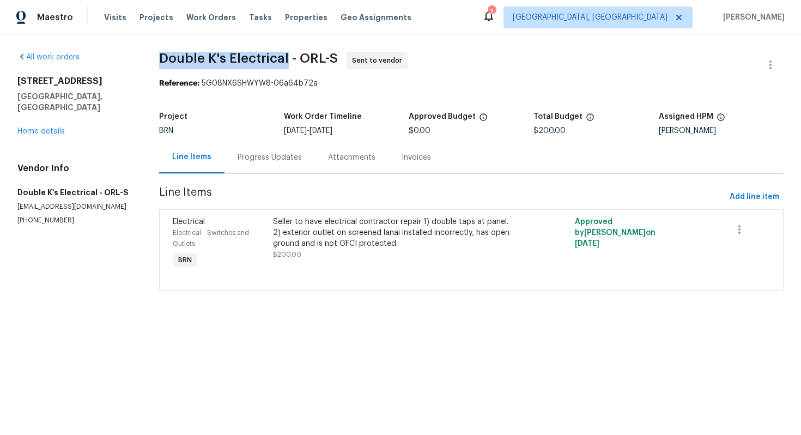
drag, startPoint x: 158, startPoint y: 59, endPoint x: 286, endPoint y: 56, distance: 128.0
click at [286, 56] on div "All work orders 32809 Timberwood Dr Leesburg, FL 34748 Home details Vendor Info…" at bounding box center [400, 177] width 801 height 287
copy span "Double K's Electrical"
click at [413, 85] on div "Reference: 5G08NX6SHWYW8-06a64b72a" at bounding box center [471, 83] width 625 height 11
click at [45, 127] on link "Home details" at bounding box center [40, 131] width 47 height 8
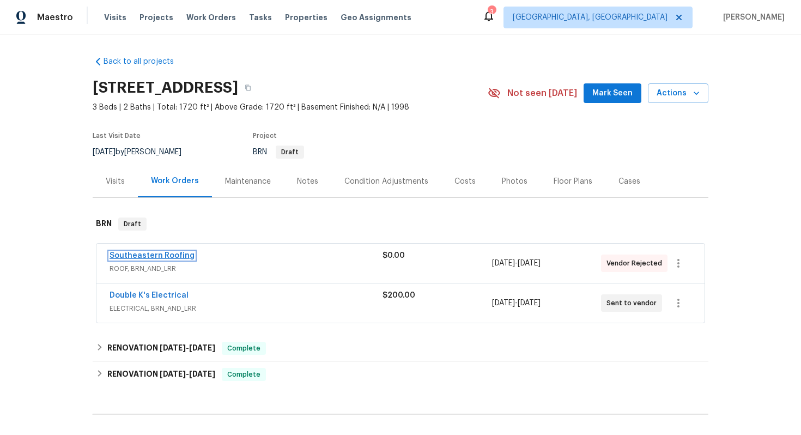
click at [120, 254] on link "Southeastern Roofing" at bounding box center [151, 256] width 85 height 8
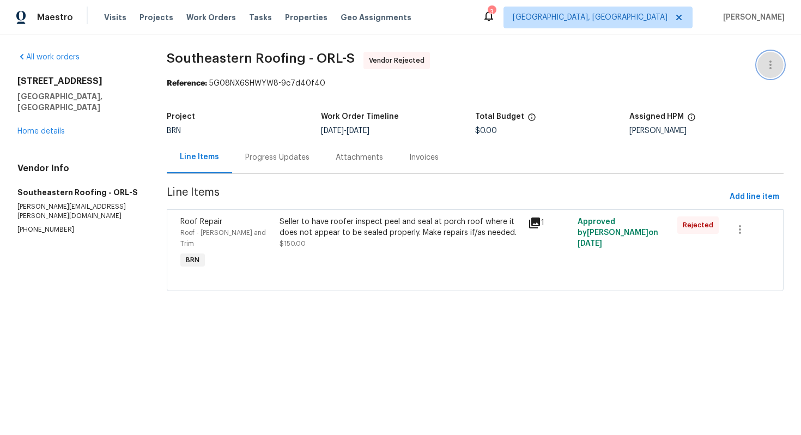
click at [762, 64] on button "button" at bounding box center [770, 65] width 26 height 26
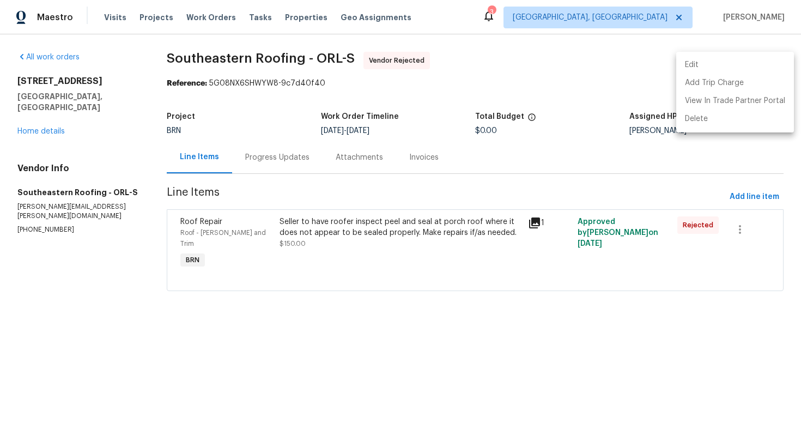
click at [757, 66] on li "Edit" at bounding box center [735, 65] width 118 height 18
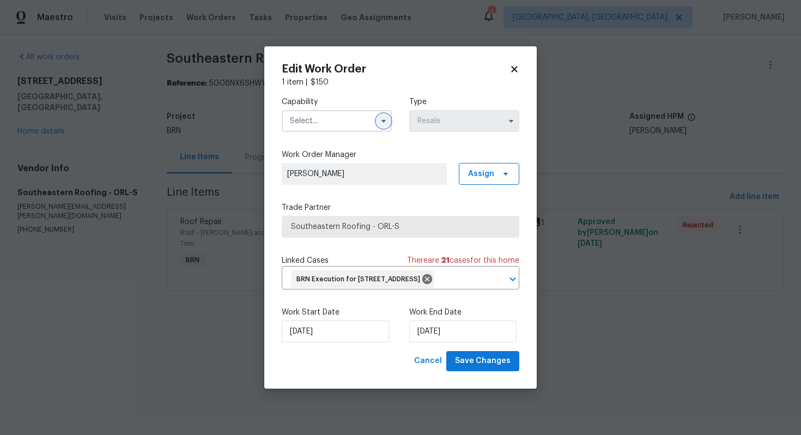
click at [380, 117] on icon "button" at bounding box center [383, 121] width 9 height 9
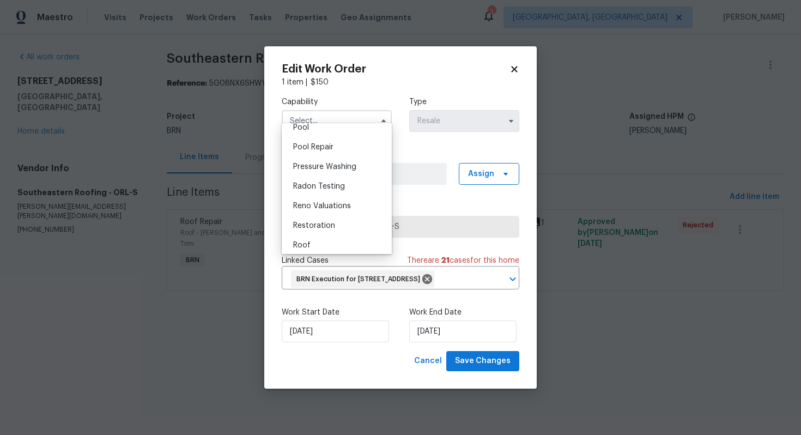
scroll to position [1012, 0]
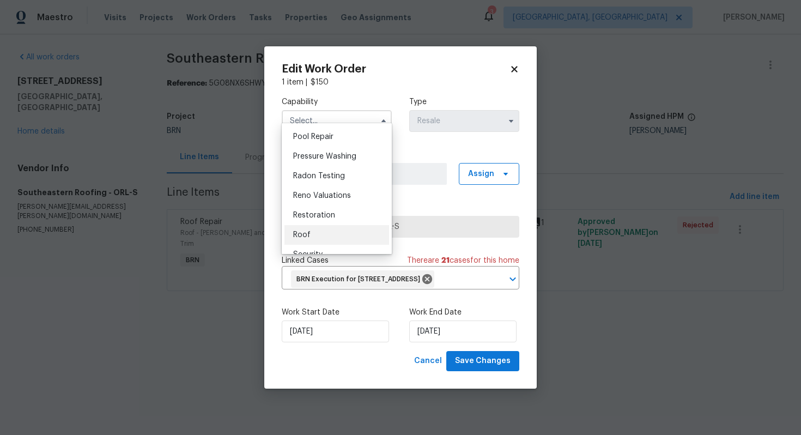
click at [316, 234] on div "Roof" at bounding box center [336, 235] width 105 height 20
type input "Roof"
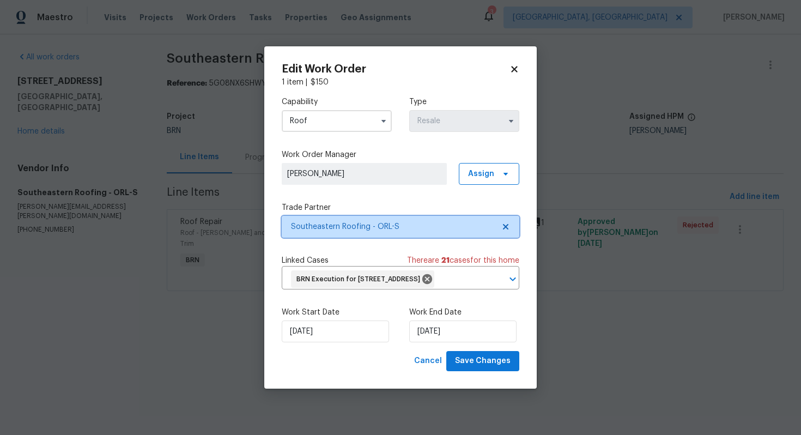
click at [502, 222] on icon at bounding box center [505, 226] width 9 height 9
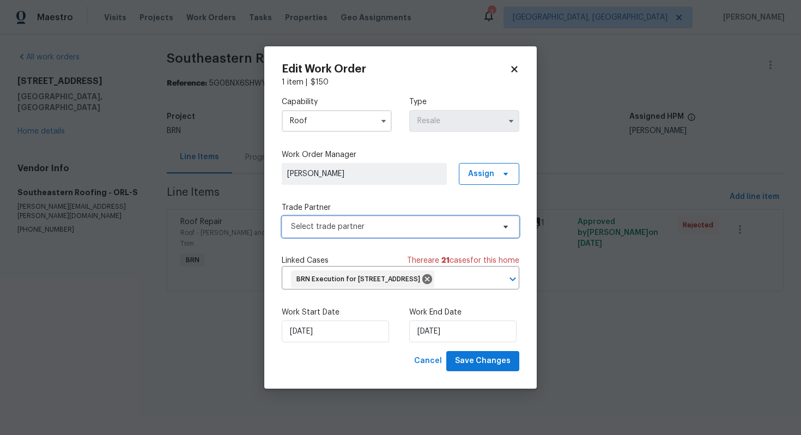
click at [473, 221] on span "Select trade partner" at bounding box center [392, 226] width 203 height 11
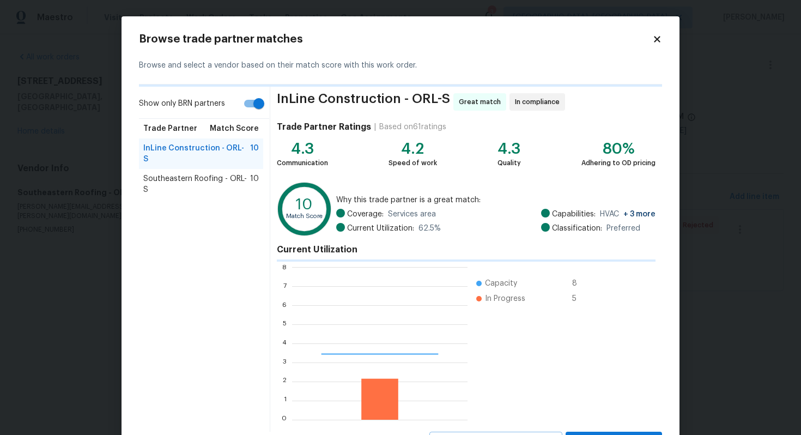
scroll to position [152, 175]
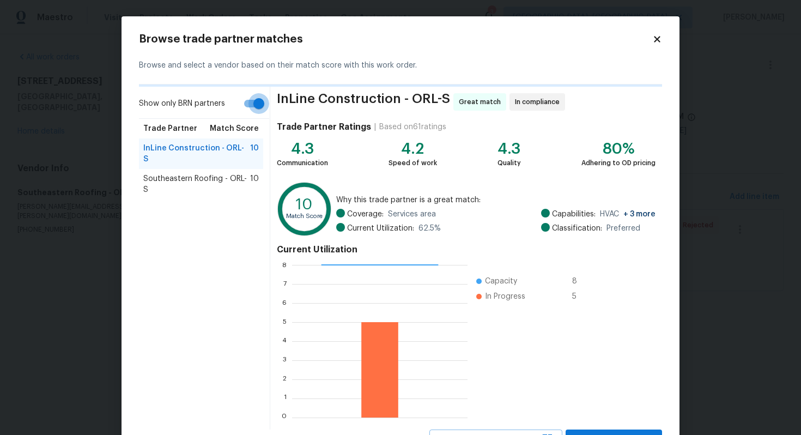
click at [246, 106] on input "Show only BRN partners" at bounding box center [259, 103] width 62 height 21
checkbox input "false"
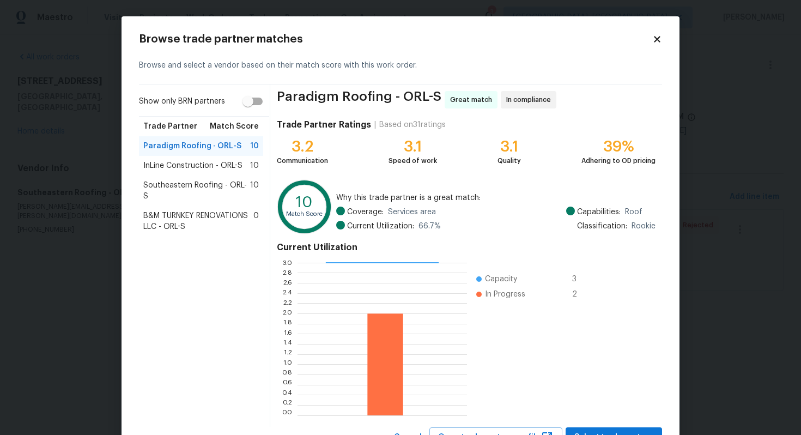
click at [181, 182] on span "Southeastern Roofing - ORL-S" at bounding box center [196, 191] width 107 height 22
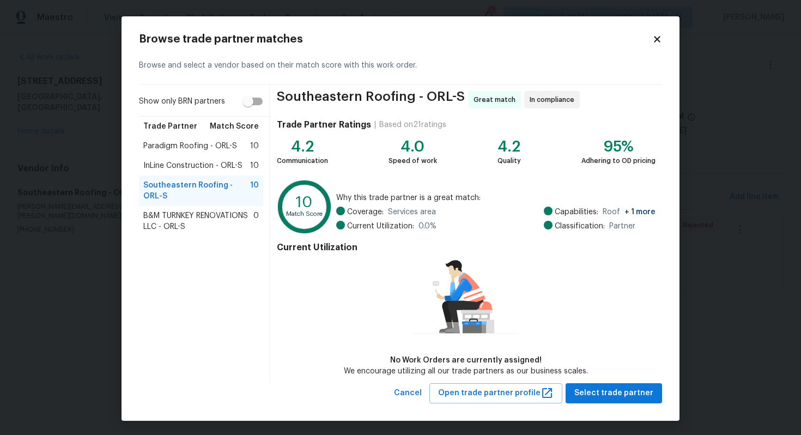
click at [193, 150] on span "Paradigm Roofing - ORL-S" at bounding box center [190, 145] width 94 height 11
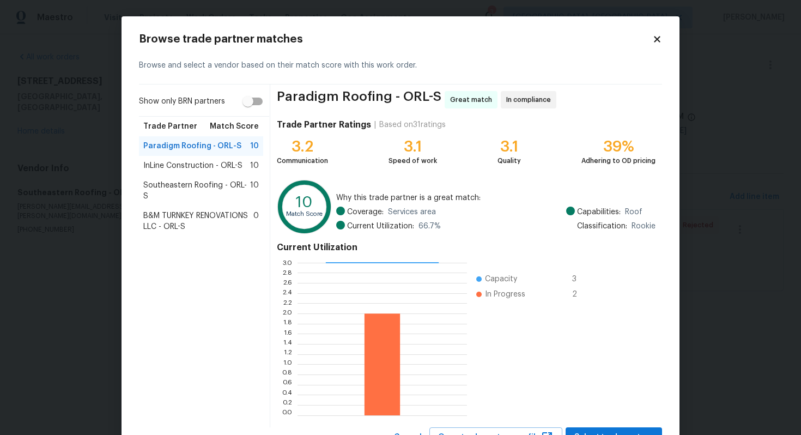
scroll to position [46, 0]
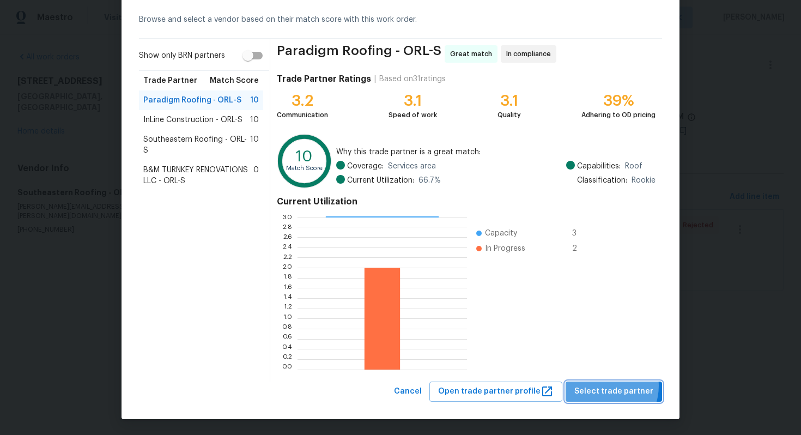
click at [607, 386] on span "Select trade partner" at bounding box center [613, 391] width 79 height 14
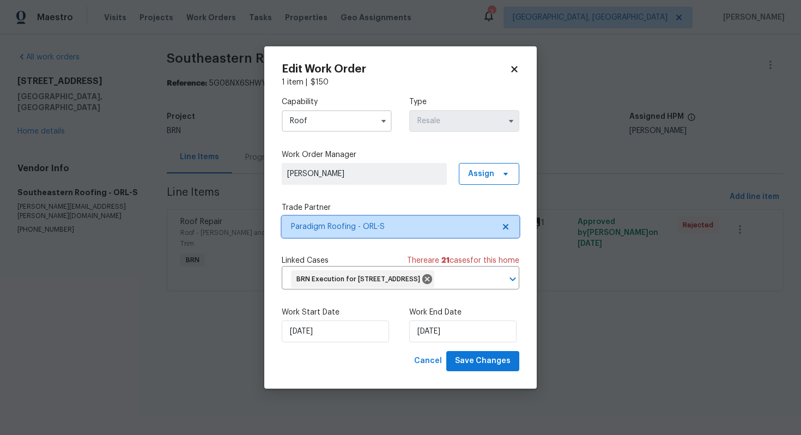
scroll to position [0, 0]
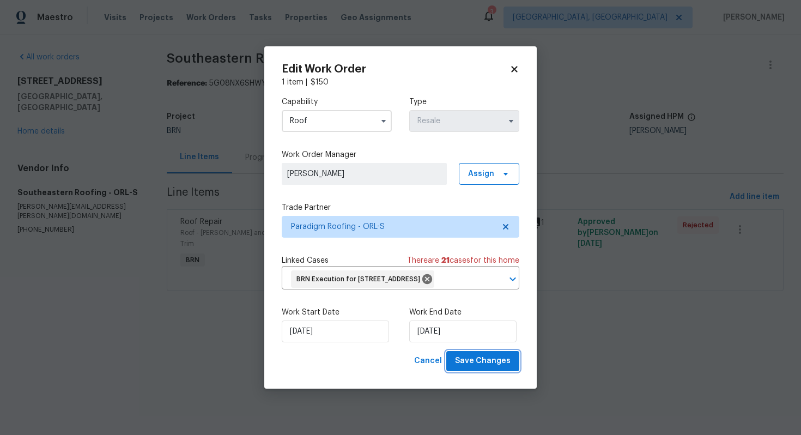
click at [492, 368] on span "Save Changes" at bounding box center [483, 361] width 56 height 14
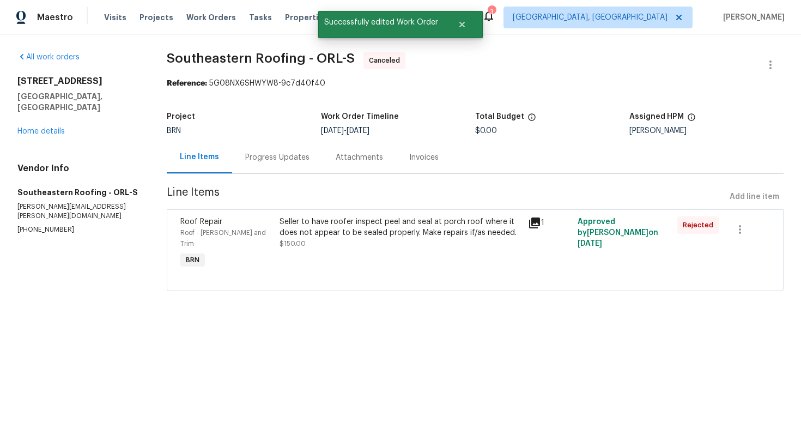
click at [277, 163] on div "Progress Updates" at bounding box center [277, 157] width 90 height 32
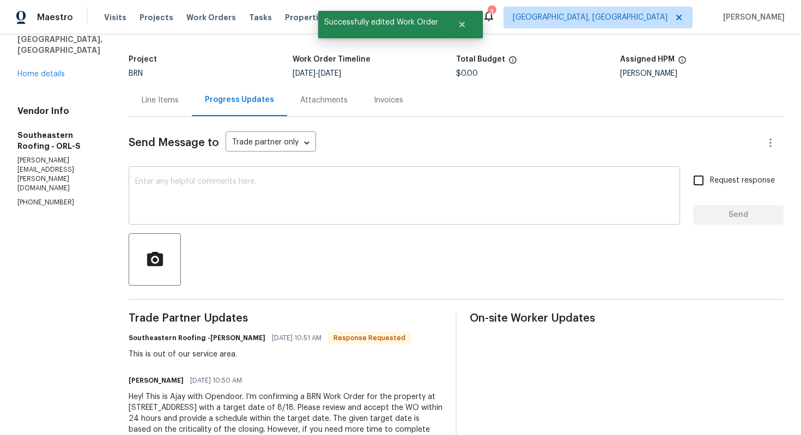
scroll to position [120, 0]
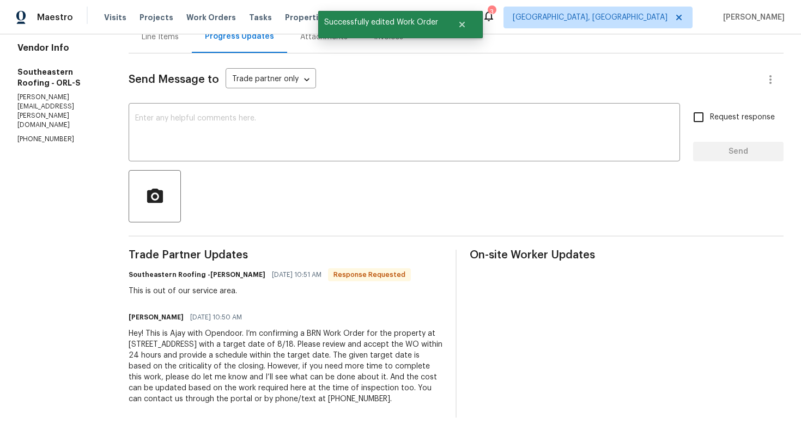
click at [217, 355] on div "Hey! This is Ajay with Opendoor. I’m confirming a BRN Work Order for the proper…" at bounding box center [286, 366] width 314 height 76
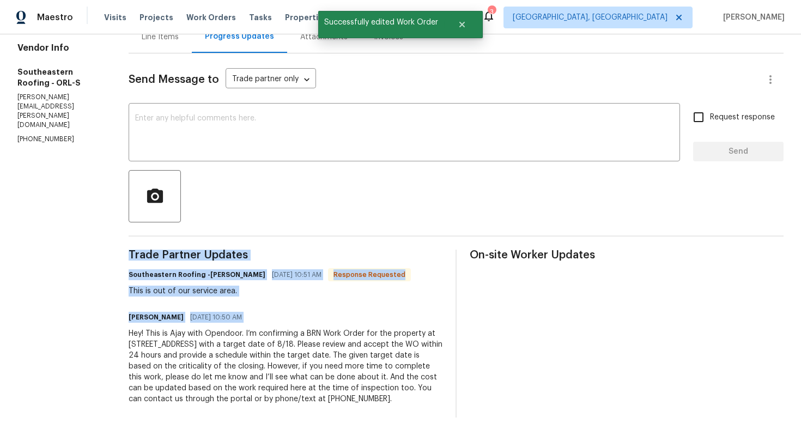
copy div "Trade Partner Updates Southeastern Roofing -Gloria Bolden 08/14/2025 10:51 AM R…"
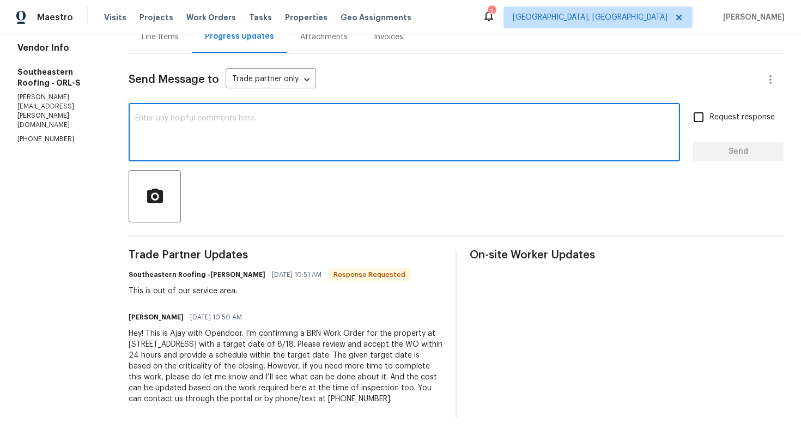
click at [230, 151] on textarea at bounding box center [404, 133] width 538 height 38
type textarea "No worries, I'll have this WO reassigned."
click at [710, 117] on input "Request response" at bounding box center [698, 117] width 23 height 23
checkbox input "true"
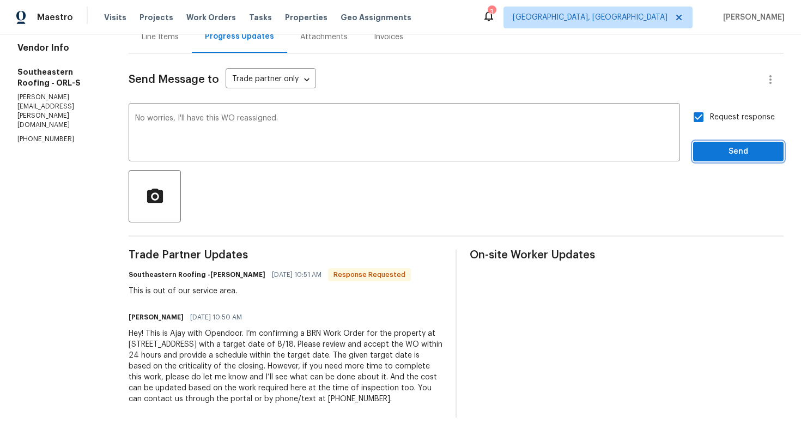
click at [711, 144] on button "Send" at bounding box center [738, 152] width 90 height 20
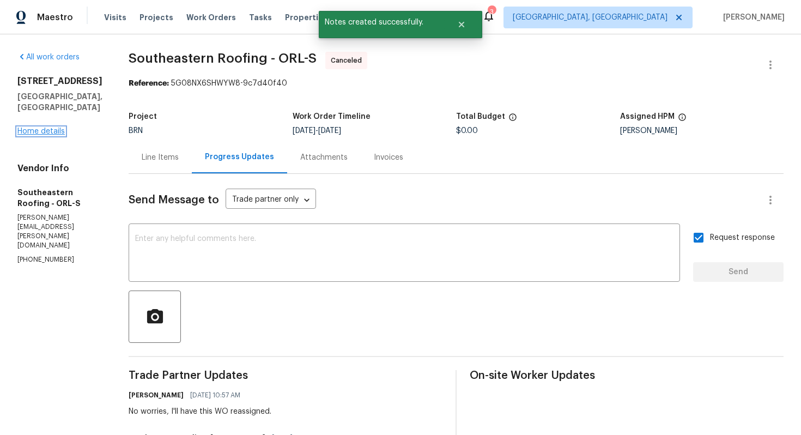
click at [43, 135] on link "Home details" at bounding box center [40, 131] width 47 height 8
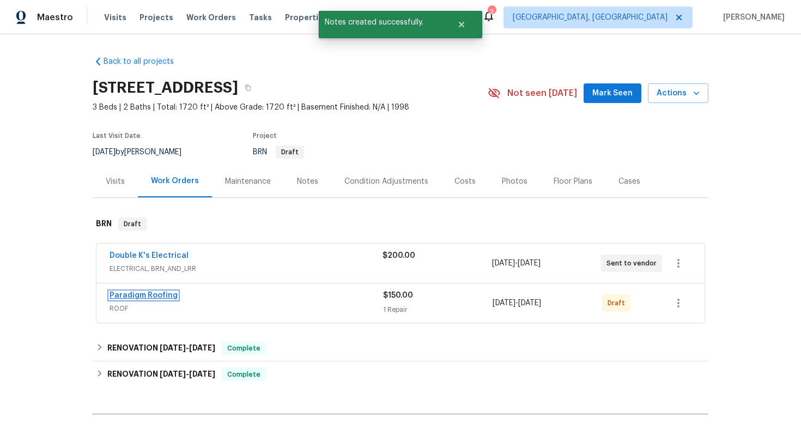
click at [155, 297] on link "Paradigm Roofing" at bounding box center [143, 295] width 68 height 8
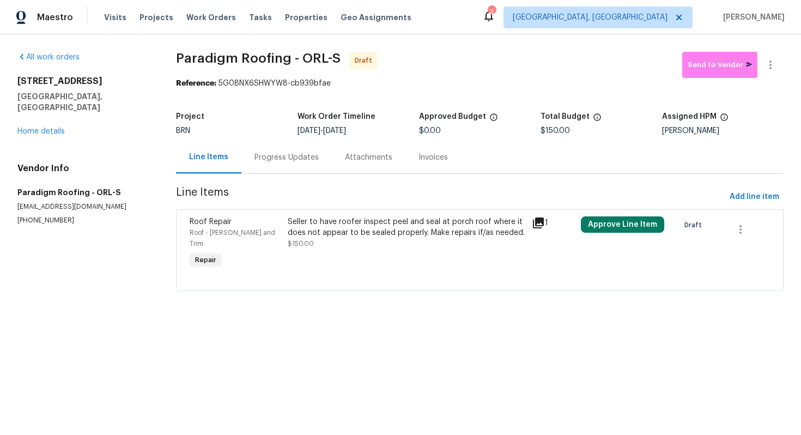
click at [284, 157] on div "Progress Updates" at bounding box center [286, 157] width 64 height 11
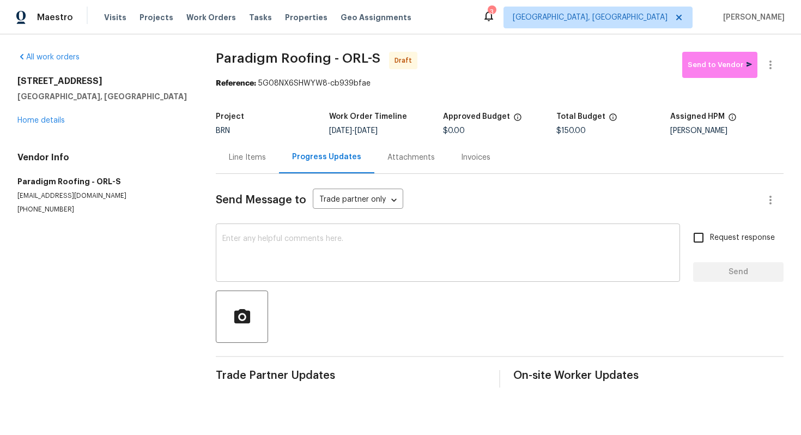
click at [289, 247] on textarea at bounding box center [447, 254] width 451 height 38
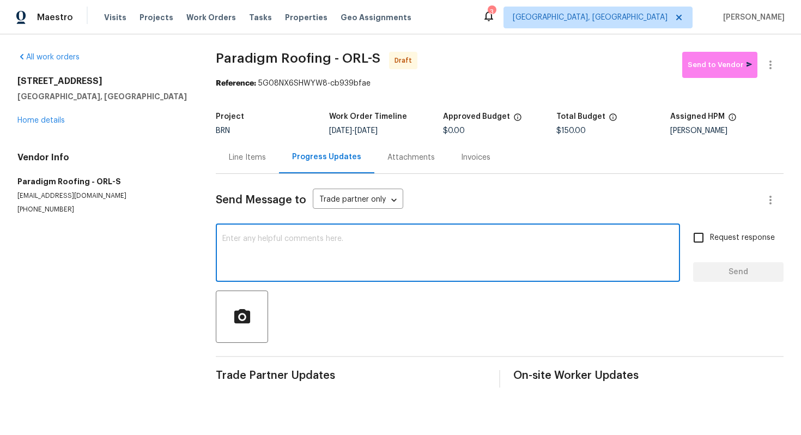
paste textarea "Hey! This is Ajay with Opendoor. I’m confirming a BRN Work Order for the proper…"
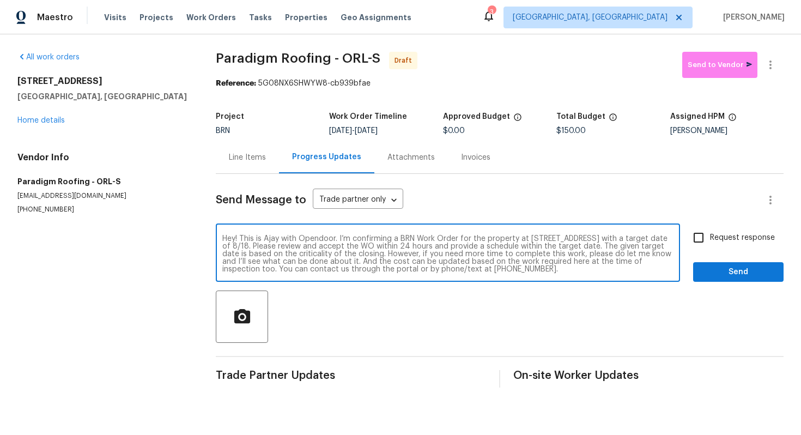
type textarea "Hey! This is Ajay with Opendoor. I’m confirming a BRN Work Order for the proper…"
click at [701, 234] on input "Request response" at bounding box center [698, 237] width 23 height 23
checkbox input "true"
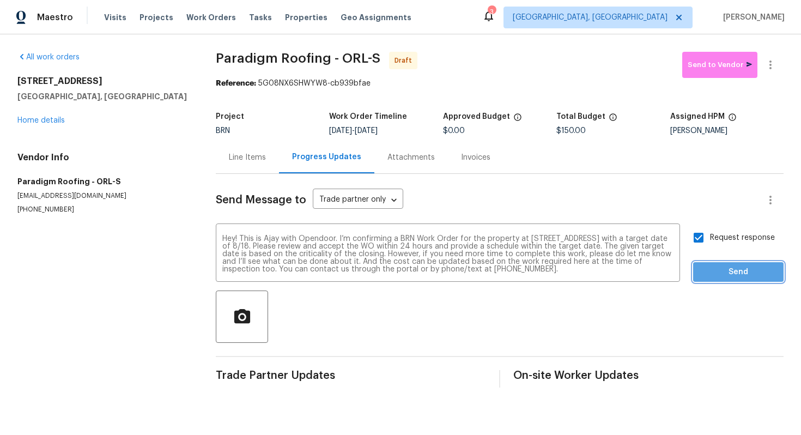
click at [720, 268] on span "Send" at bounding box center [737, 272] width 73 height 14
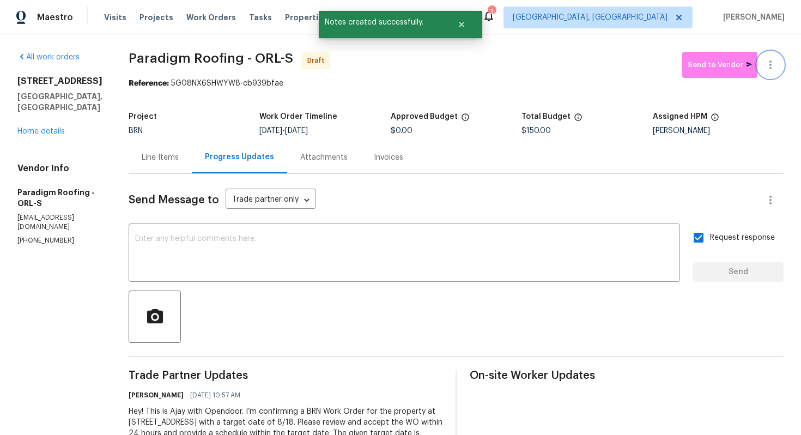
click at [772, 74] on button "button" at bounding box center [770, 65] width 26 height 26
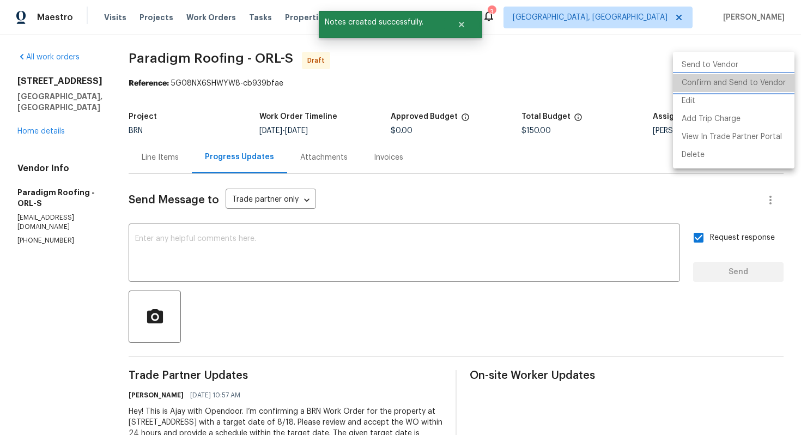
click at [762, 85] on li "Confirm and Send to Vendor" at bounding box center [733, 83] width 121 height 18
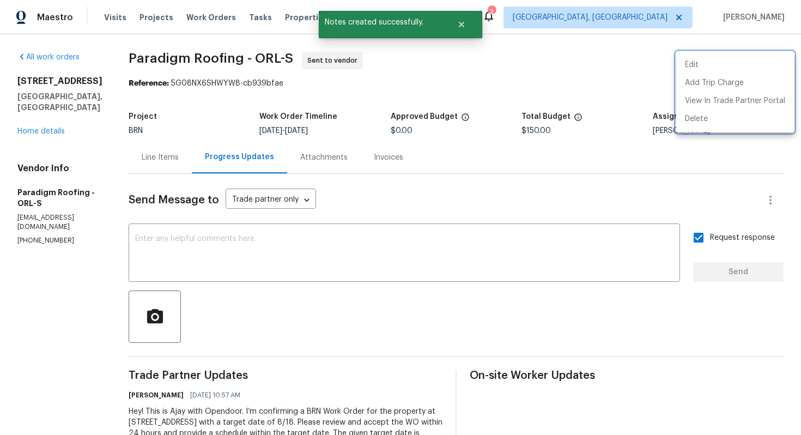
click at [521, 192] on div at bounding box center [400, 217] width 801 height 435
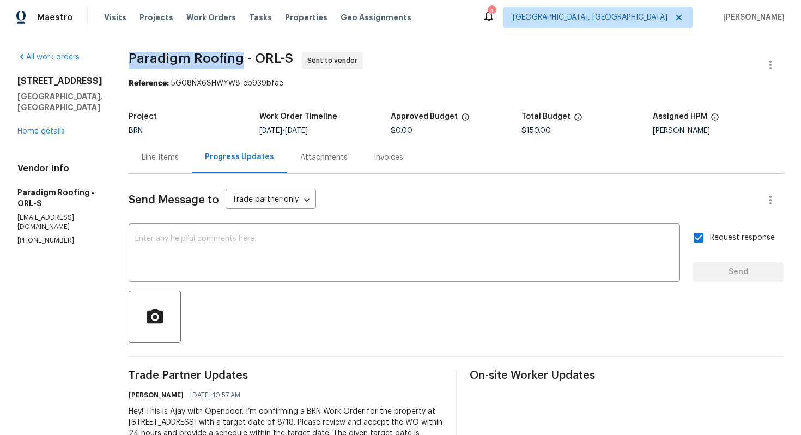
drag, startPoint x: 130, startPoint y: 59, endPoint x: 242, endPoint y: 59, distance: 112.2
click at [242, 59] on div "All work orders 32809 Timberwood Dr Leesburg, FL 34748 Home details Vendor Info…" at bounding box center [400, 273] width 801 height 478
copy span "Paradigm Roofing"
click at [435, 69] on span "Paradigm Roofing - ORL-S Sent to vendor" at bounding box center [443, 65] width 628 height 26
click at [170, 158] on div "Line Items" at bounding box center [160, 157] width 37 height 11
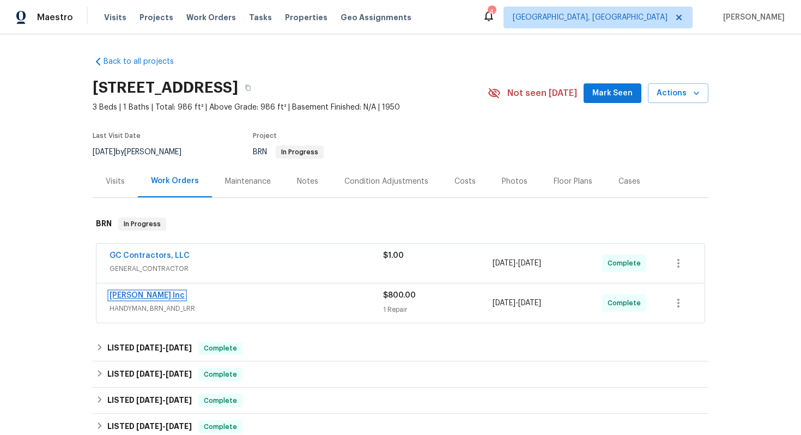
click at [145, 296] on link "[PERSON_NAME] Inc" at bounding box center [146, 295] width 75 height 8
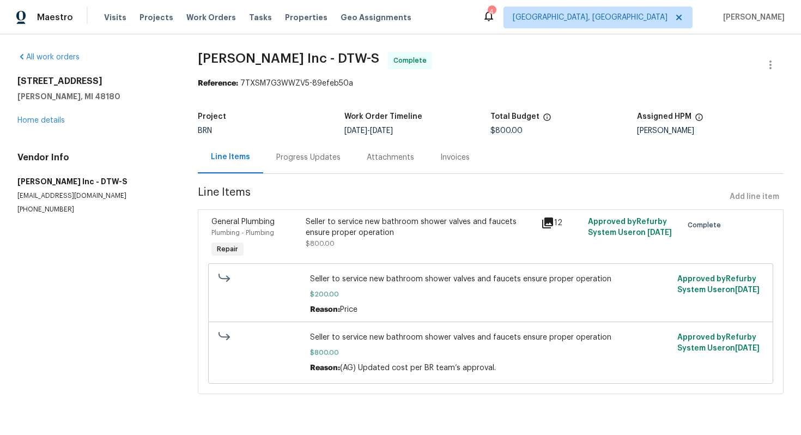
click at [289, 161] on div "Progress Updates" at bounding box center [308, 157] width 64 height 11
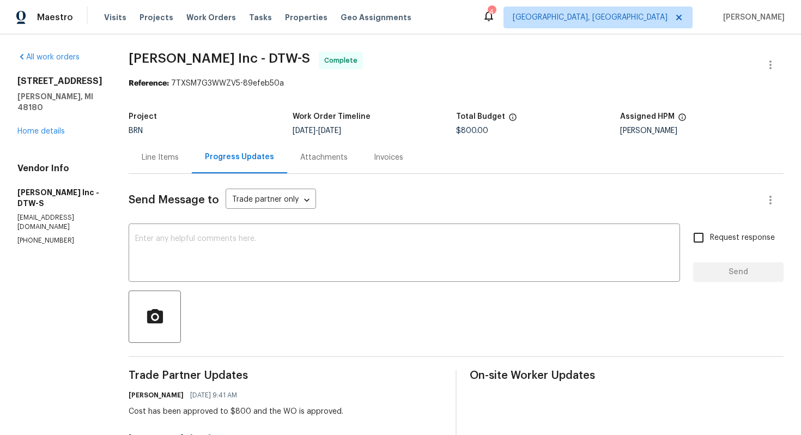
click at [174, 160] on div "Line Items" at bounding box center [160, 157] width 37 height 11
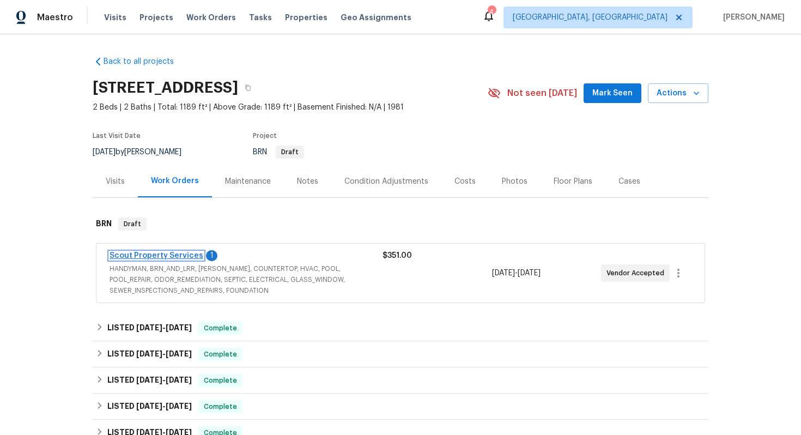
click at [144, 254] on link "Scout Property Services" at bounding box center [156, 256] width 94 height 8
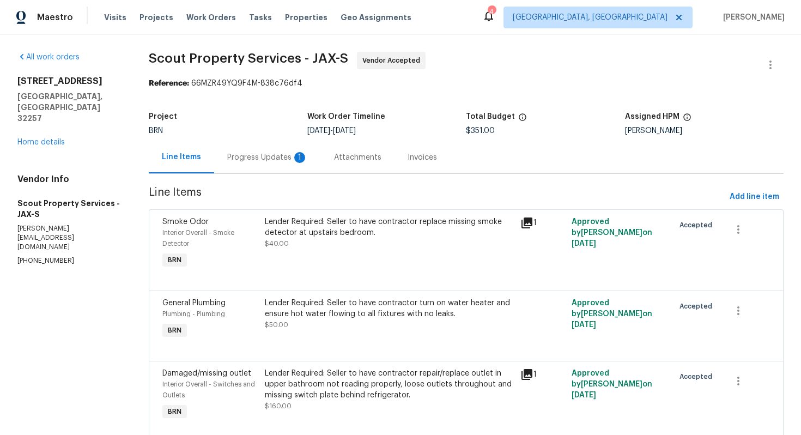
click at [290, 161] on div "Progress Updates 1" at bounding box center [267, 157] width 81 height 11
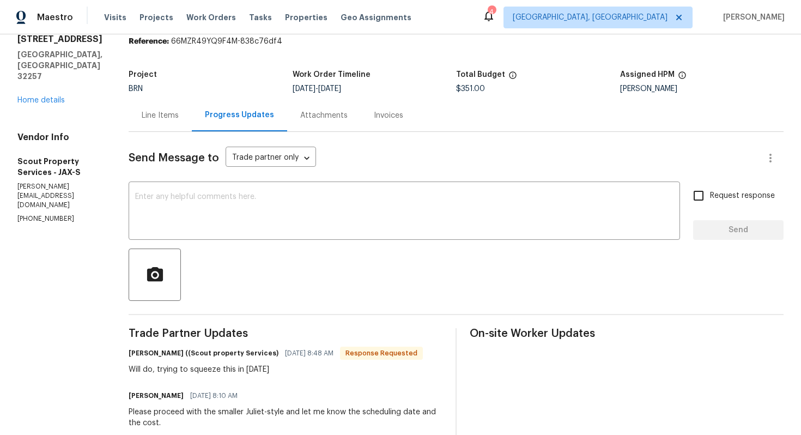
scroll to position [43, 0]
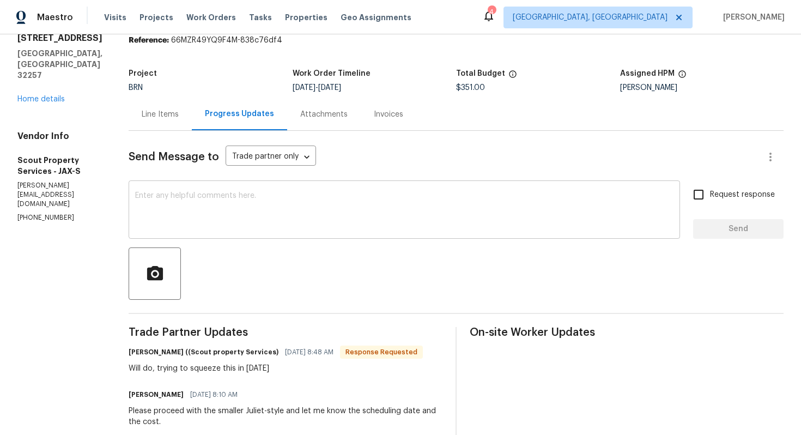
click at [278, 210] on textarea at bounding box center [404, 211] width 538 height 38
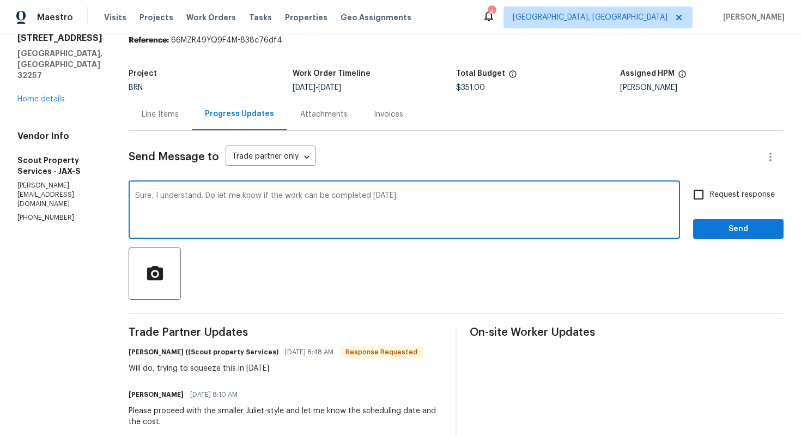
type textarea "Sure, I understand. Do let me know if the work can be completed tomorrow."
click at [695, 192] on input "Request response" at bounding box center [698, 194] width 23 height 23
checkbox input "true"
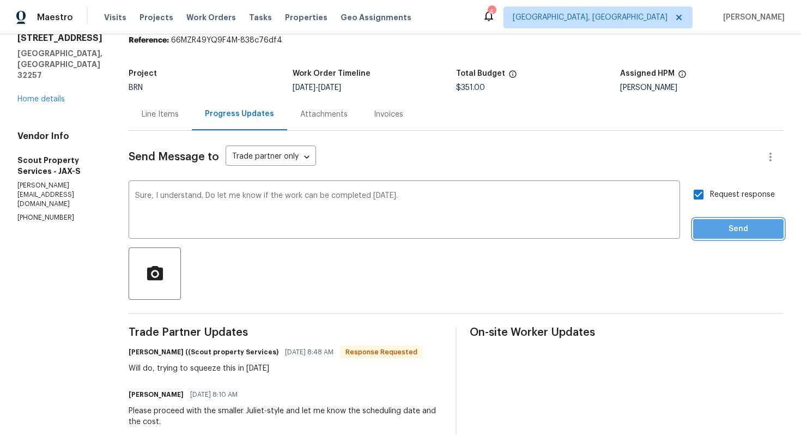
click at [732, 227] on span "Send" at bounding box center [737, 229] width 73 height 14
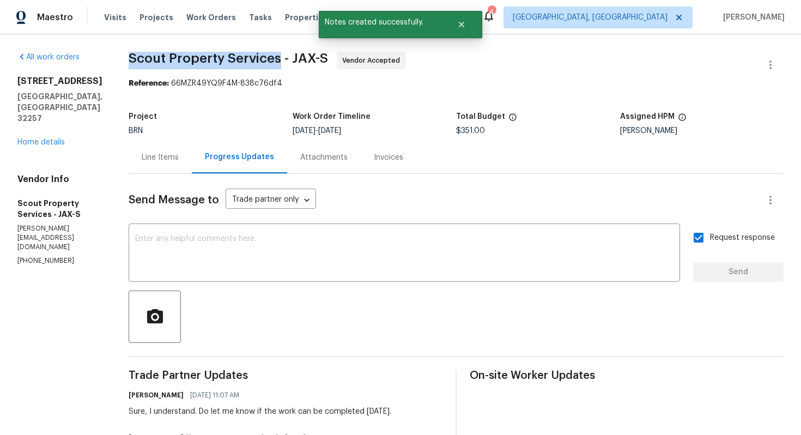
drag, startPoint x: 87, startPoint y: 58, endPoint x: 239, endPoint y: 65, distance: 152.6
copy span "Scout Property Services"
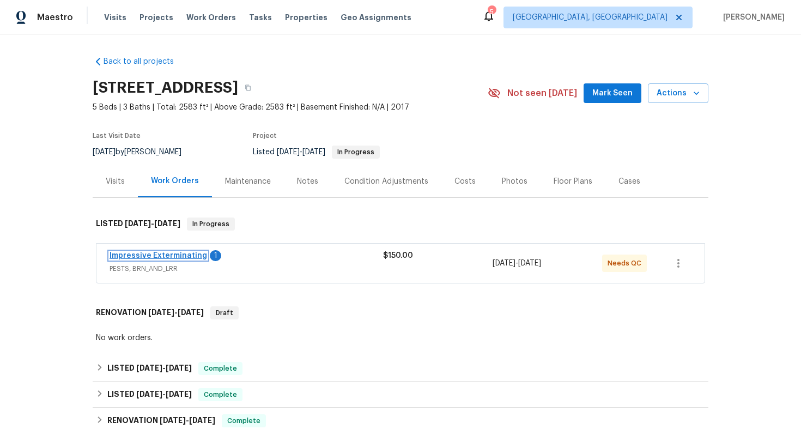
click at [184, 255] on link "Impressive Exterminating" at bounding box center [157, 256] width 97 height 8
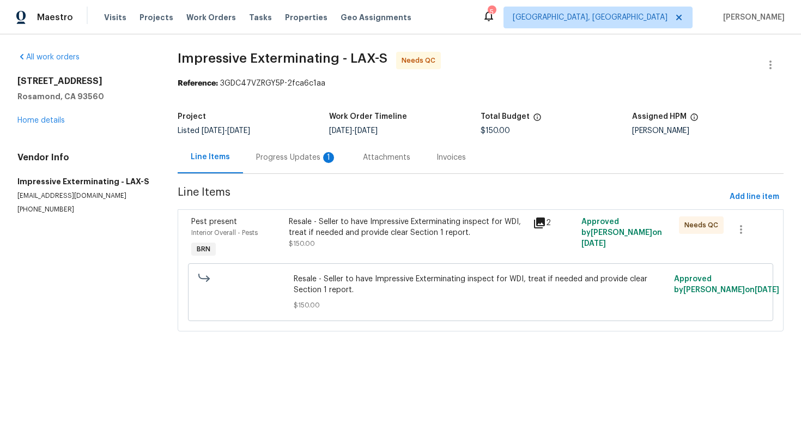
click at [284, 152] on div "Progress Updates 1" at bounding box center [296, 157] width 81 height 11
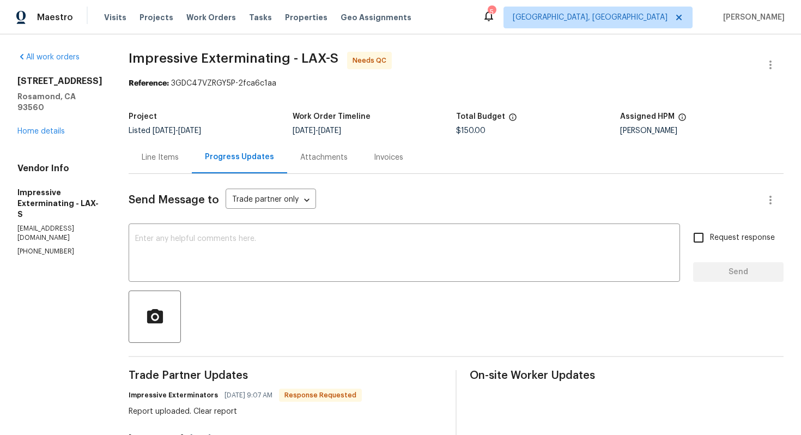
click at [166, 161] on div "Line Items" at bounding box center [160, 157] width 37 height 11
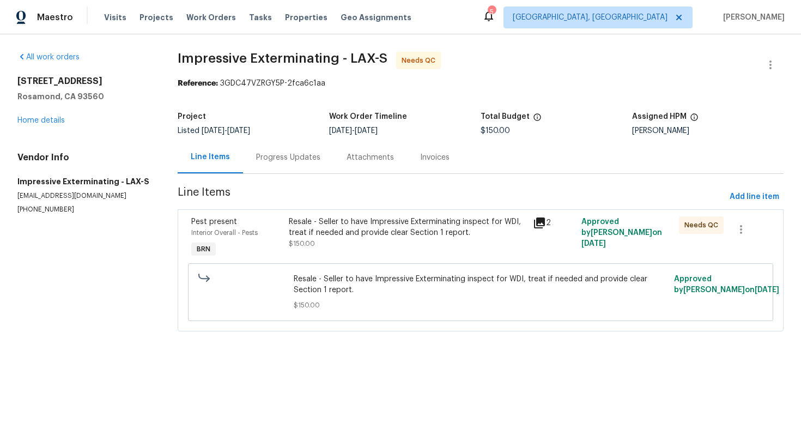
click at [308, 157] on div "Progress Updates" at bounding box center [288, 157] width 64 height 11
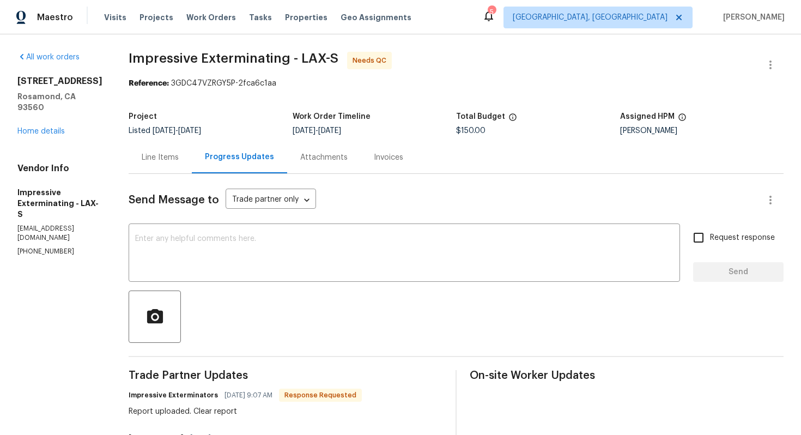
click at [170, 163] on div "Line Items" at bounding box center [160, 157] width 63 height 32
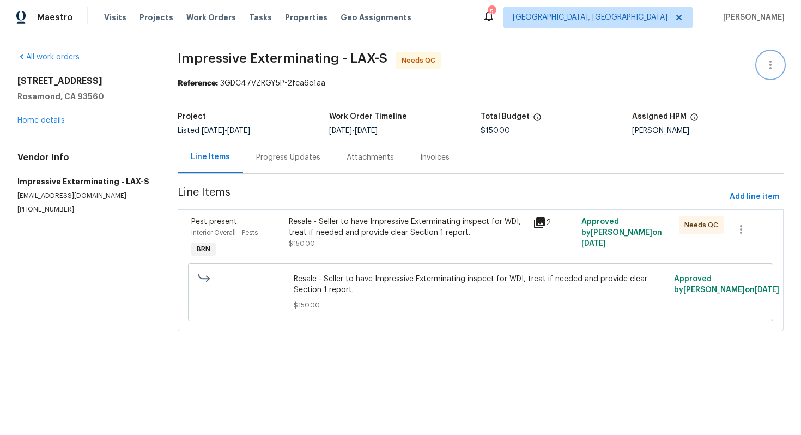
click at [772, 62] on icon "button" at bounding box center [769, 64] width 13 height 13
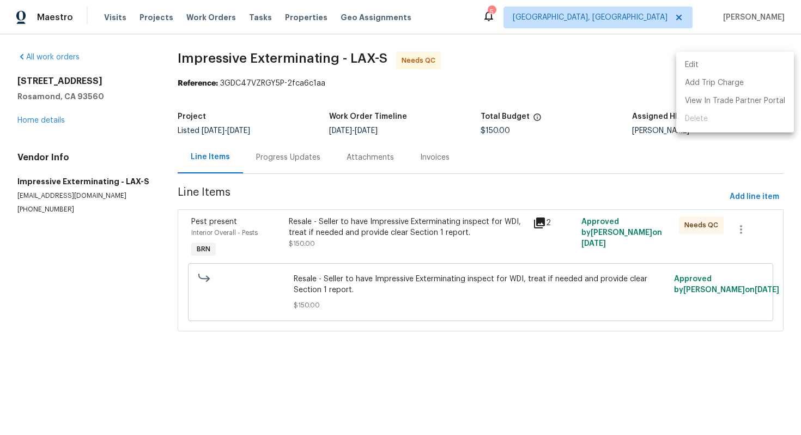
click at [758, 62] on li "Edit" at bounding box center [735, 65] width 118 height 18
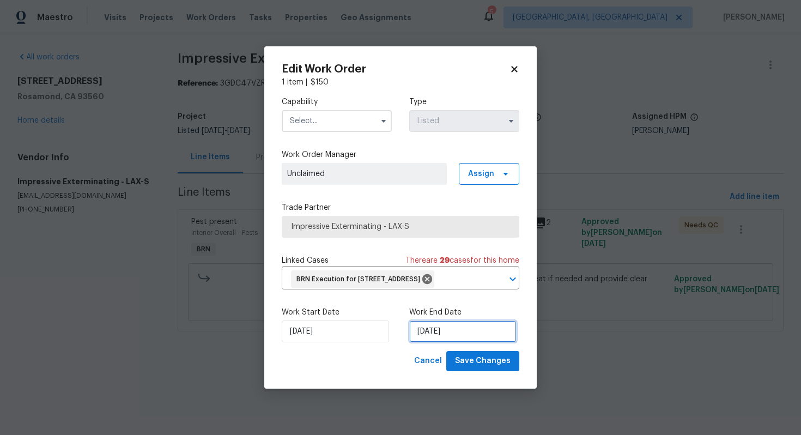
click at [426, 339] on input "[DATE]" at bounding box center [462, 331] width 107 height 22
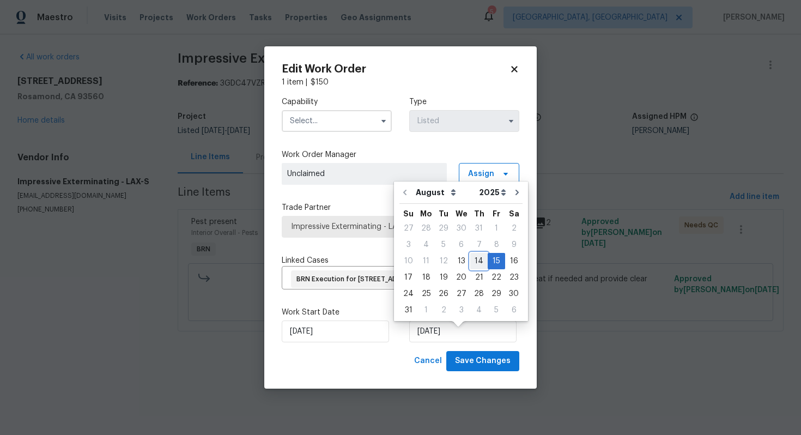
click at [472, 264] on div "14" at bounding box center [478, 260] width 17 height 15
type input "[DATE]"
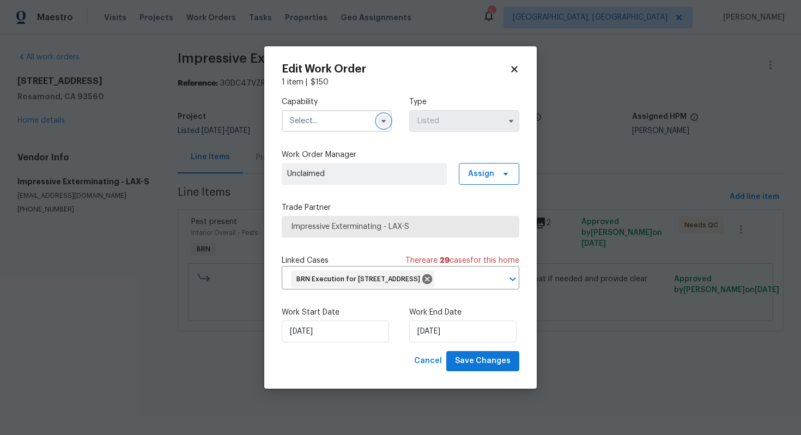
click at [383, 117] on icon "button" at bounding box center [383, 121] width 9 height 9
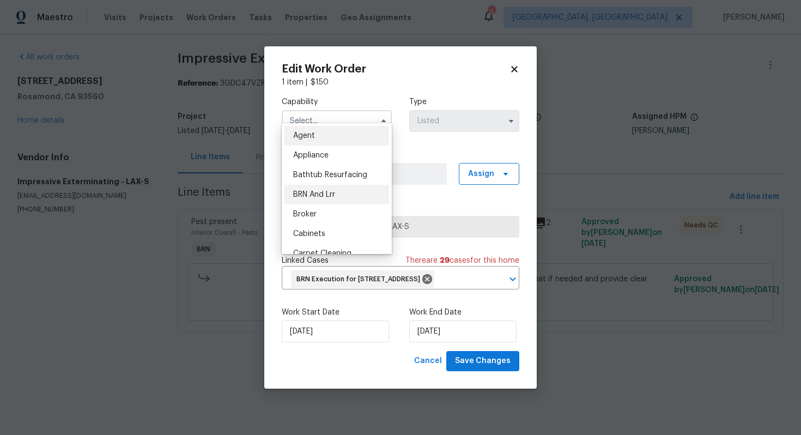
click at [352, 186] on div "BRN And Lrr" at bounding box center [336, 195] width 105 height 20
type input "BRN And Lrr"
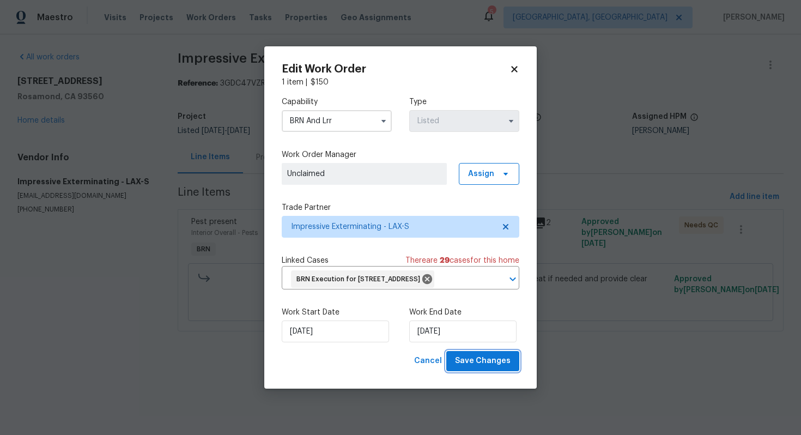
click at [492, 368] on span "Save Changes" at bounding box center [483, 361] width 56 height 14
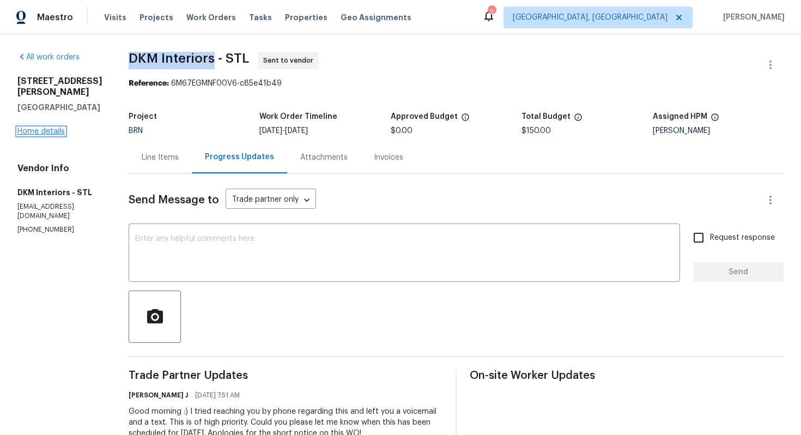
click at [44, 135] on link "Home details" at bounding box center [40, 131] width 47 height 8
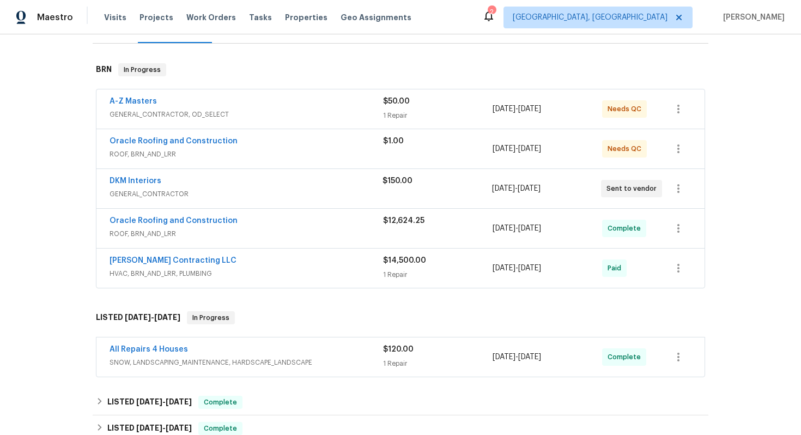
scroll to position [156, 0]
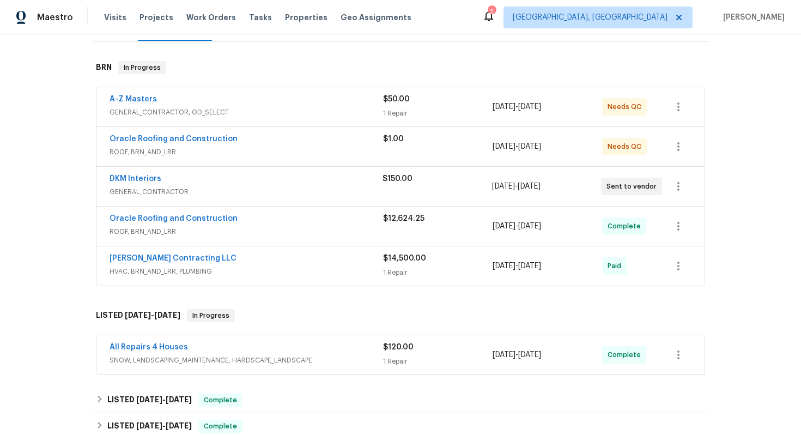
click at [228, 255] on div "[PERSON_NAME] Contracting LLC" at bounding box center [245, 259] width 273 height 13
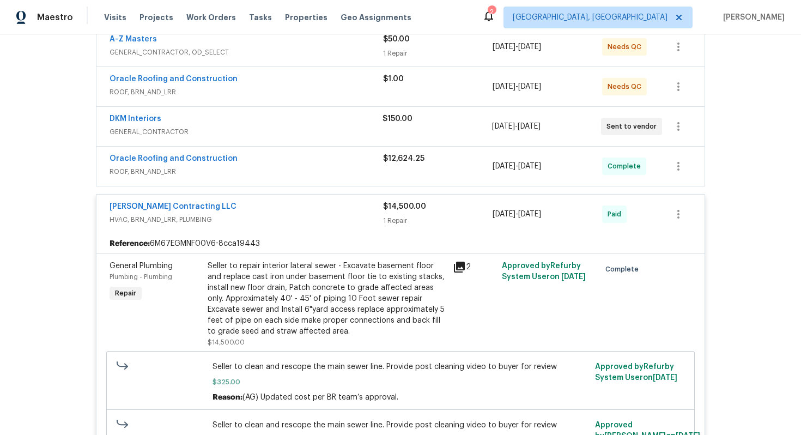
scroll to position [191, 0]
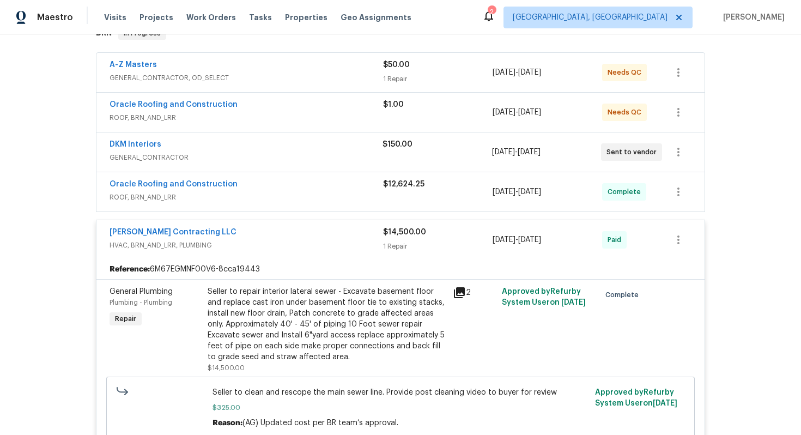
click at [250, 200] on span "ROOF, BRN_AND_LRR" at bounding box center [245, 197] width 273 height 11
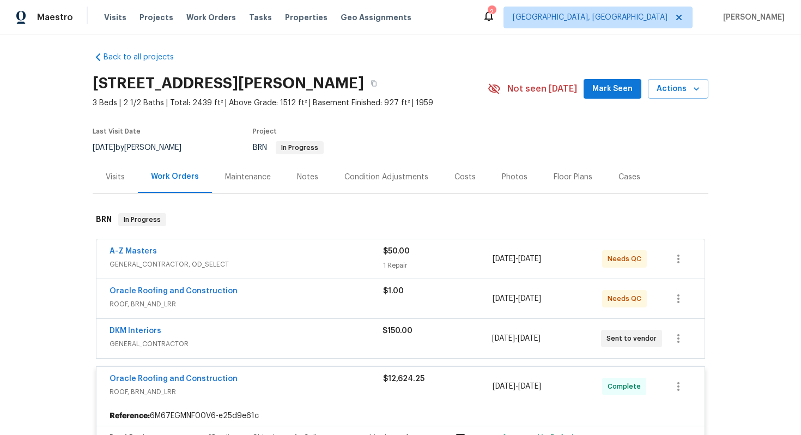
scroll to position [0, 0]
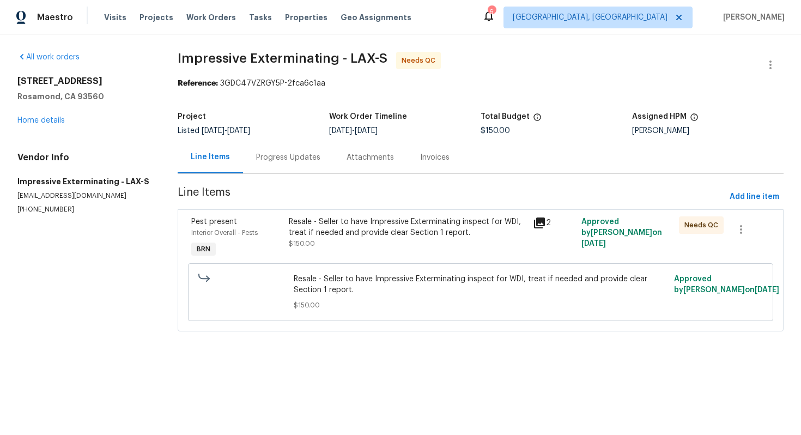
click at [286, 165] on div "Progress Updates" at bounding box center [288, 157] width 90 height 32
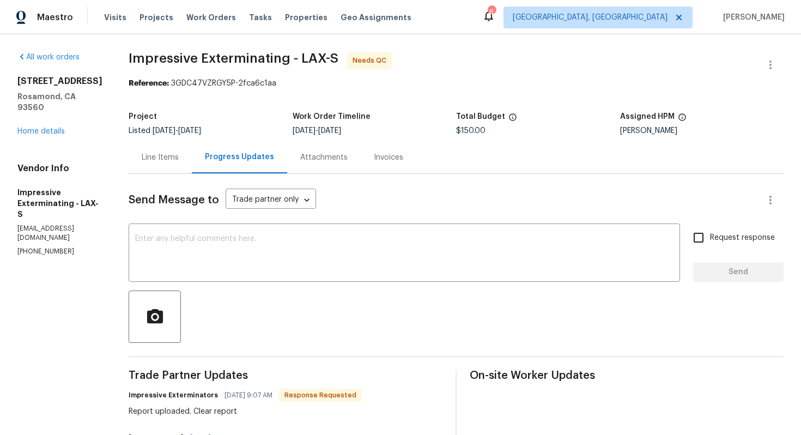
click at [179, 158] on div "Line Items" at bounding box center [160, 157] width 37 height 11
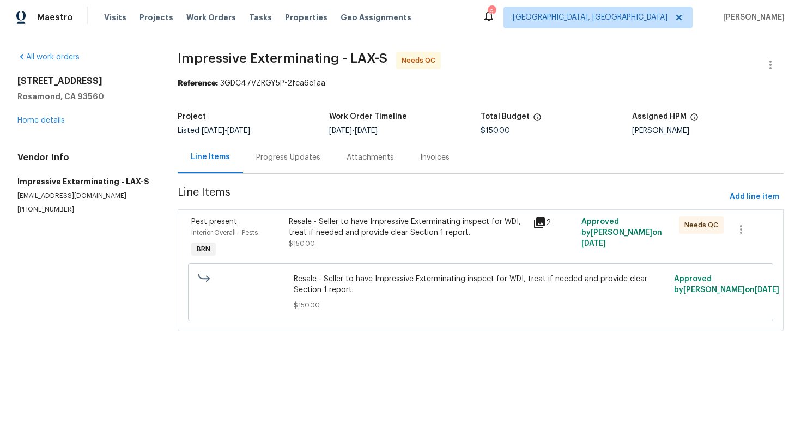
click at [344, 235] on div "Resale - Seller to have Impressive Exterminating inspect for WDI, treat if need…" at bounding box center [407, 227] width 237 height 22
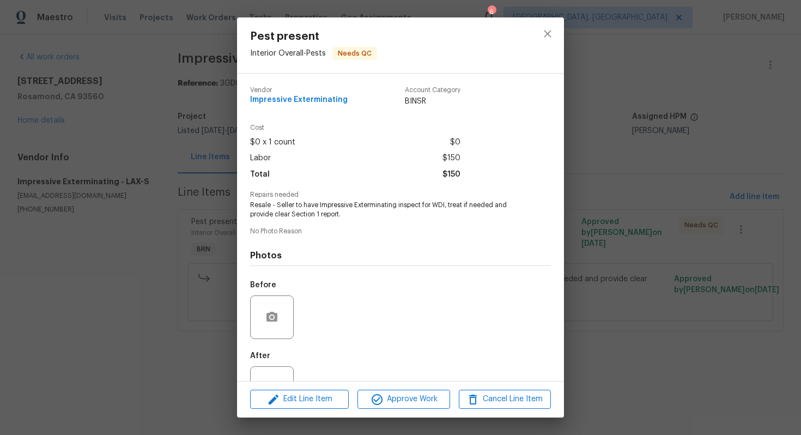
scroll to position [40, 0]
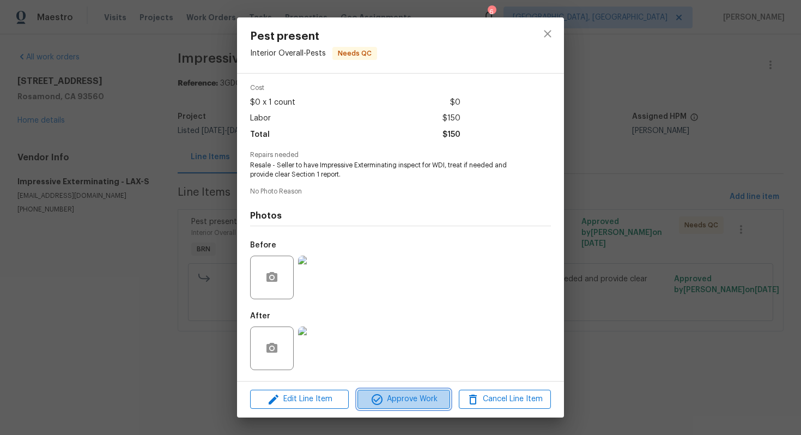
click at [410, 393] on span "Approve Work" at bounding box center [403, 399] width 85 height 14
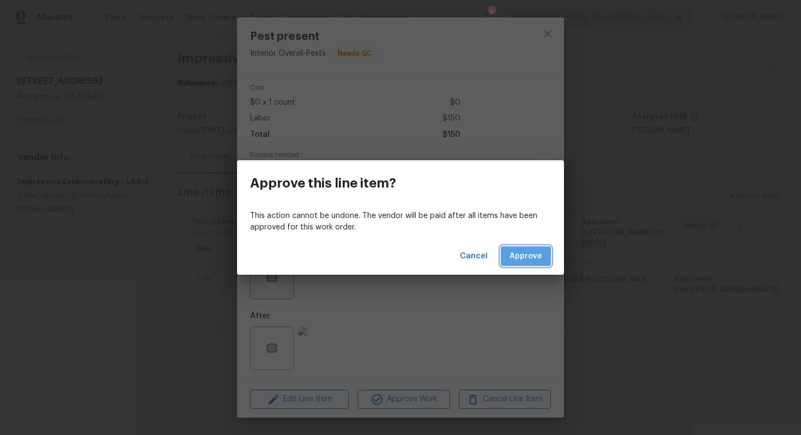
click at [515, 258] on span "Approve" at bounding box center [525, 256] width 33 height 14
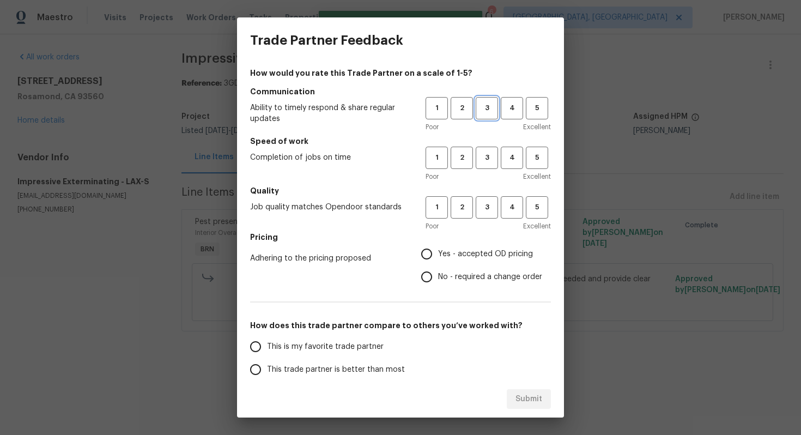
click at [484, 112] on span "3" at bounding box center [486, 108] width 20 height 13
click at [484, 160] on span "3" at bounding box center [486, 157] width 20 height 13
click at [487, 211] on span "3" at bounding box center [486, 207] width 20 height 13
click at [438, 252] on input "Yes - accepted OD pricing" at bounding box center [426, 253] width 23 height 23
radio input "true"
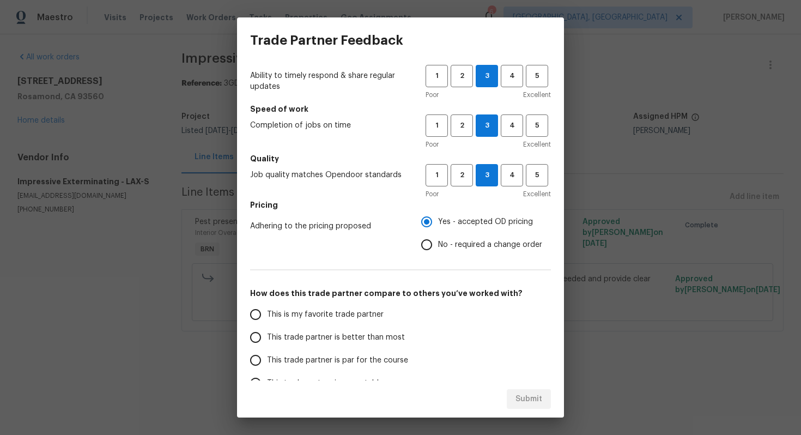
scroll to position [46, 0]
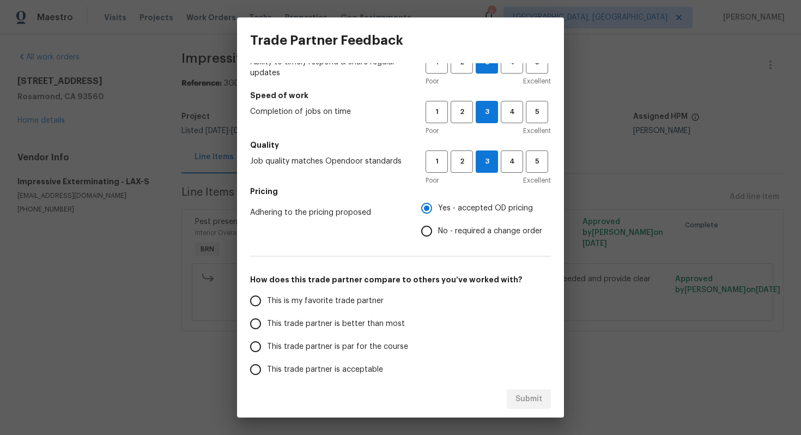
click at [333, 343] on span "This trade partner is par for the course" at bounding box center [337, 346] width 141 height 11
click at [267, 343] on input "This trade partner is par for the course" at bounding box center [255, 346] width 23 height 23
click at [532, 396] on span "Submit" at bounding box center [528, 399] width 27 height 14
radio input "true"
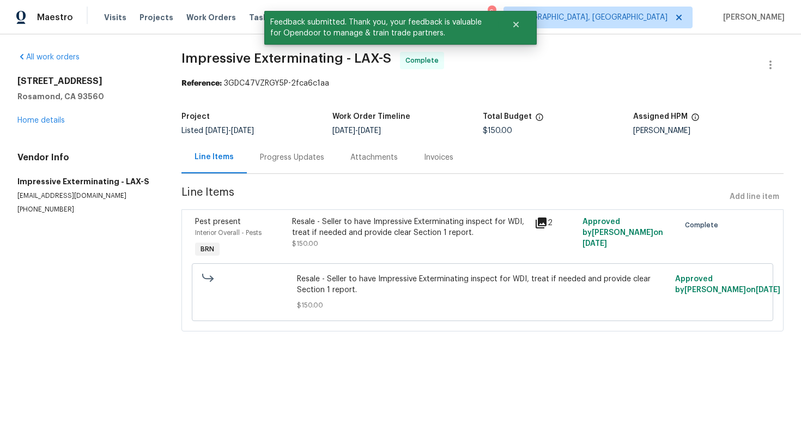
click at [290, 161] on div "Progress Updates" at bounding box center [292, 157] width 64 height 11
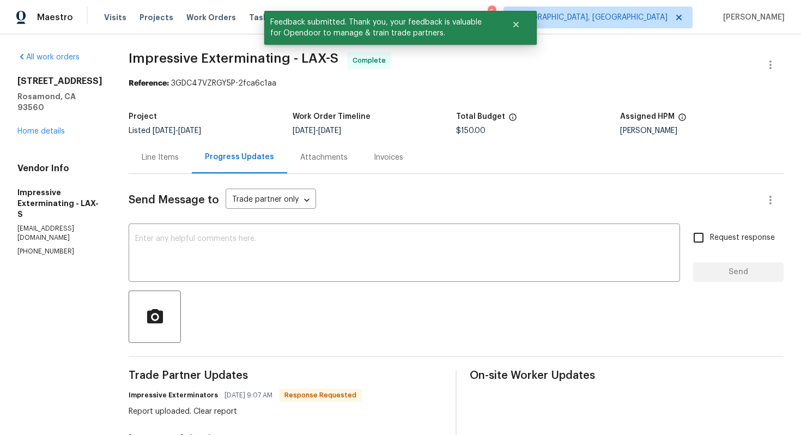
click at [192, 163] on div "Line Items" at bounding box center [160, 157] width 63 height 32
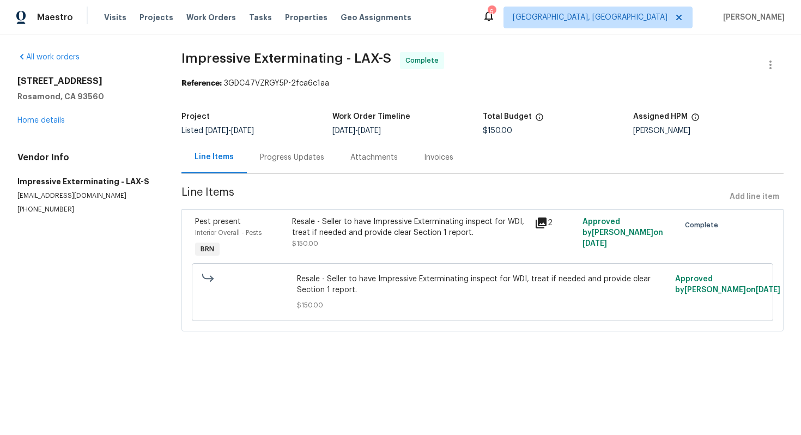
click at [279, 174] on section "Impressive Exterminating - LAX-S Complete Reference: 3GDC47VZRGY5P-2fca6c1aa Pr…" at bounding box center [482, 198] width 602 height 292
click at [317, 162] on div "Progress Updates" at bounding box center [292, 157] width 64 height 11
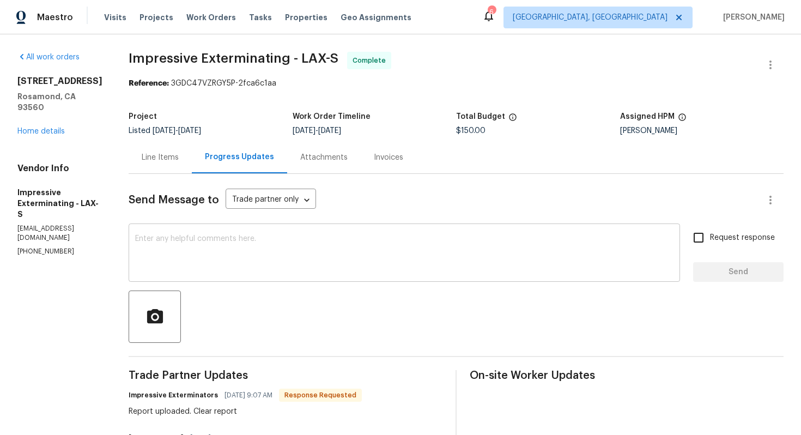
click at [283, 266] on textarea at bounding box center [404, 254] width 538 height 38
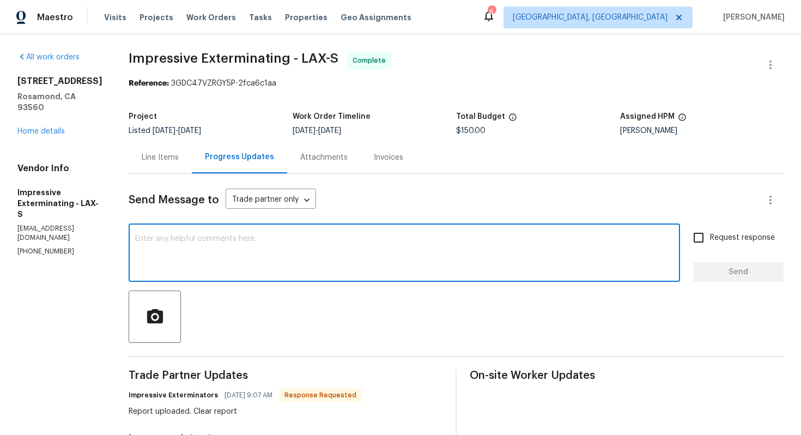
paste textarea "WO is approved. Please upload the invoice under invoice section. Thanks!"
type textarea "WO is approved. Please upload the invoice under invoice section. Thanks!"
click at [697, 236] on input "Request response" at bounding box center [698, 237] width 23 height 23
checkbox input "true"
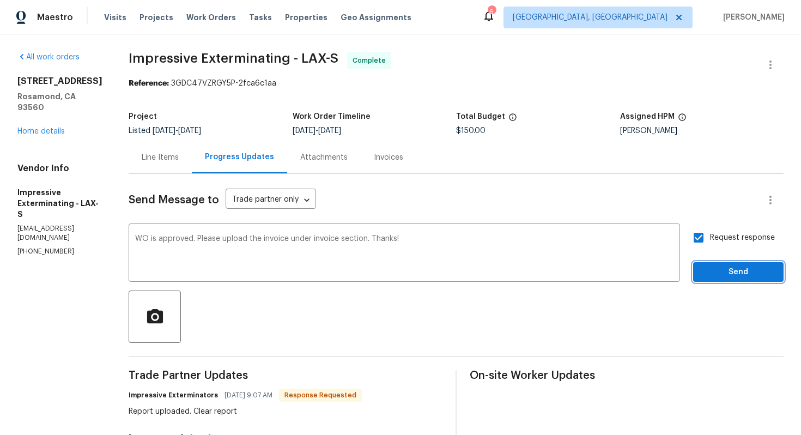
click at [720, 270] on span "Send" at bounding box center [737, 272] width 73 height 14
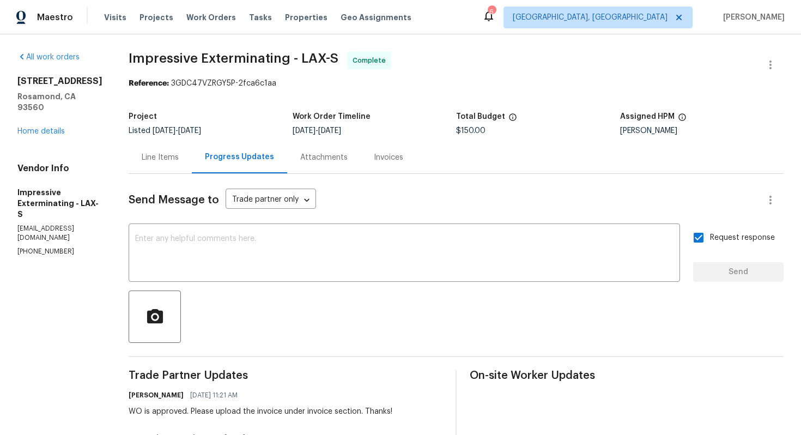
click at [179, 166] on div "Line Items" at bounding box center [160, 157] width 63 height 32
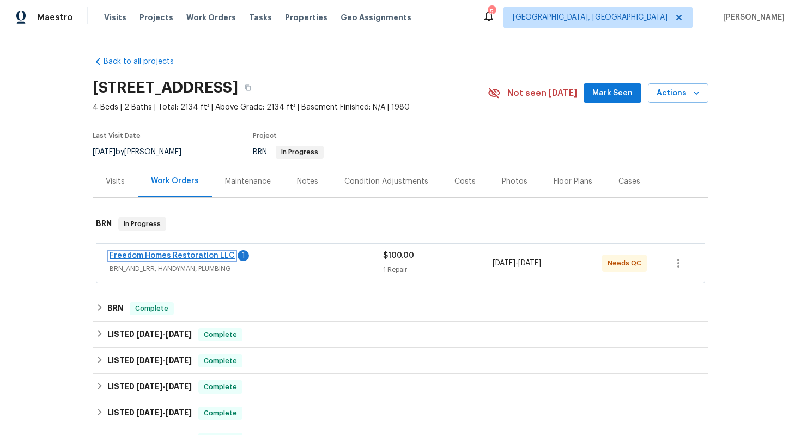
click at [176, 258] on link "Freedom Homes Restoration LLC" at bounding box center [171, 256] width 125 height 8
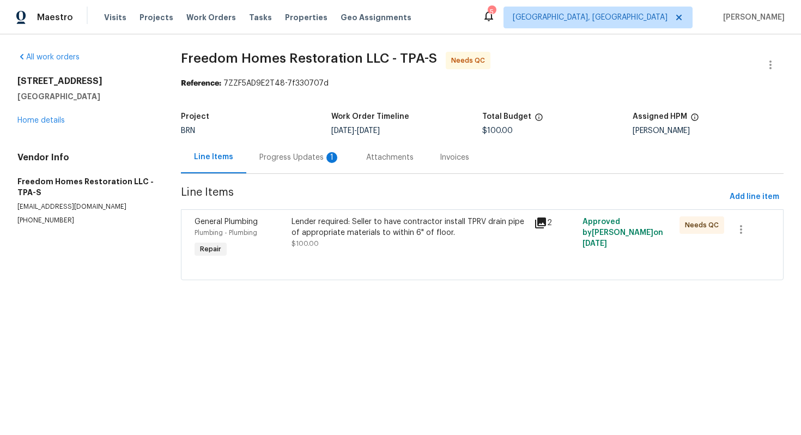
click at [301, 157] on div "Progress Updates 1" at bounding box center [299, 157] width 81 height 11
